Goal: Task Accomplishment & Management: Manage account settings

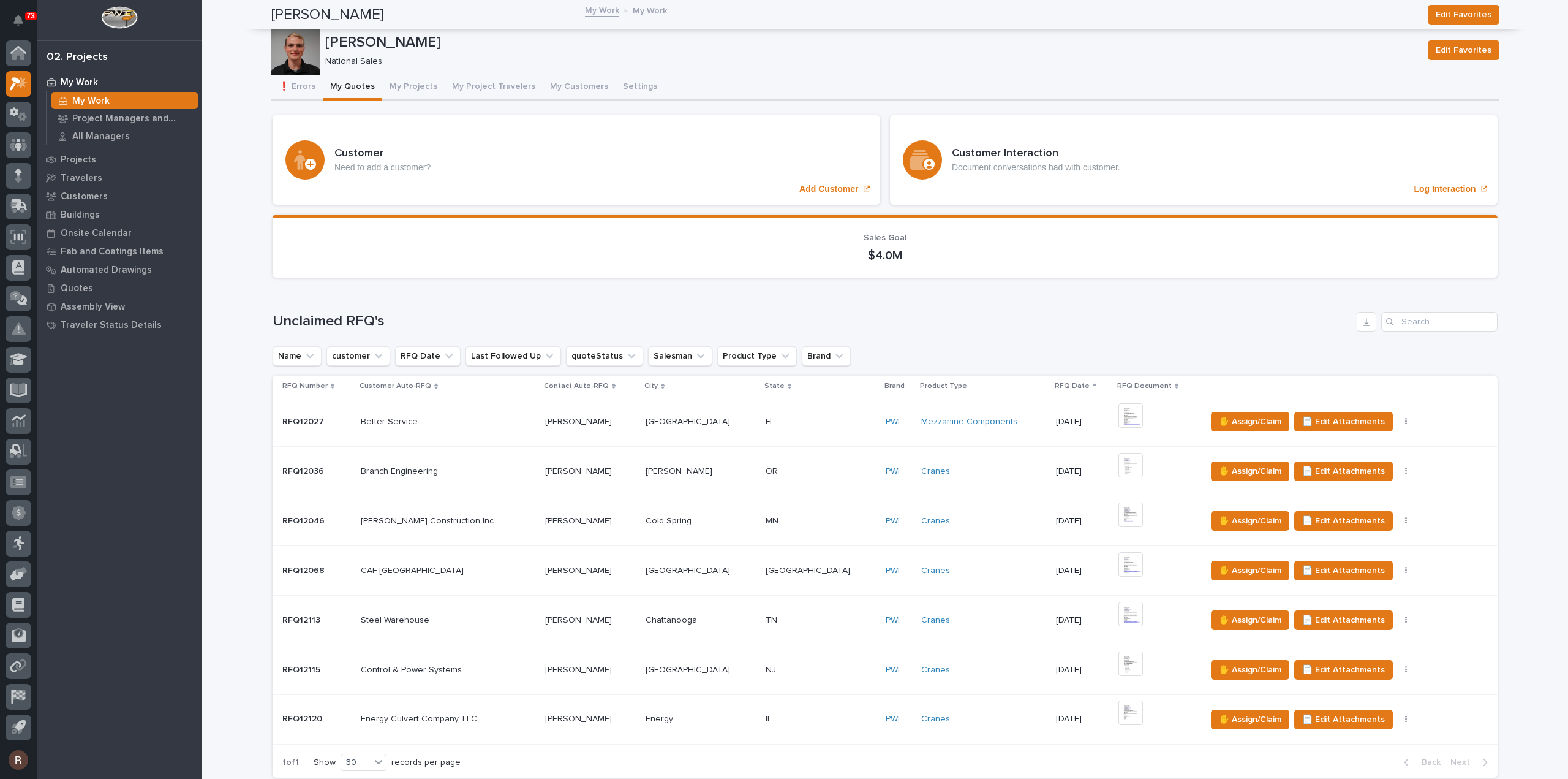
scroll to position [797, 0]
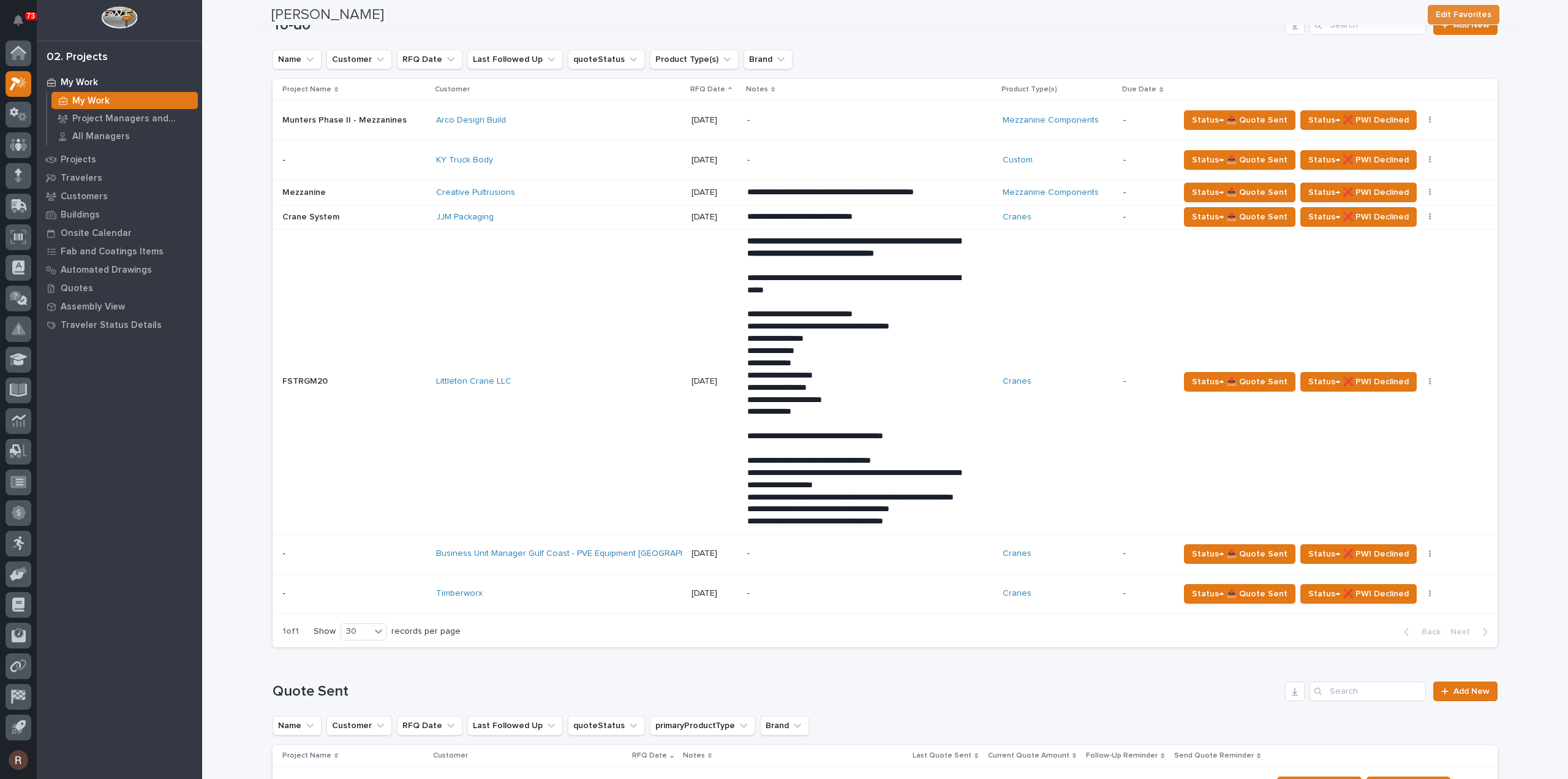
scroll to position [0, 0]
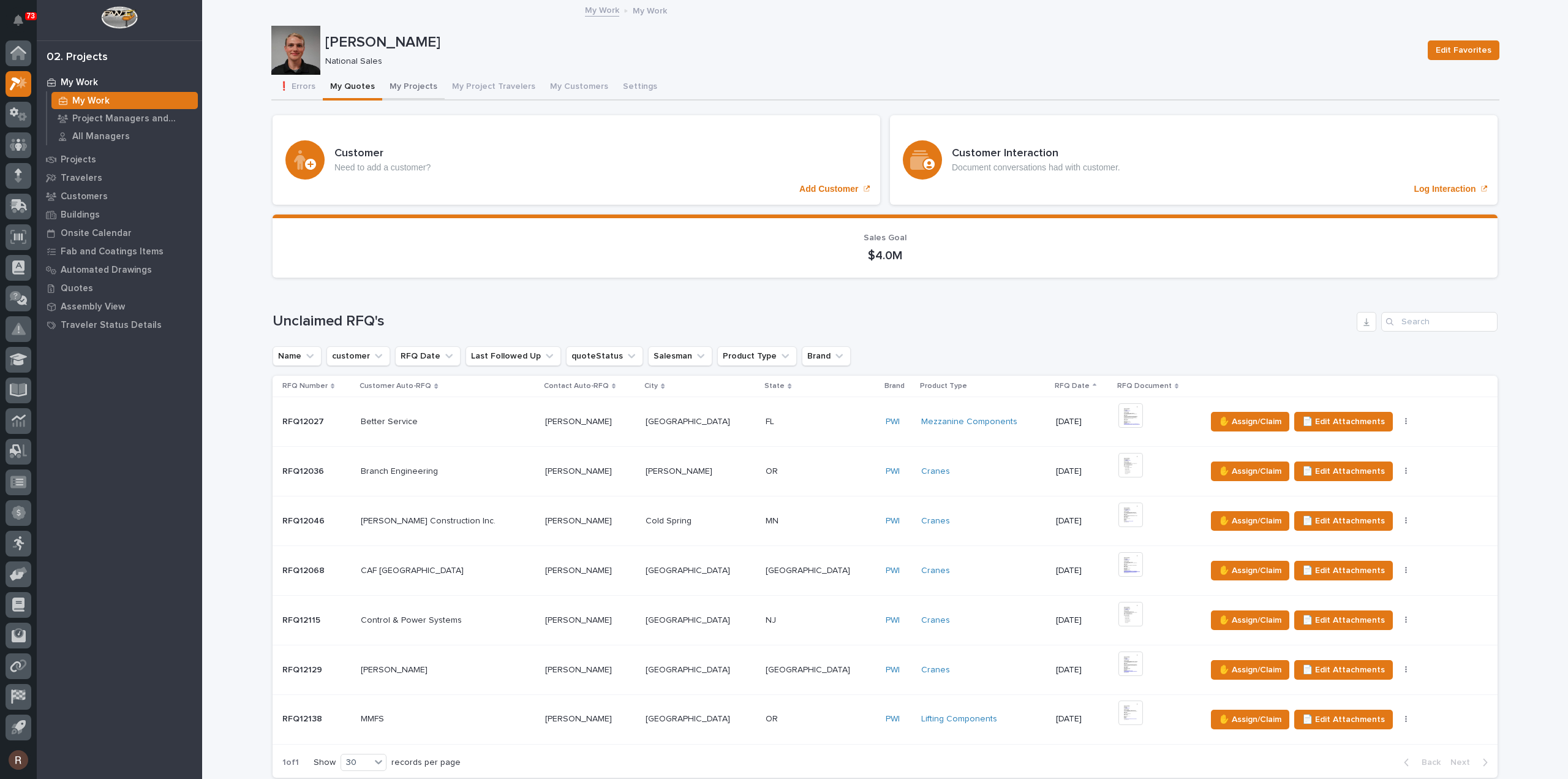
click at [388, 87] on button "My Projects" at bounding box center [413, 88] width 63 height 26
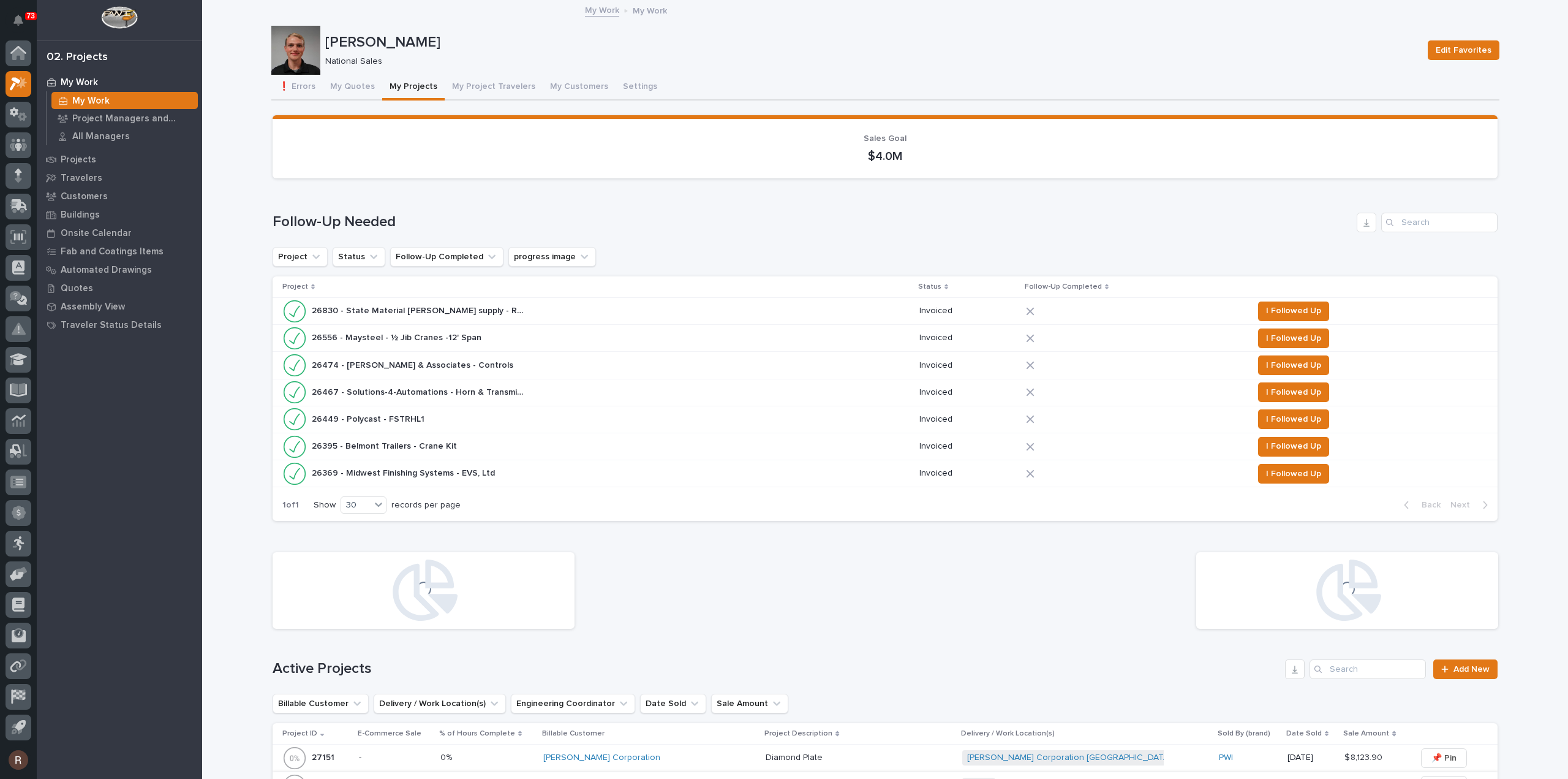
scroll to position [306, 0]
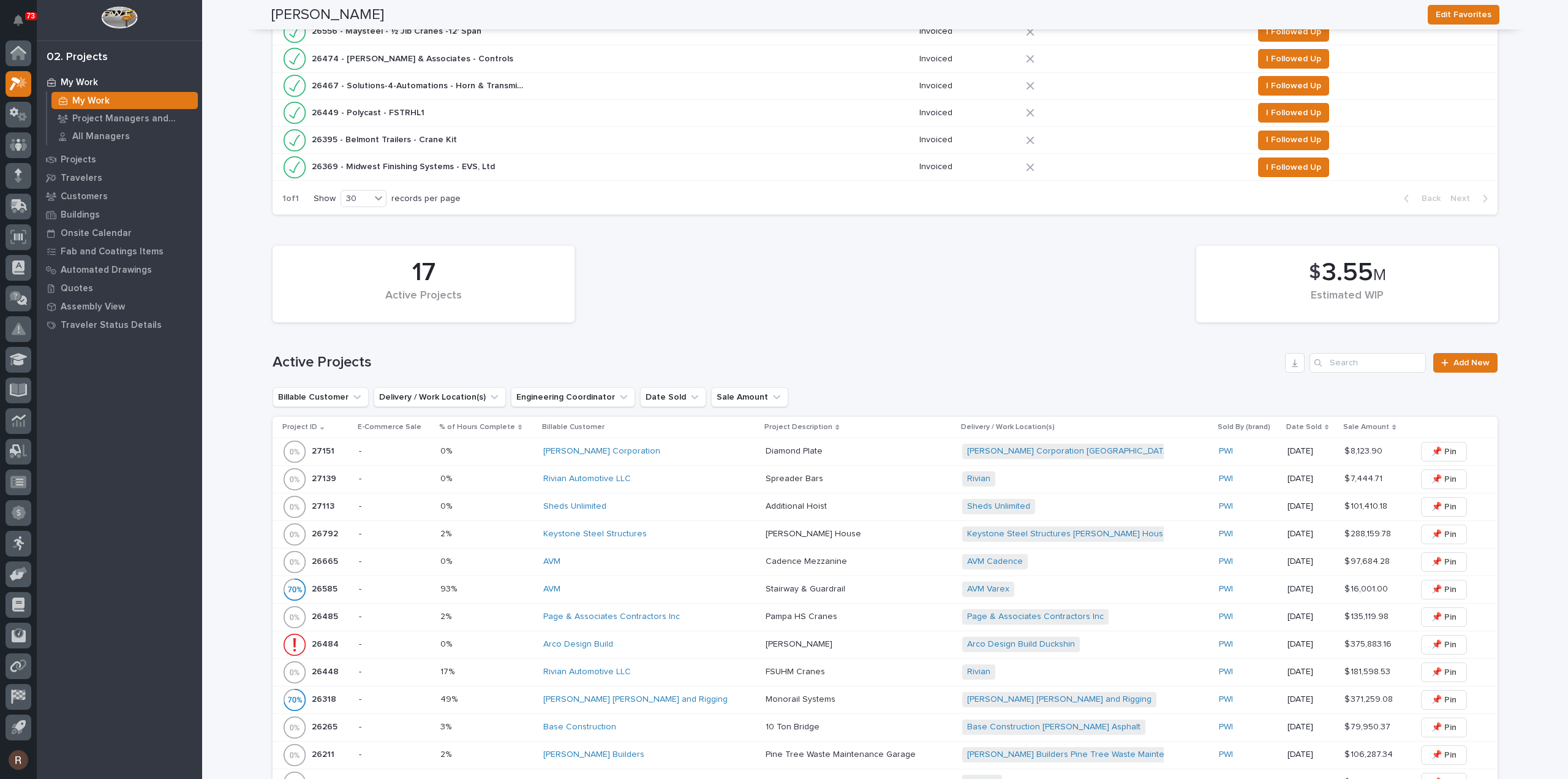
click at [649, 508] on div "Sheds Unlimited" at bounding box center [649, 507] width 212 height 10
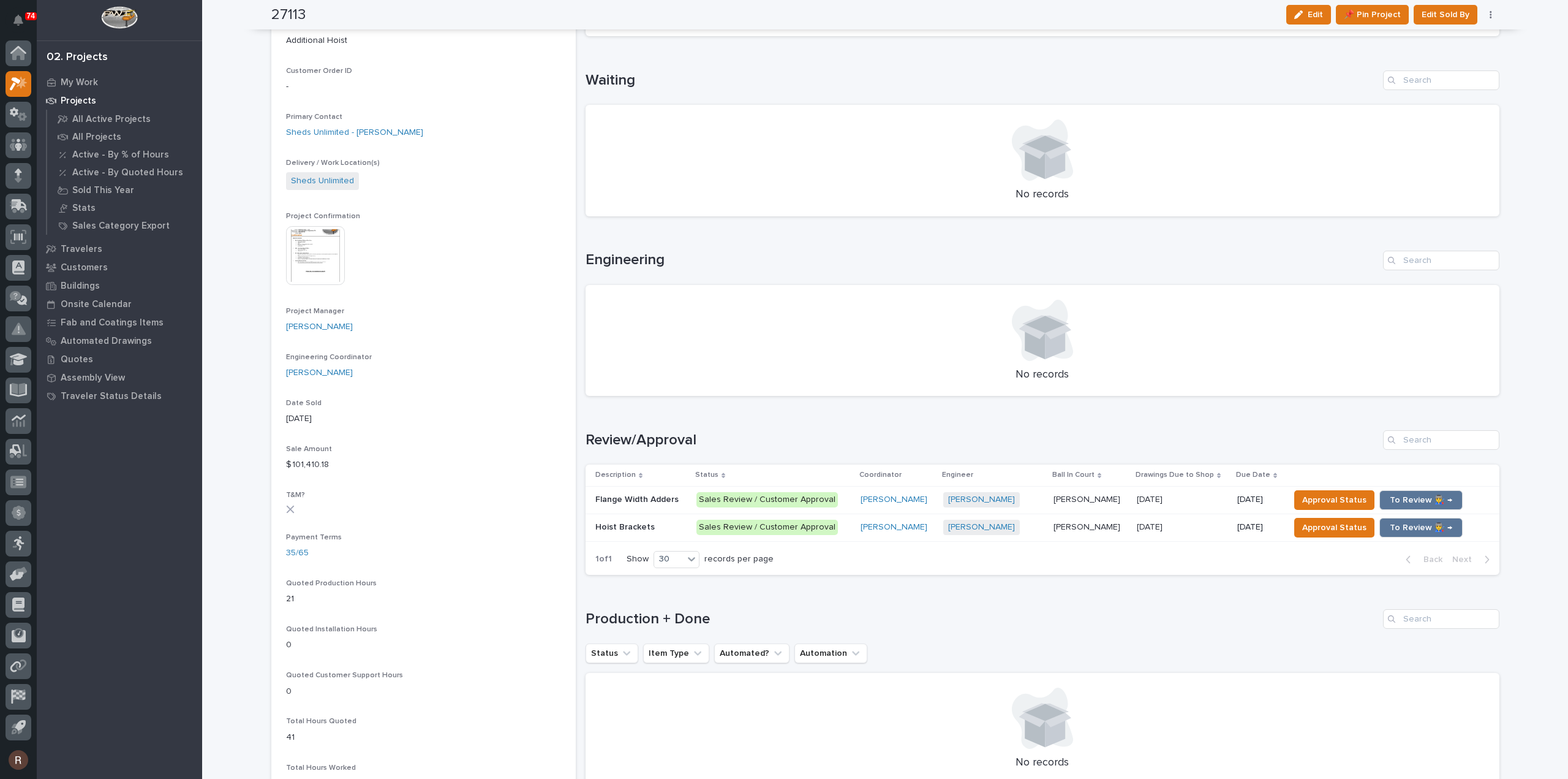
scroll to position [306, 0]
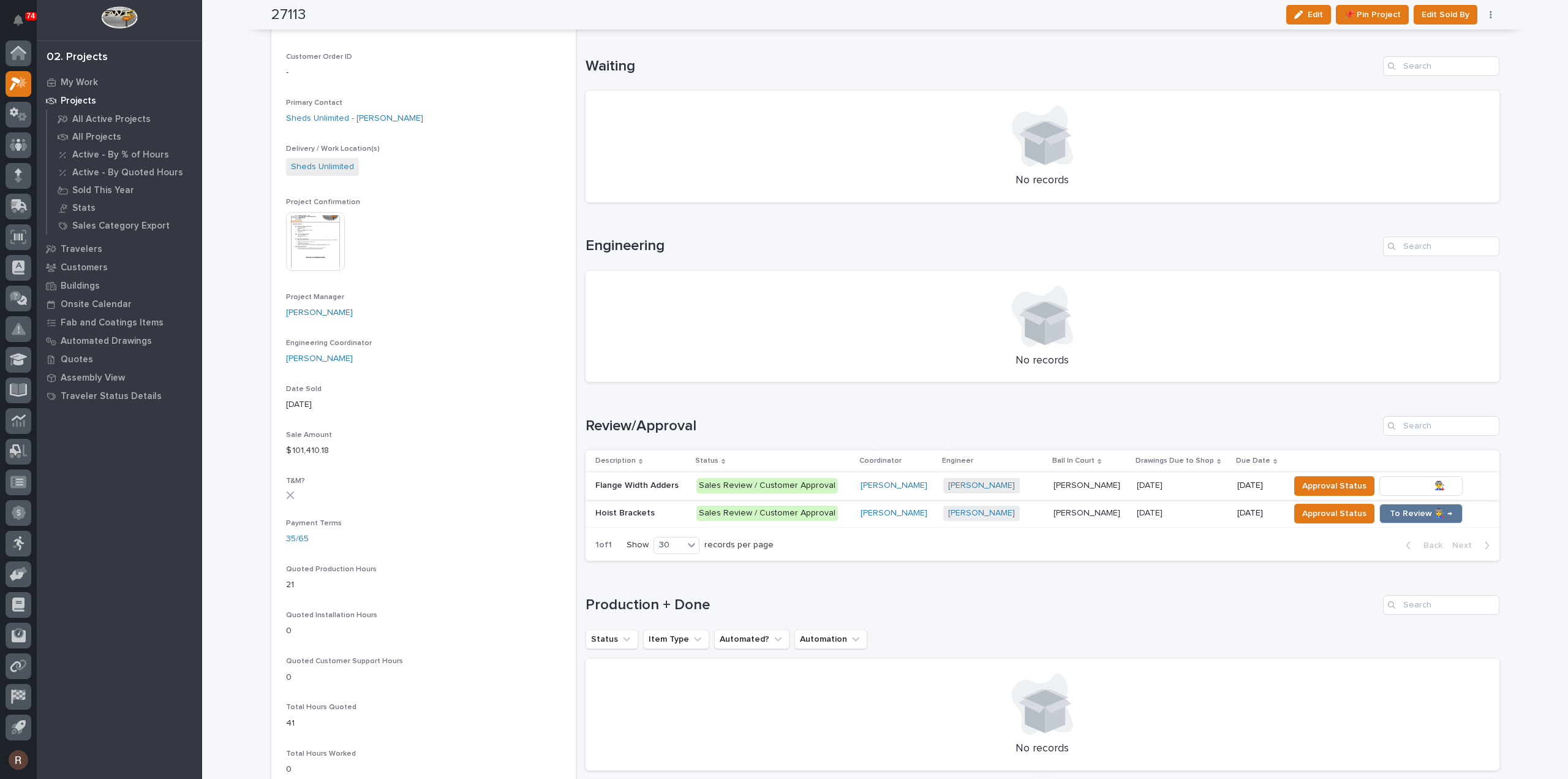
click at [1406, 485] on span "To Review 👨‍🏭 →" at bounding box center [1420, 486] width 63 height 15
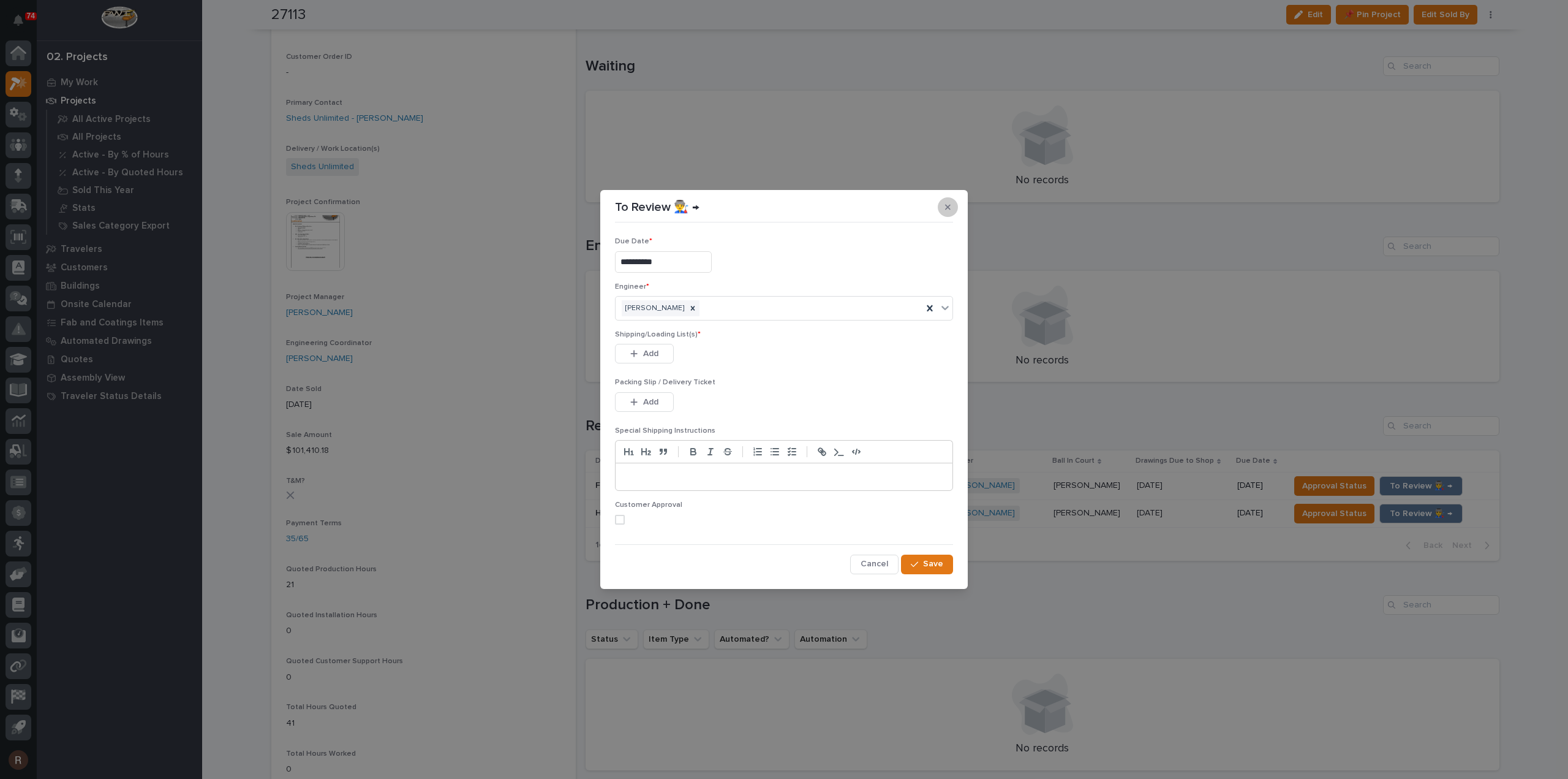
drag, startPoint x: 949, startPoint y: 203, endPoint x: 889, endPoint y: 266, distance: 87.0
click at [949, 202] on button "button" at bounding box center [948, 207] width 20 height 20
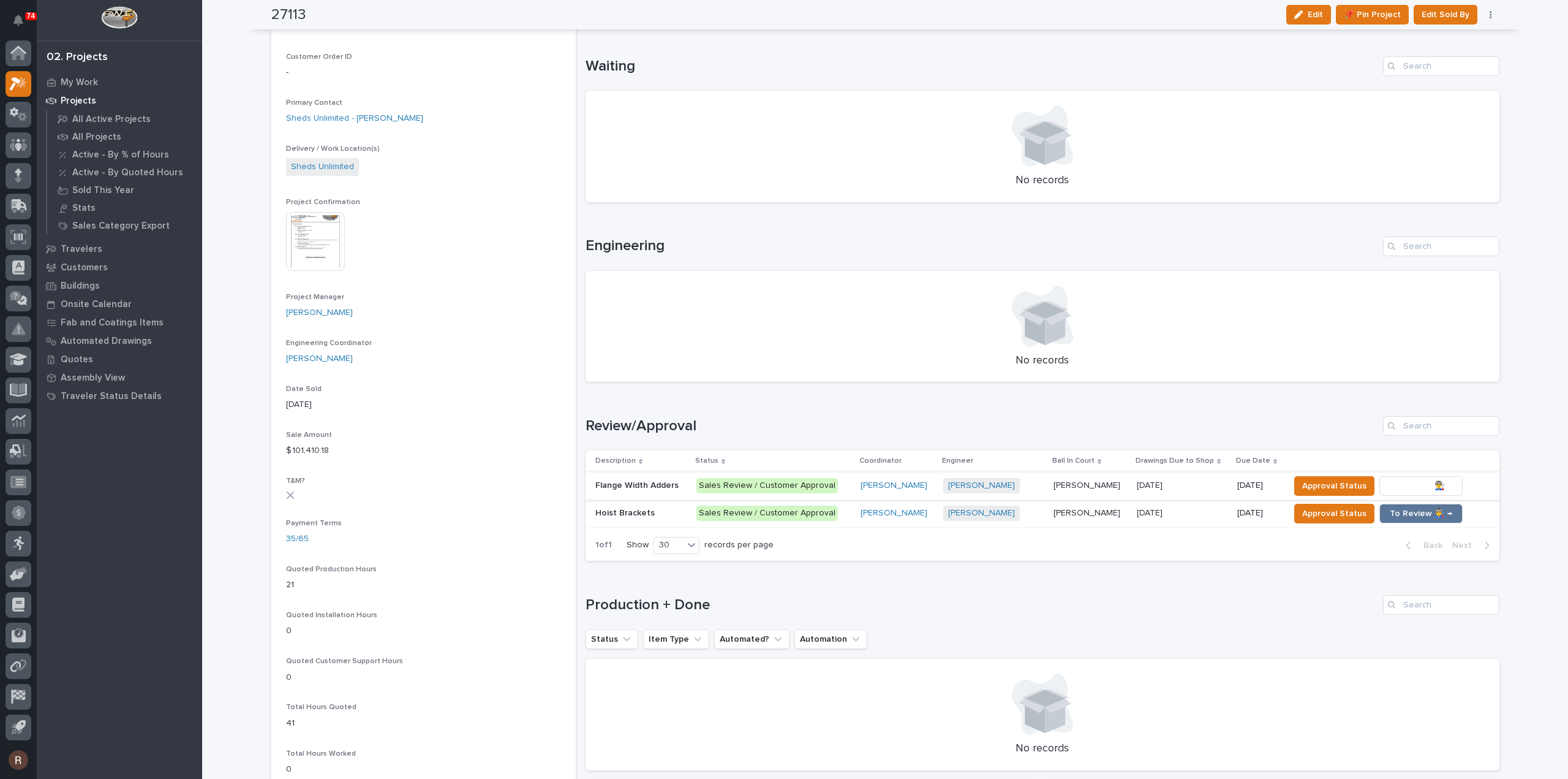
click at [1390, 480] on span "To Review 👨‍🏭 →" at bounding box center [1420, 486] width 63 height 15
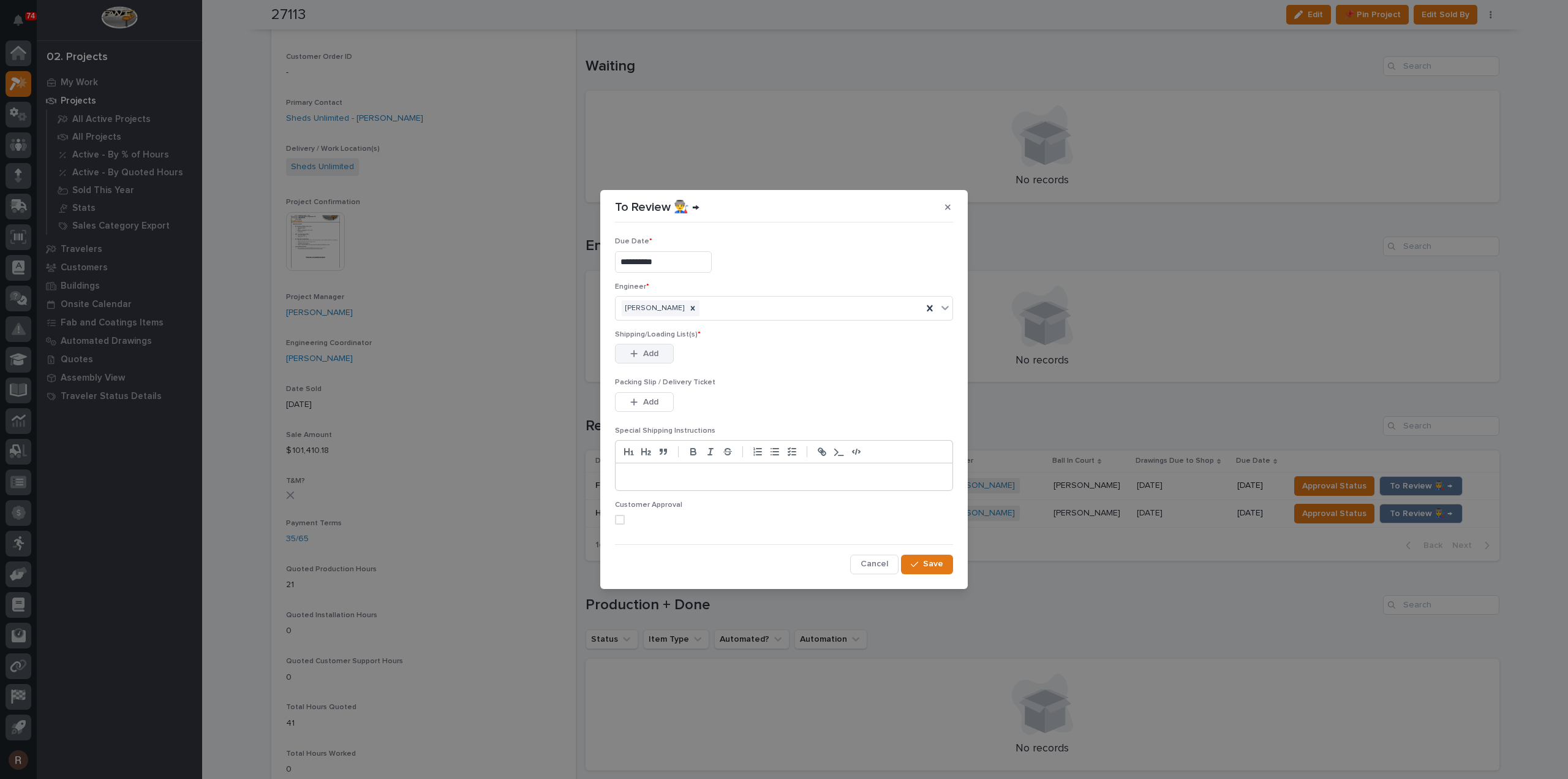
click at [651, 350] on span "Add" at bounding box center [650, 353] width 15 height 11
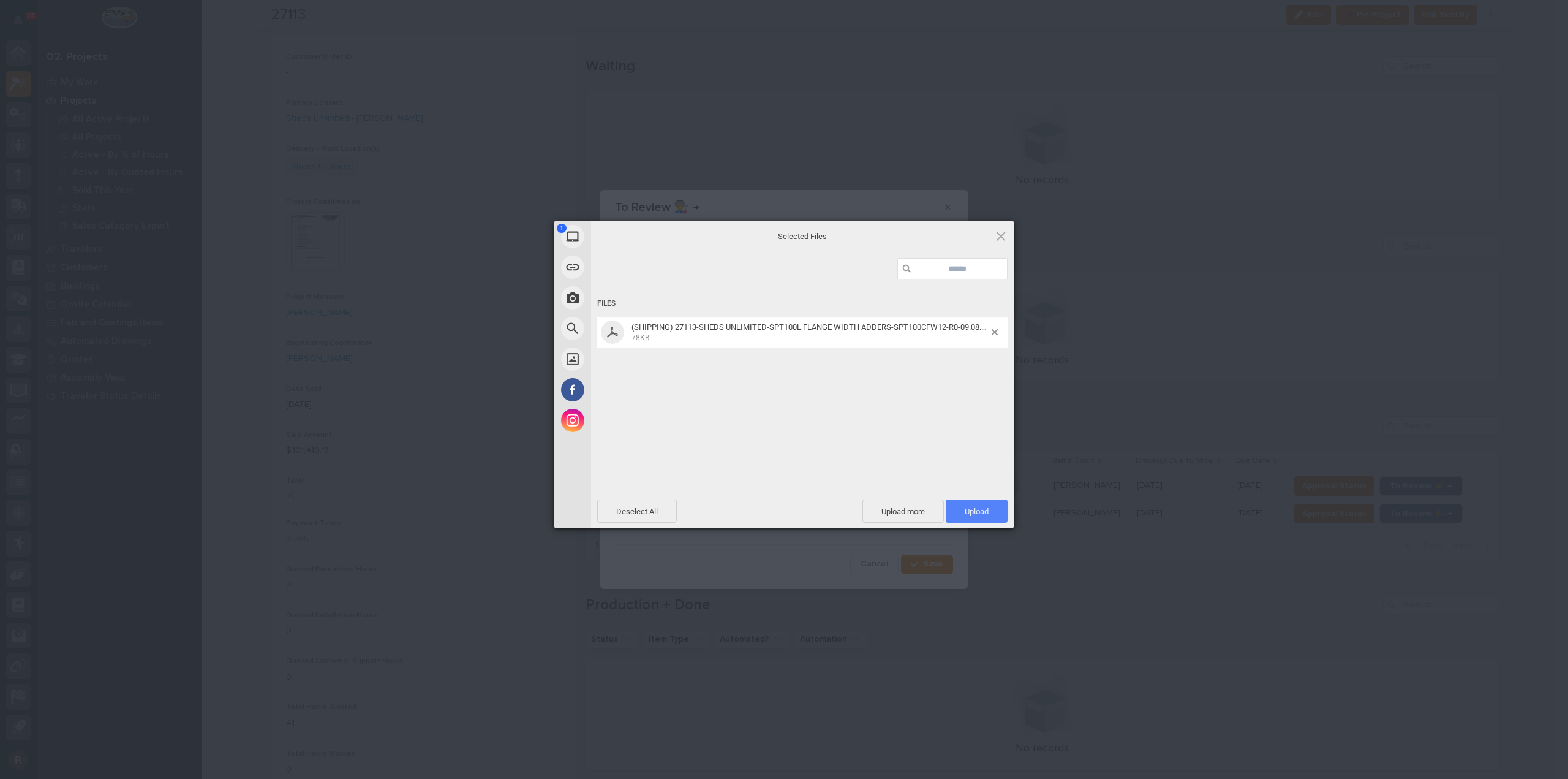
click at [956, 521] on span "Upload 1" at bounding box center [977, 511] width 62 height 23
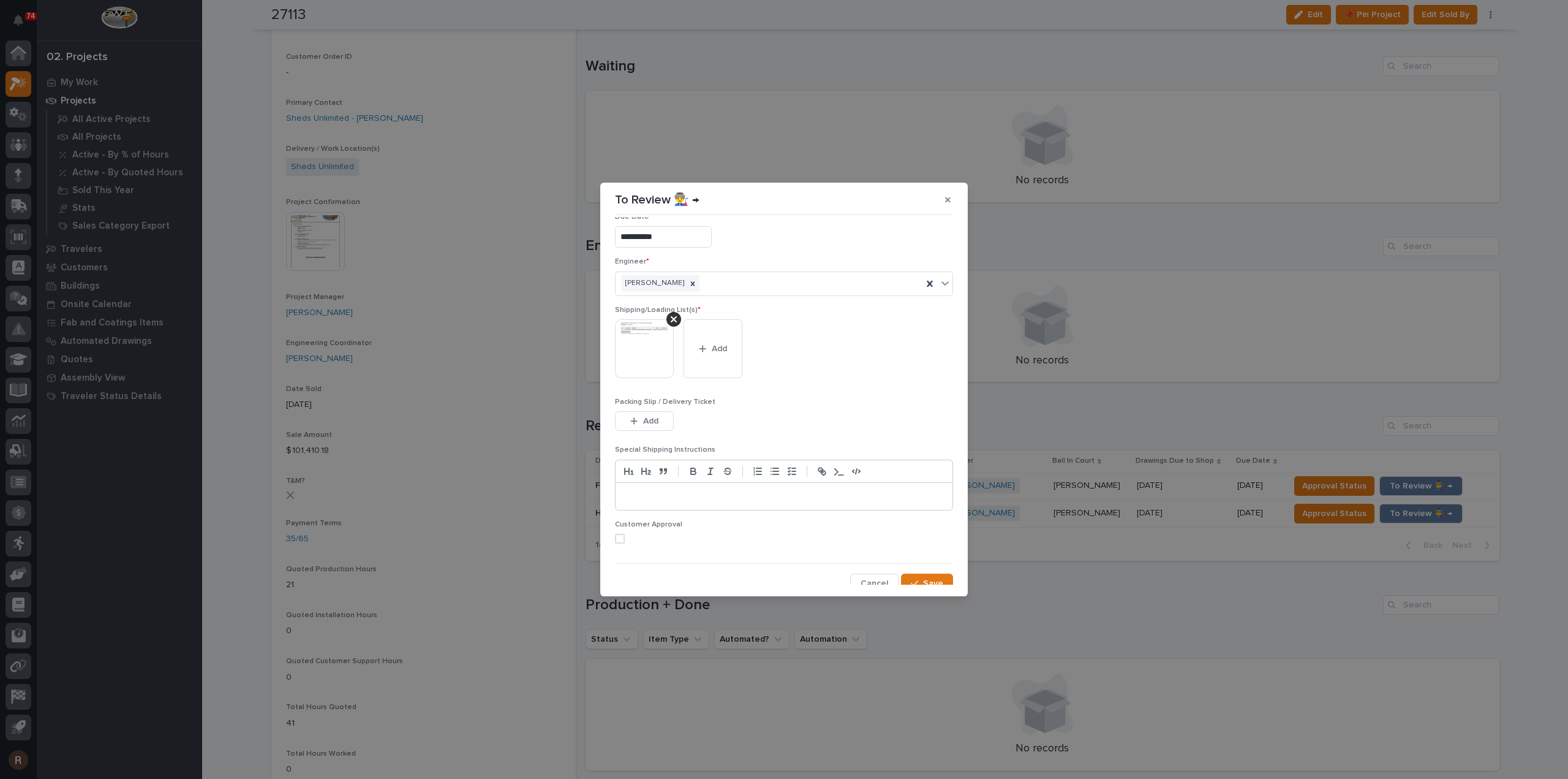
scroll to position [25, 0]
click at [929, 585] on section "**********" at bounding box center [784, 389] width 368 height 414
click at [931, 574] on span "Save" at bounding box center [933, 576] width 20 height 11
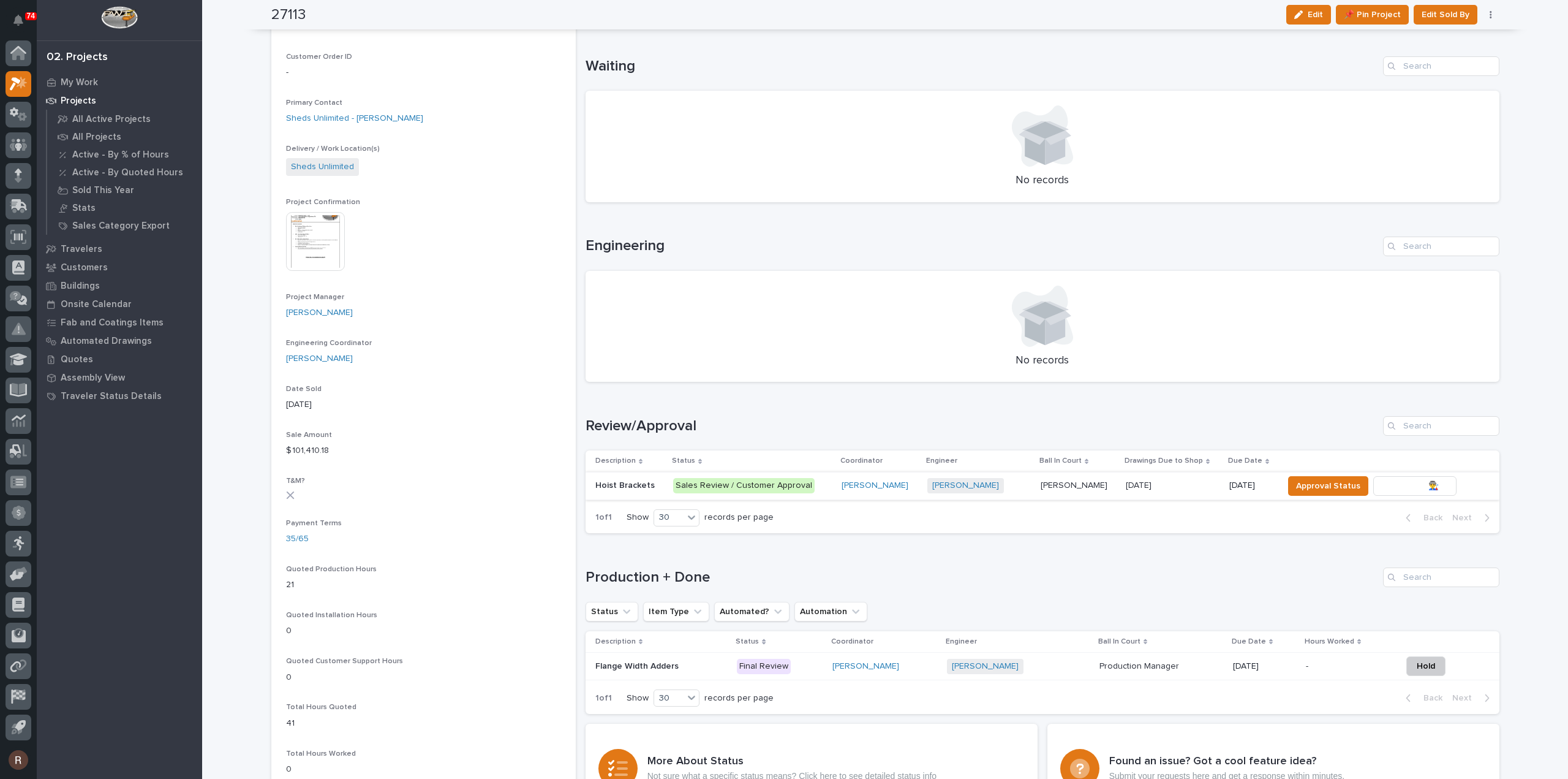
click at [1414, 483] on span "To Review 👨‍🏭 →" at bounding box center [1414, 486] width 63 height 15
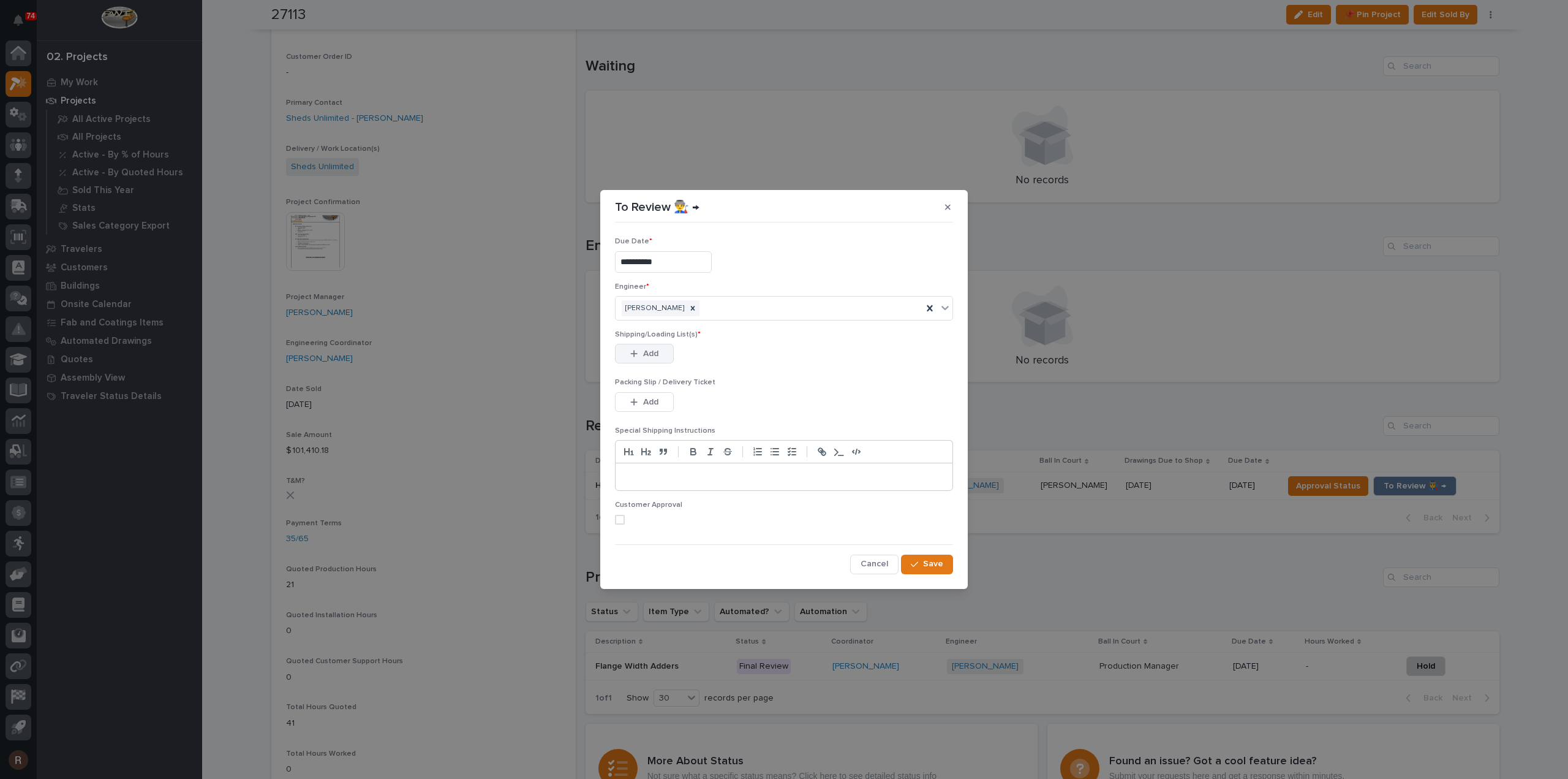
click at [640, 351] on div "button" at bounding box center [636, 353] width 12 height 9
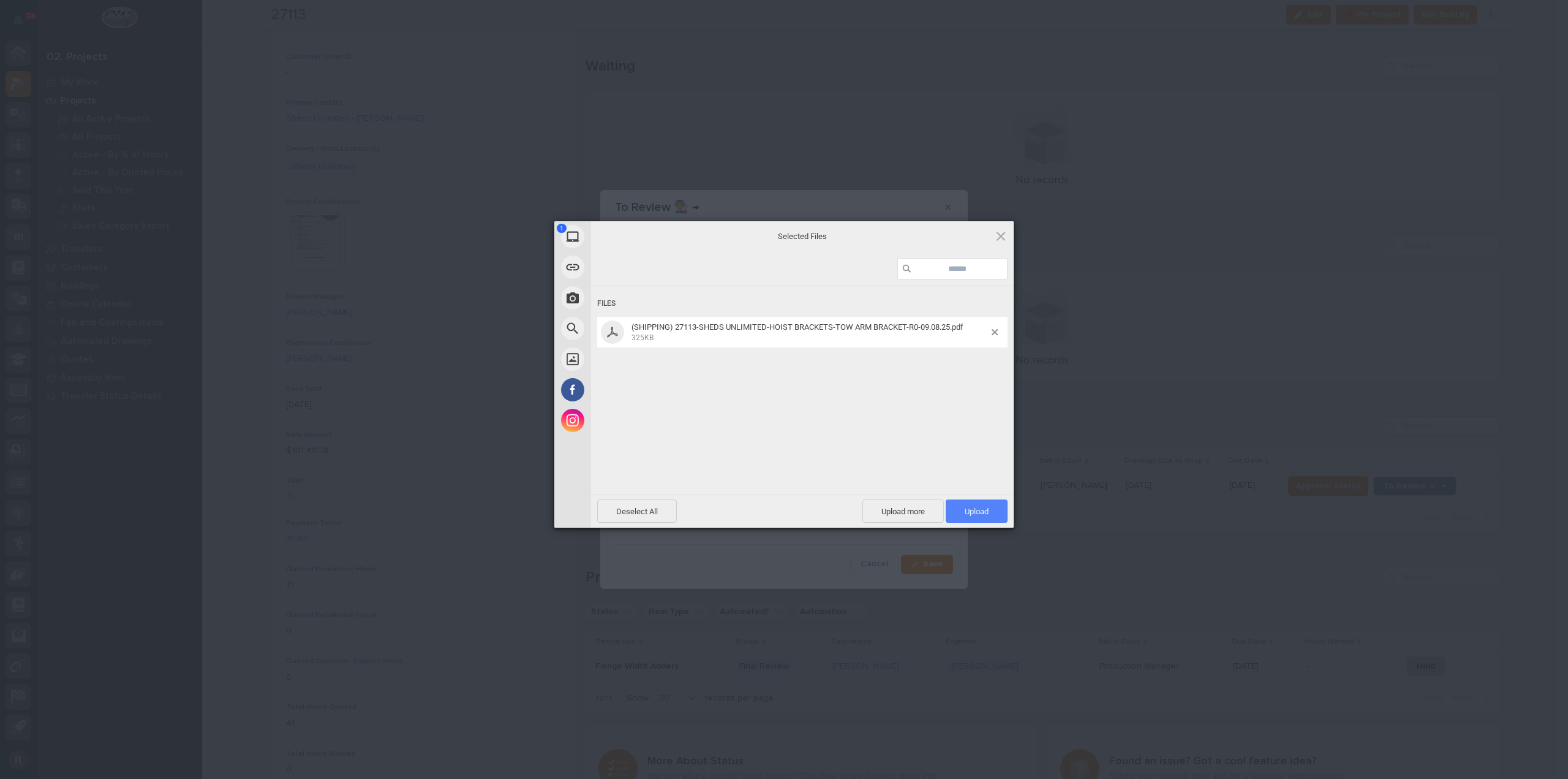
click at [986, 513] on span "Upload 1" at bounding box center [977, 511] width 24 height 9
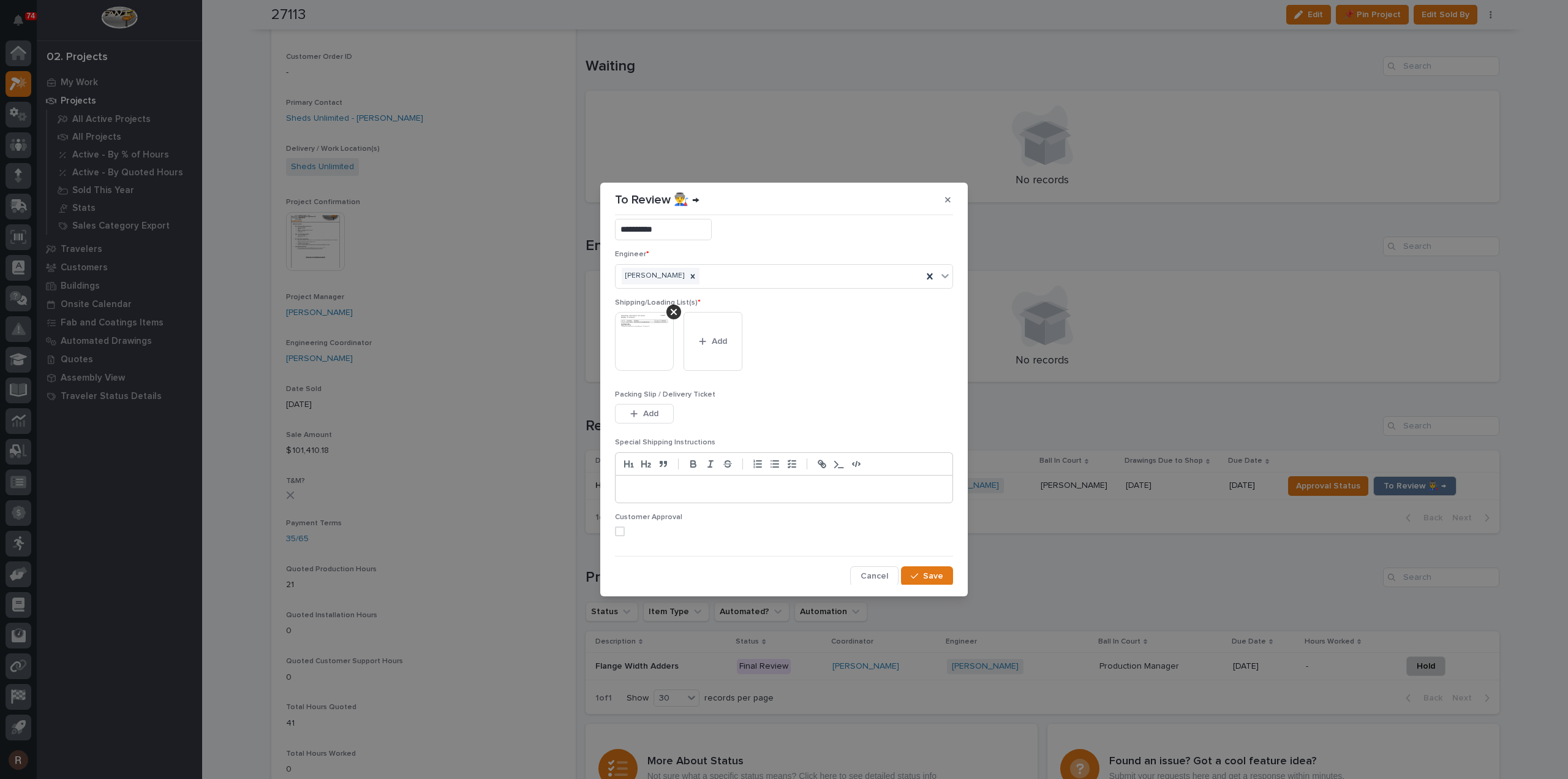
click at [924, 578] on span "Save" at bounding box center [933, 576] width 20 height 11
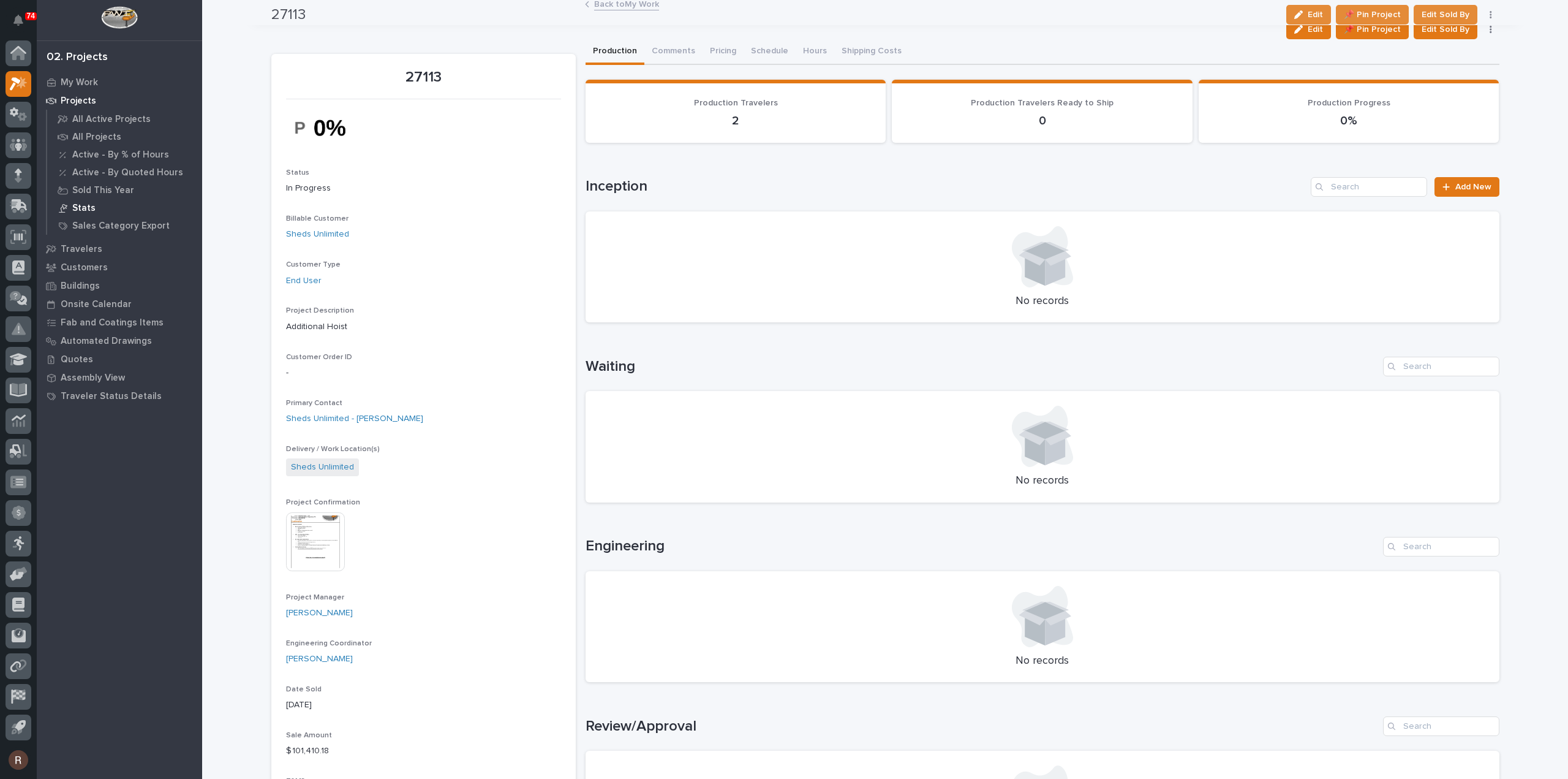
scroll to position [0, 0]
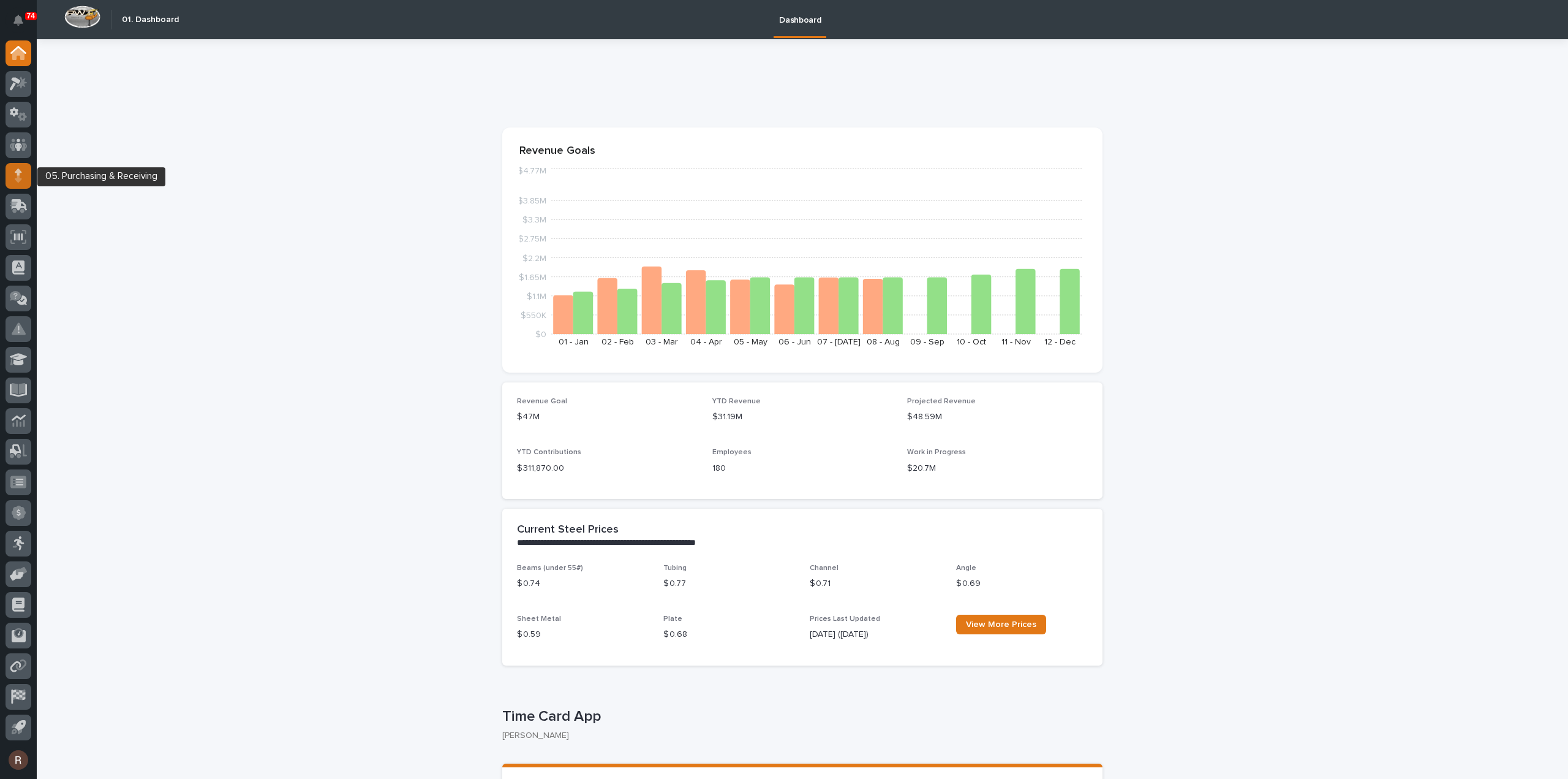
click at [15, 167] on div at bounding box center [19, 176] width 26 height 26
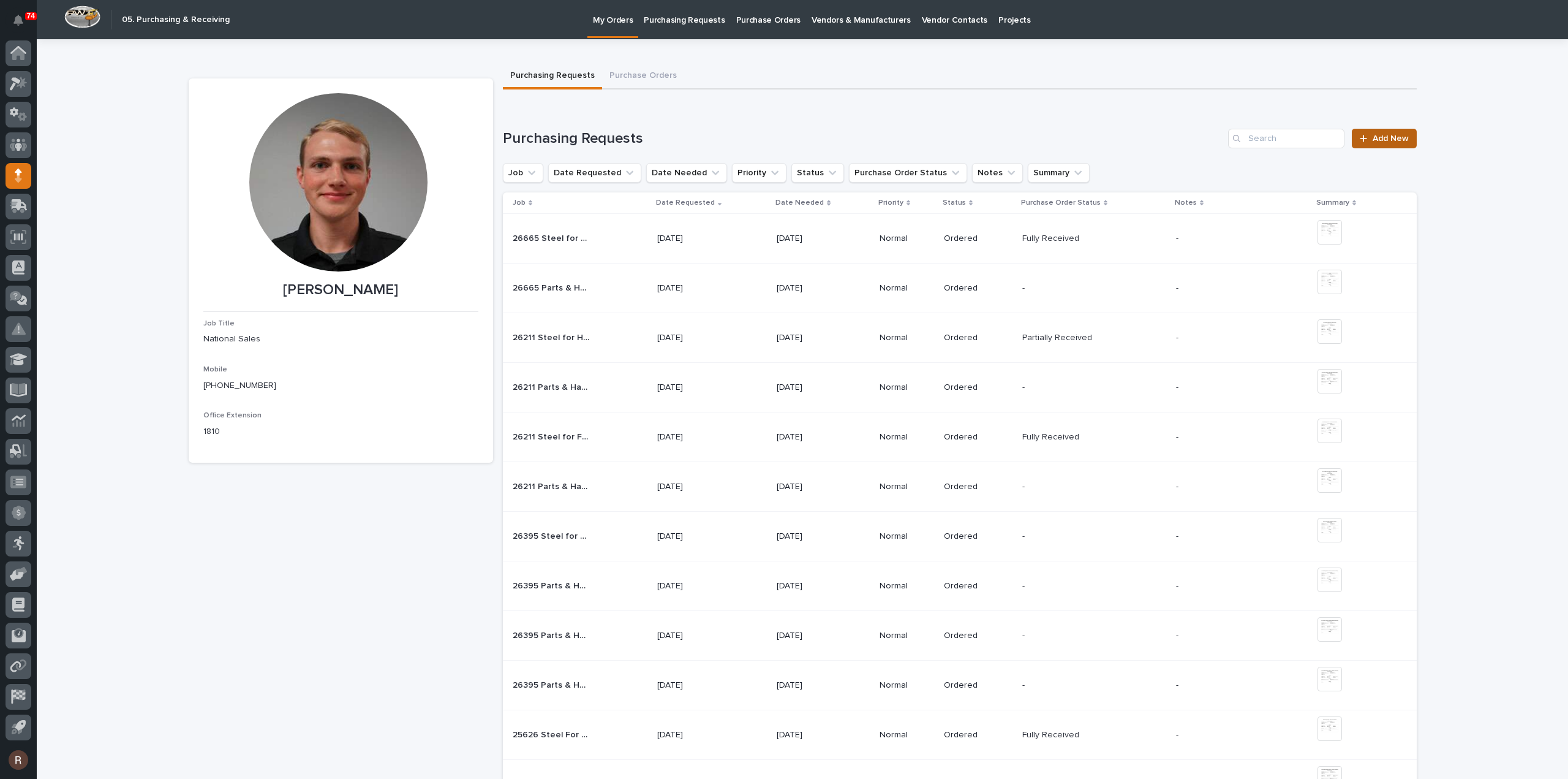
click at [1361, 141] on icon at bounding box center [1363, 139] width 7 height 9
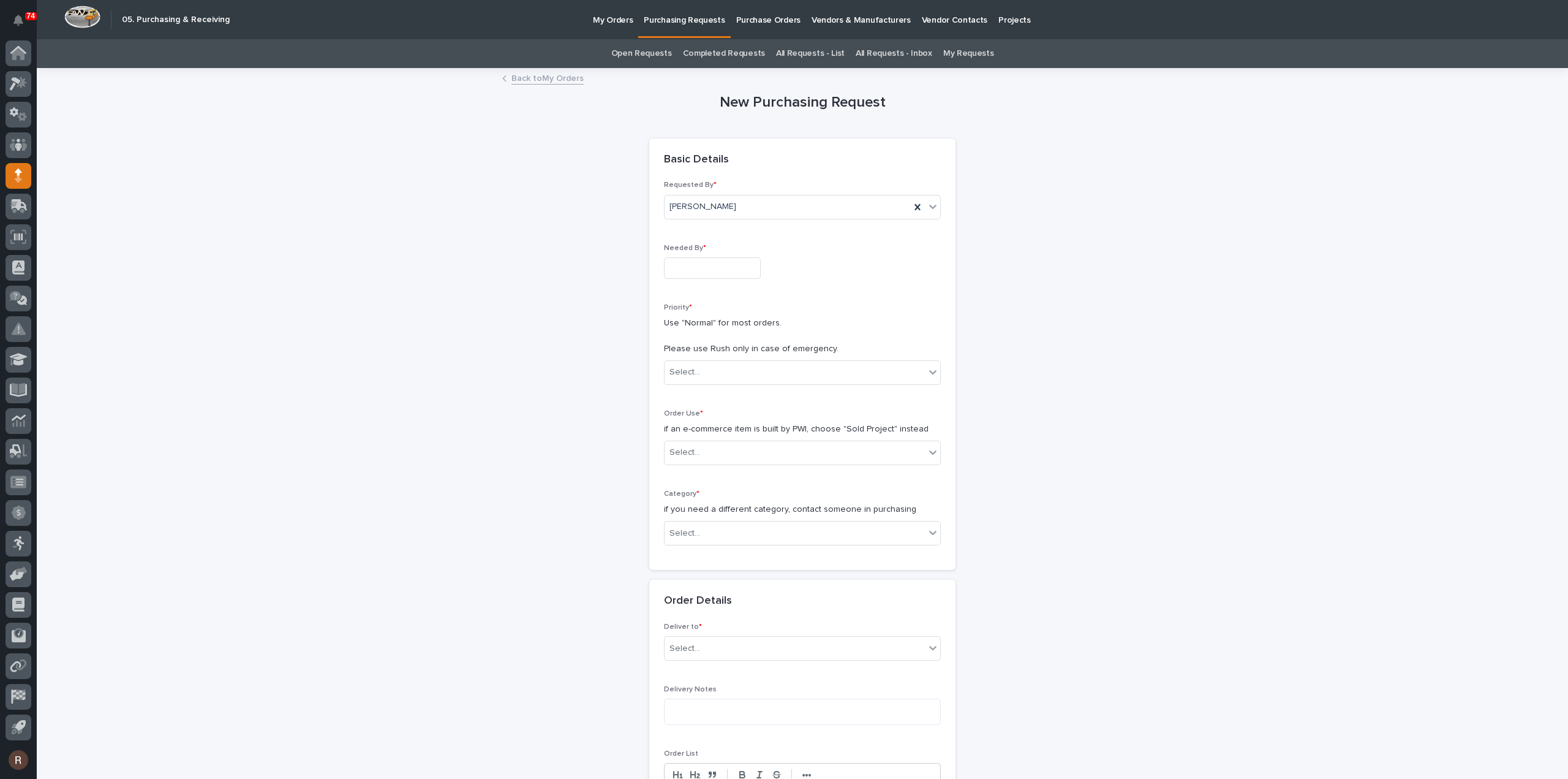
click at [697, 264] on input "text" at bounding box center [712, 268] width 97 height 22
click at [743, 147] on div "12" at bounding box center [744, 147] width 17 height 17
type input "**********"
click at [689, 370] on div "Select..." at bounding box center [685, 372] width 31 height 13
click at [679, 430] on div "Normal" at bounding box center [797, 438] width 276 height 22
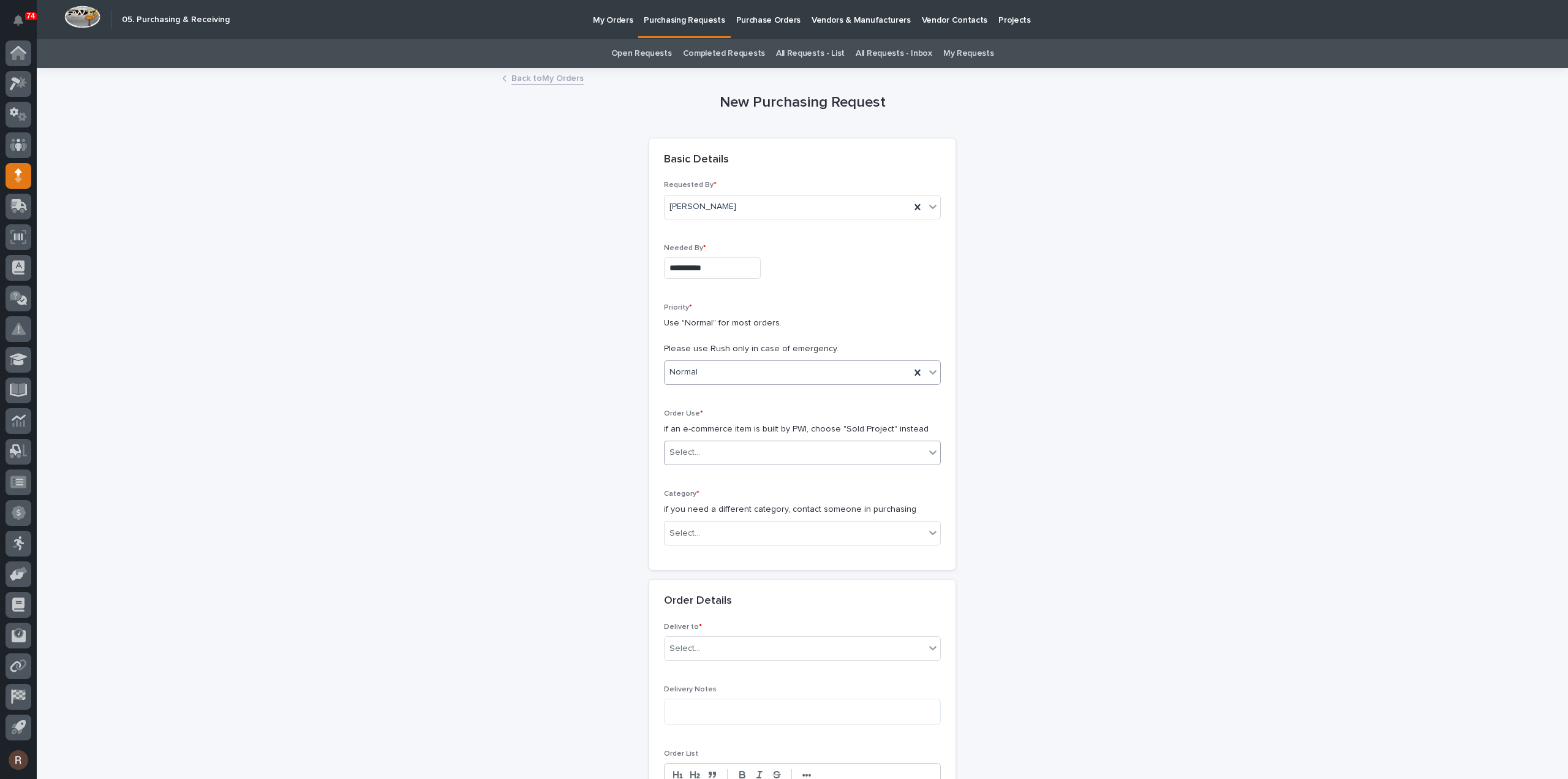
click at [693, 449] on div "Select..." at bounding box center [685, 452] width 31 height 13
click at [687, 480] on div "Sold Project" at bounding box center [797, 475] width 276 height 22
click at [679, 540] on div "Select..." at bounding box center [794, 534] width 260 height 20
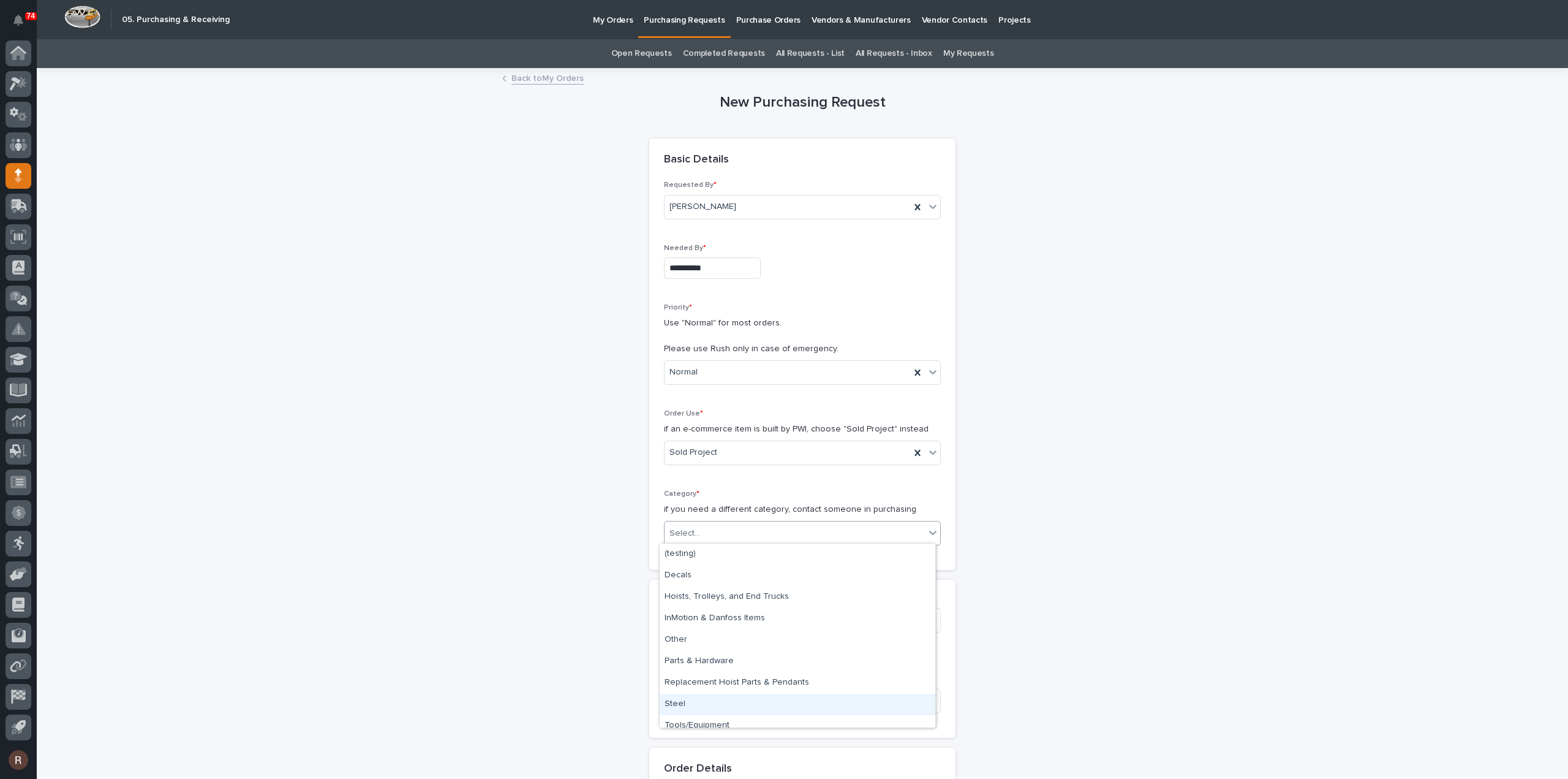
click at [669, 705] on div "Steel" at bounding box center [797, 705] width 276 height 22
click at [684, 620] on div "Select..." at bounding box center [685, 620] width 31 height 13
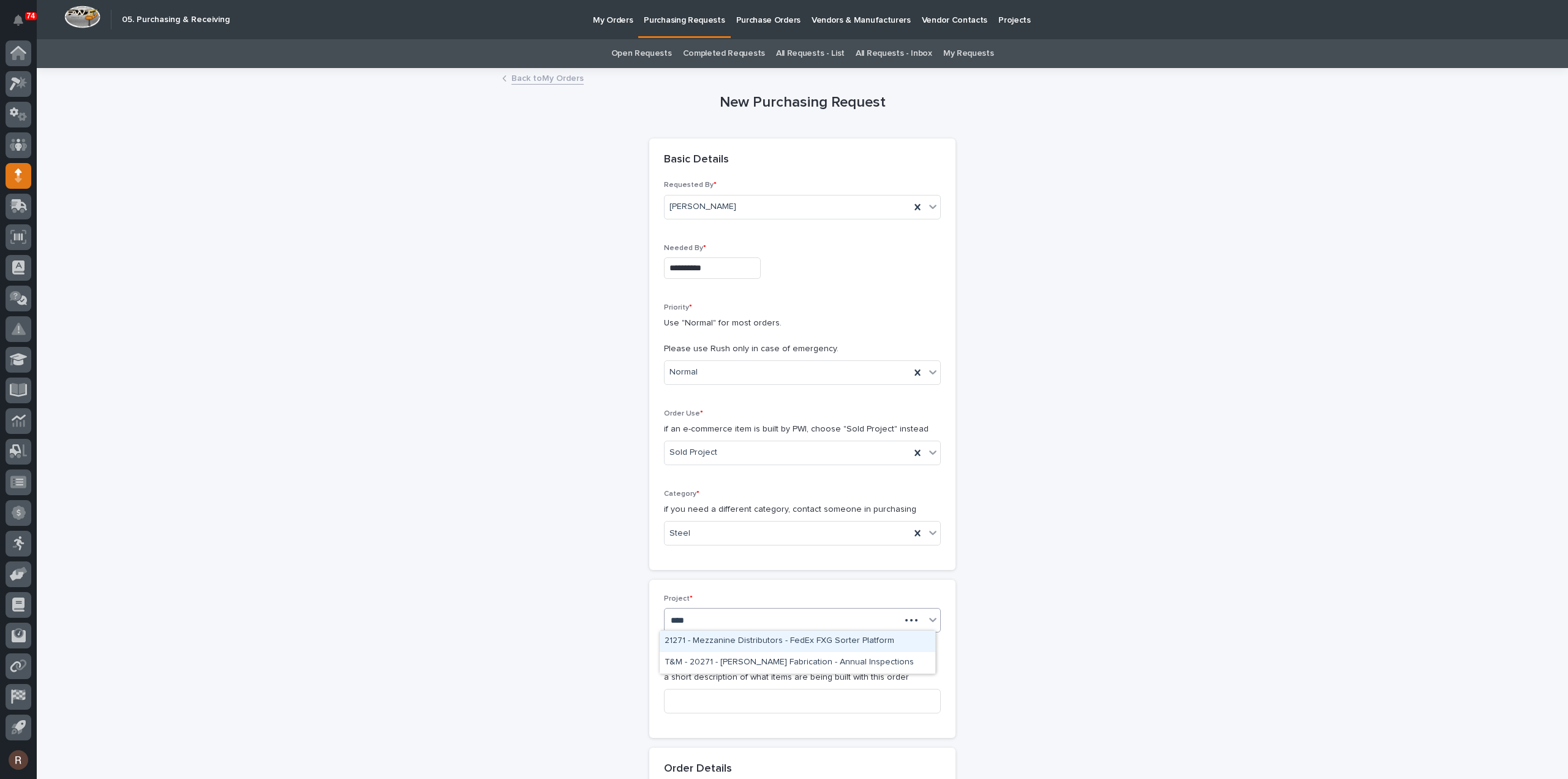
type input "*****"
click at [744, 643] on div "27113 - Sheds Unlimited - Additional Hoist" at bounding box center [797, 641] width 276 height 22
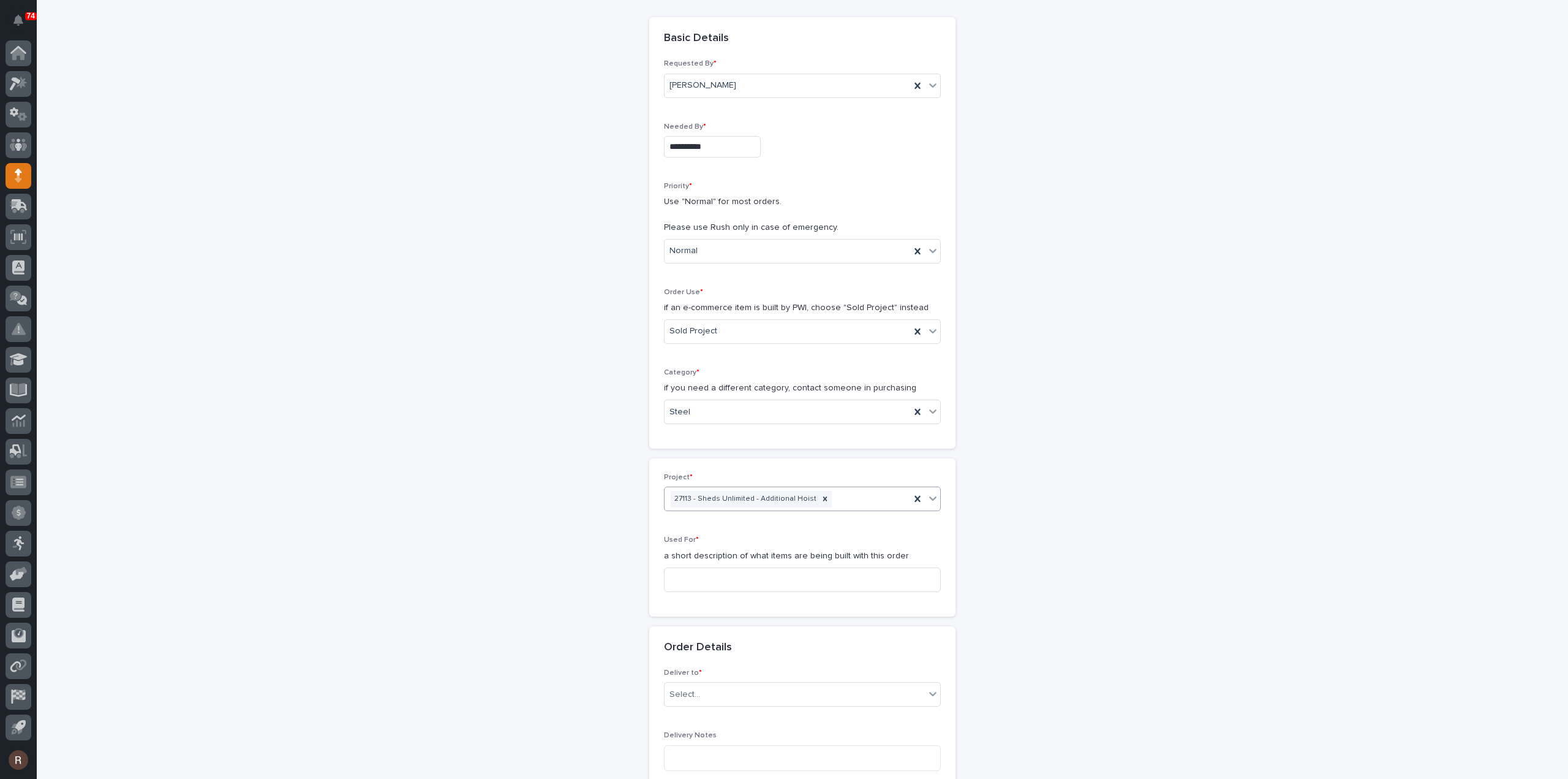
scroll to position [123, 0]
click at [770, 575] on input at bounding box center [802, 579] width 277 height 25
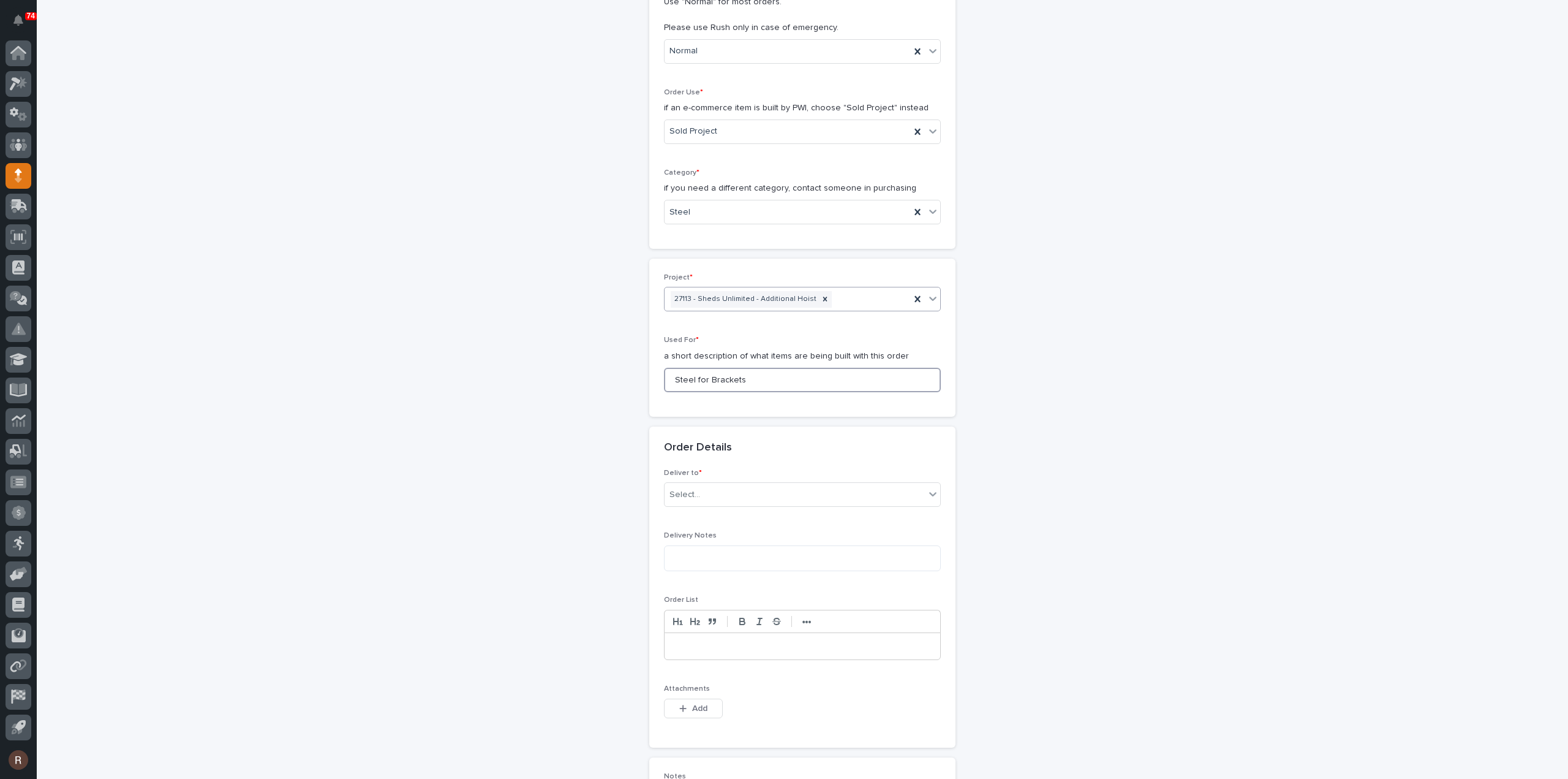
scroll to position [429, 0]
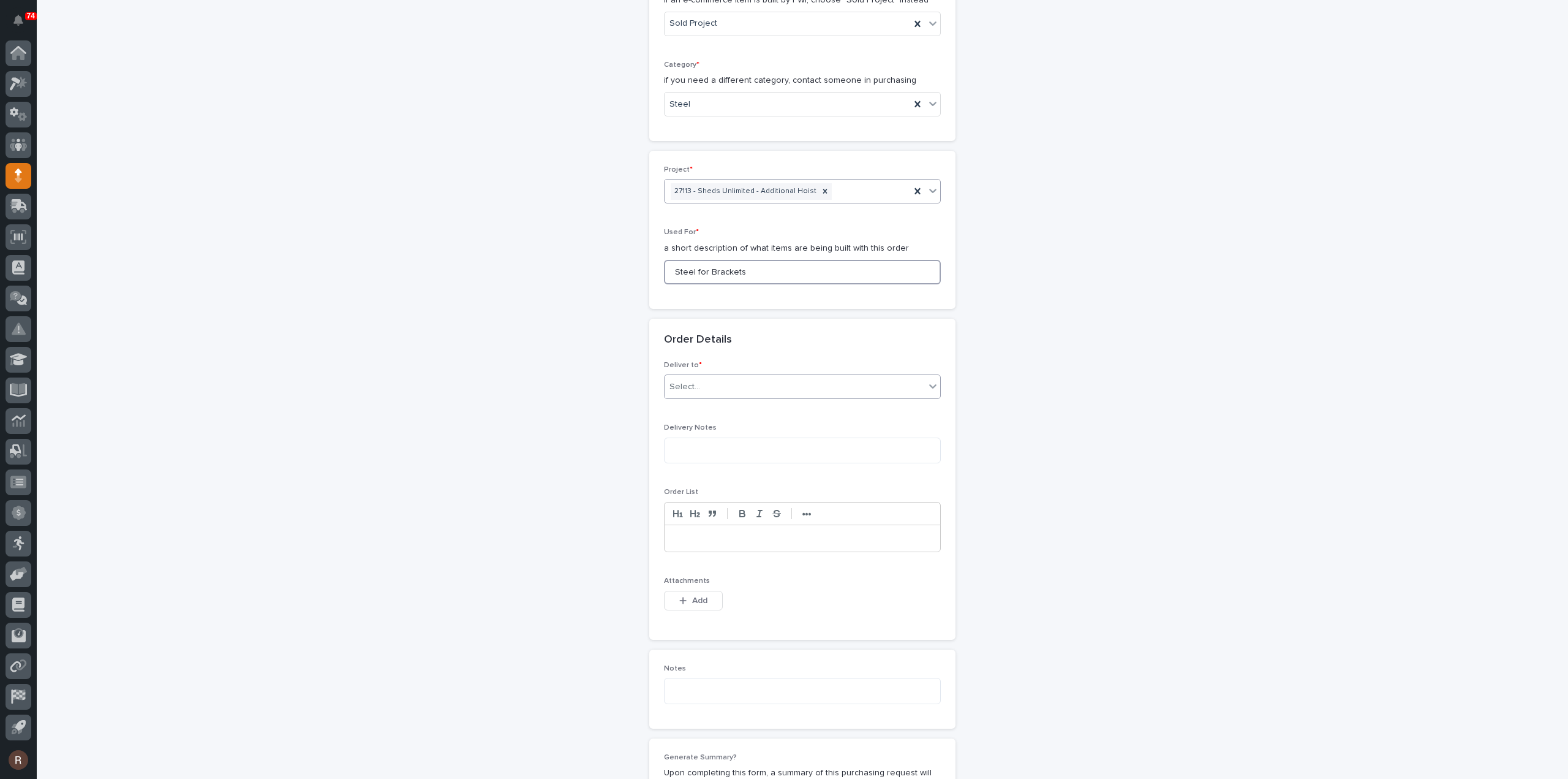
type input "Steel for Brackets"
drag, startPoint x: 679, startPoint y: 386, endPoint x: 674, endPoint y: 405, distance: 19.6
click at [679, 384] on div "Select..." at bounding box center [685, 387] width 31 height 13
click at [681, 414] on div "PWI" at bounding box center [797, 408] width 276 height 22
click at [692, 596] on span "Add" at bounding box center [699, 600] width 15 height 11
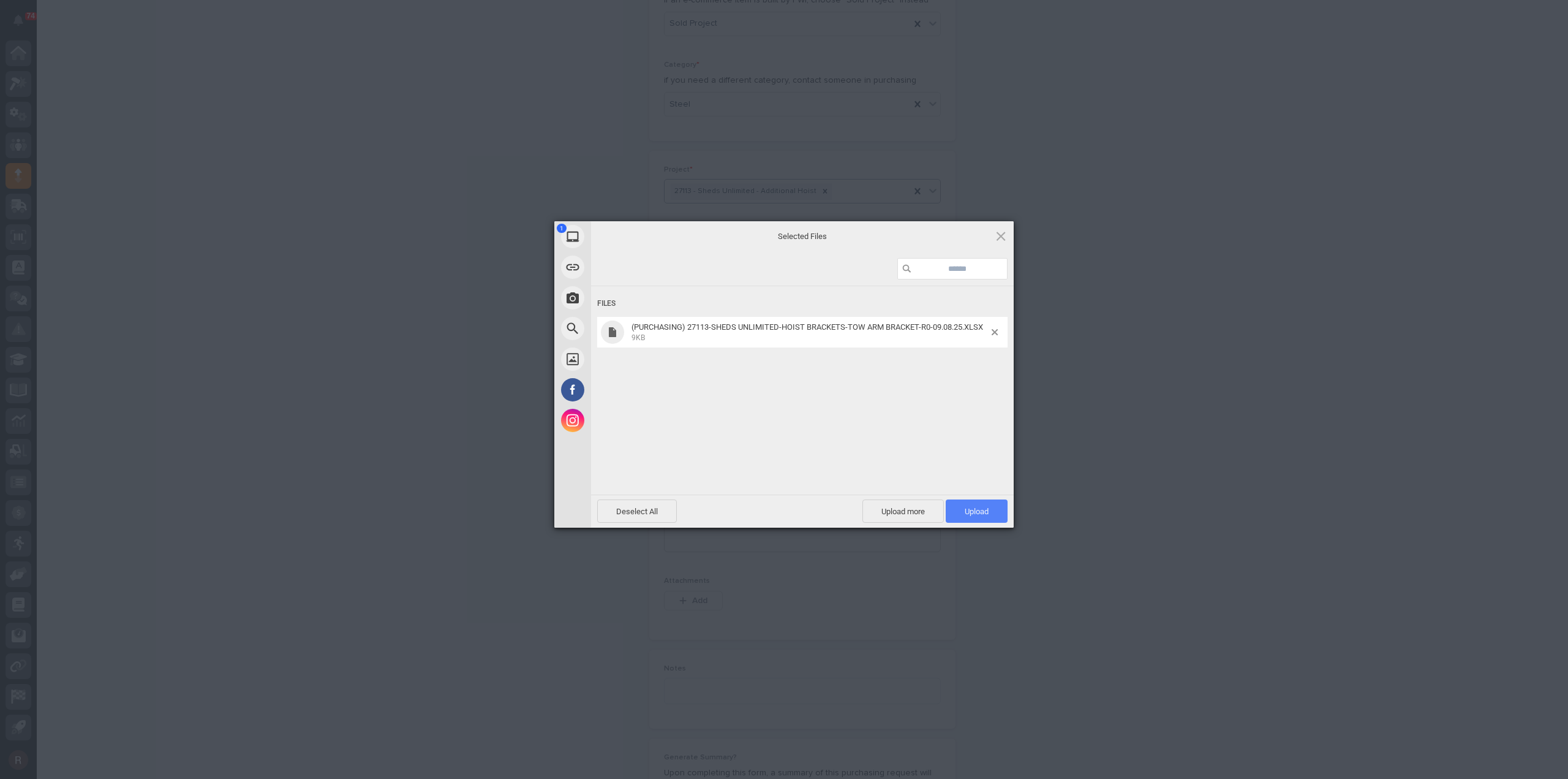
click at [963, 507] on span "Upload 1" at bounding box center [977, 511] width 62 height 23
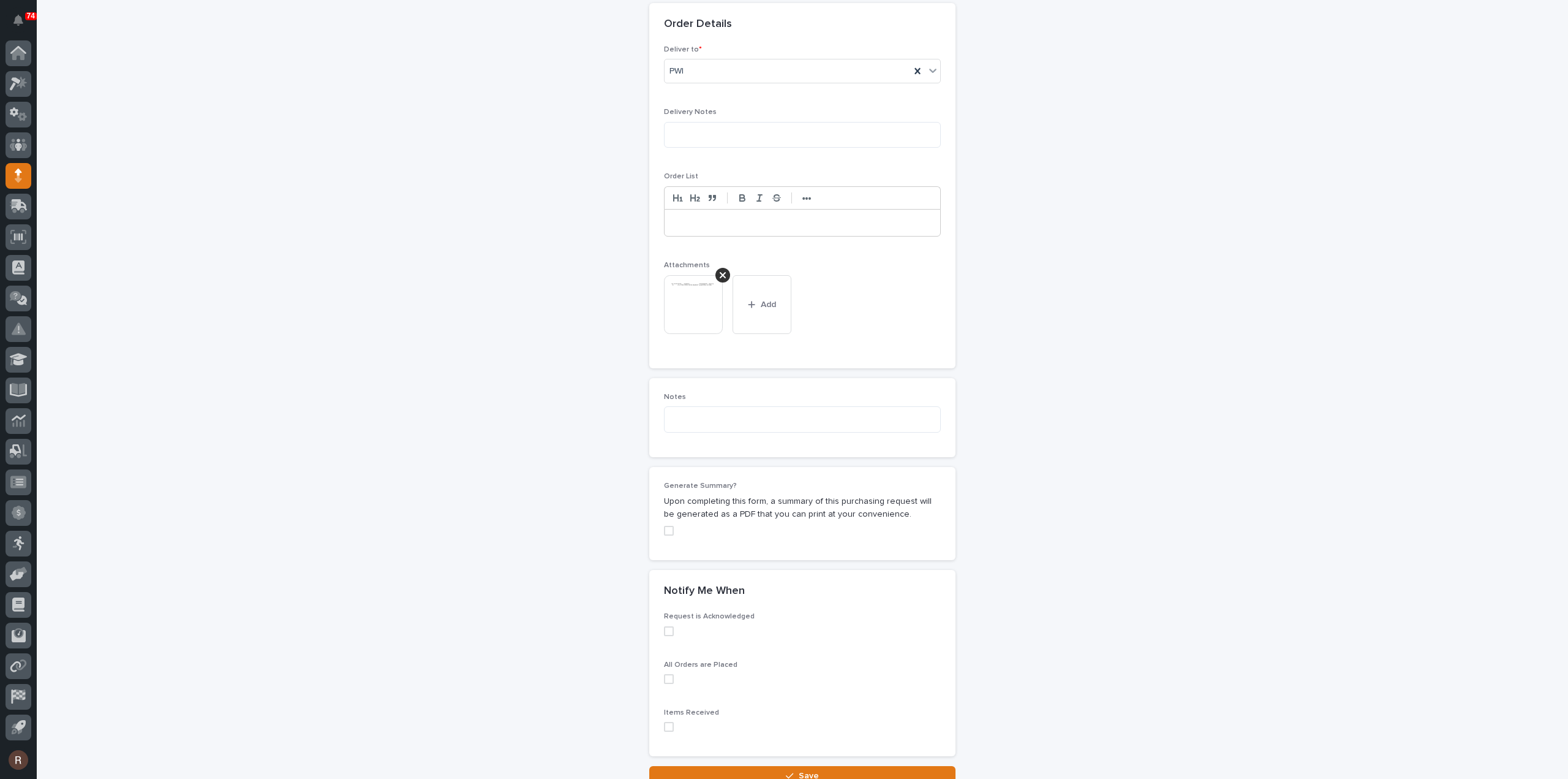
scroll to position [844, 0]
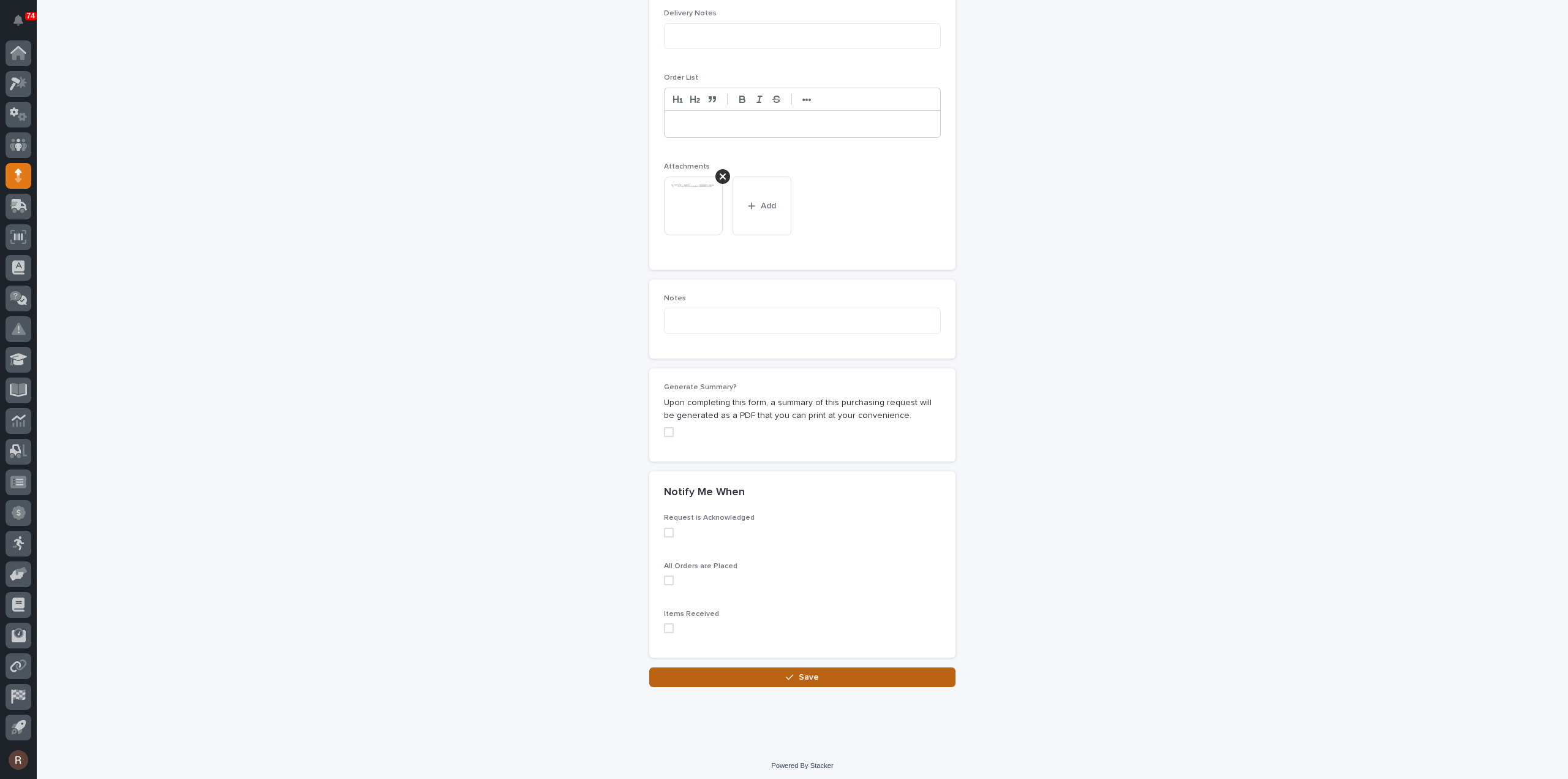
click at [841, 667] on button "Save" at bounding box center [801, 677] width 306 height 20
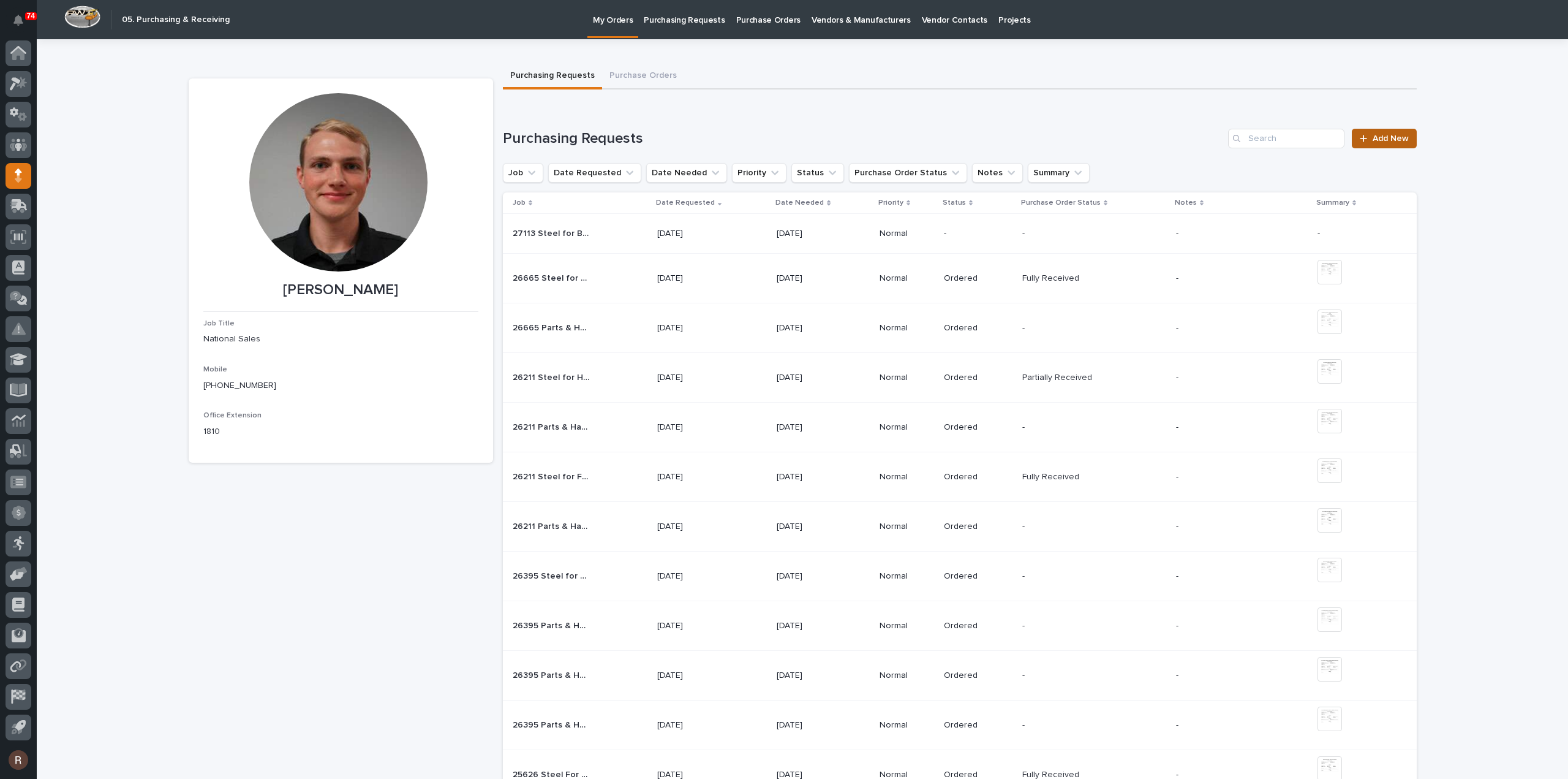
click at [1373, 136] on span "Add New" at bounding box center [1391, 139] width 36 height 9
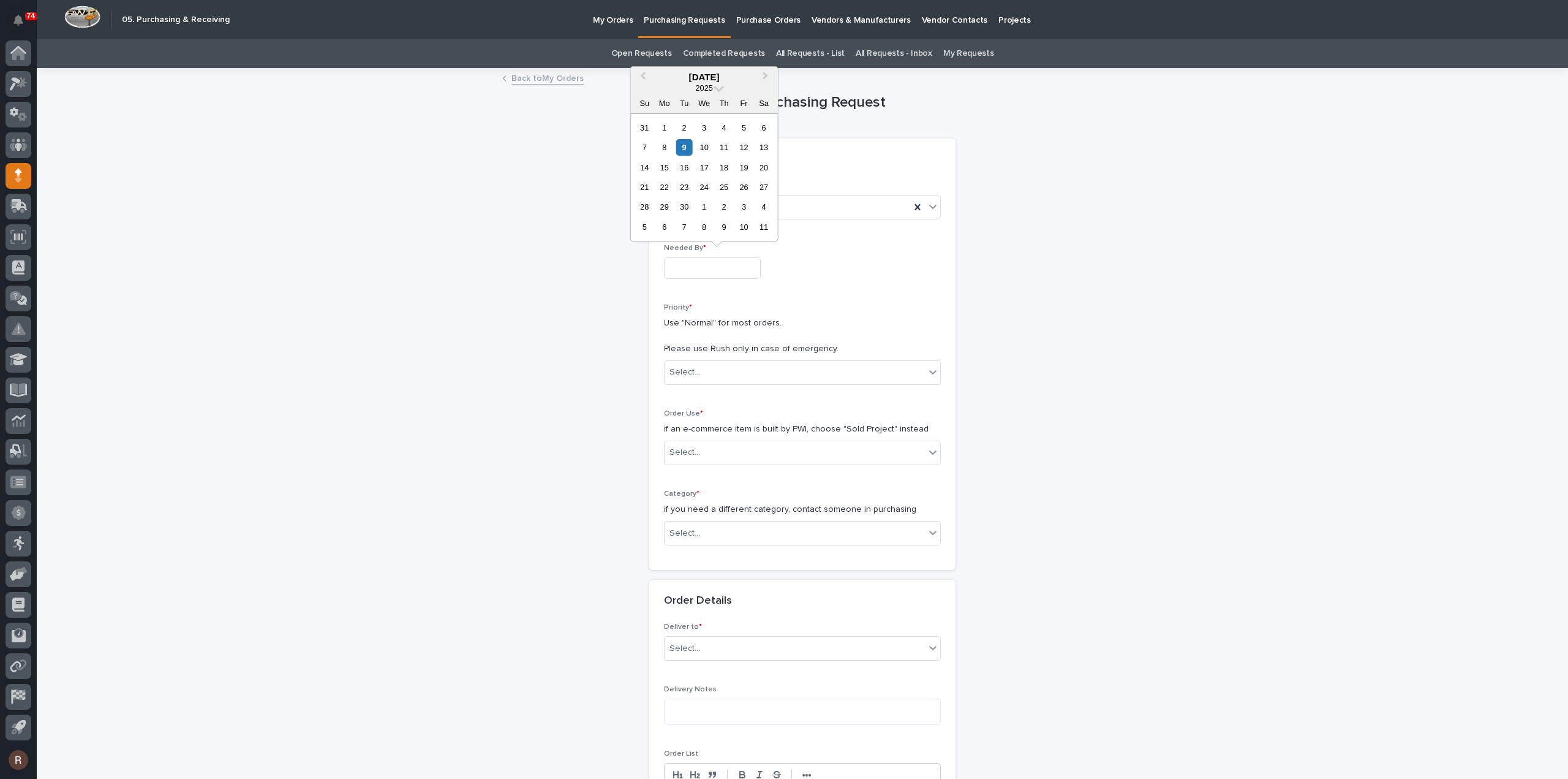
click at [705, 272] on input "text" at bounding box center [712, 268] width 97 height 22
click at [742, 152] on div "12" at bounding box center [744, 147] width 17 height 17
type input "**********"
click at [703, 370] on div "Select..." at bounding box center [794, 372] width 260 height 20
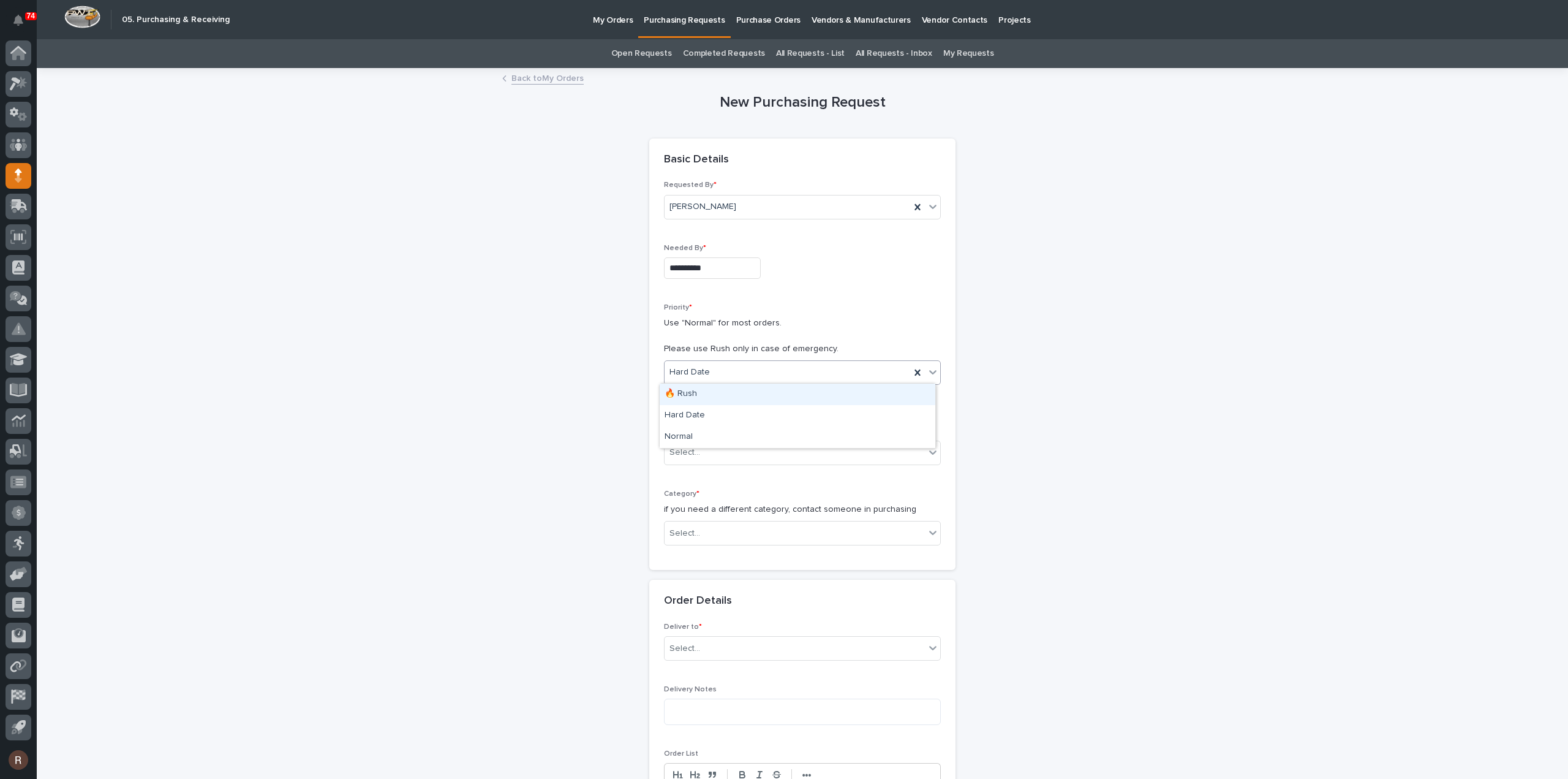
click at [716, 363] on div "Hard Date" at bounding box center [787, 372] width 245 height 20
click at [699, 431] on div "Normal" at bounding box center [797, 438] width 276 height 22
click at [692, 451] on div "Select..." at bounding box center [685, 452] width 31 height 13
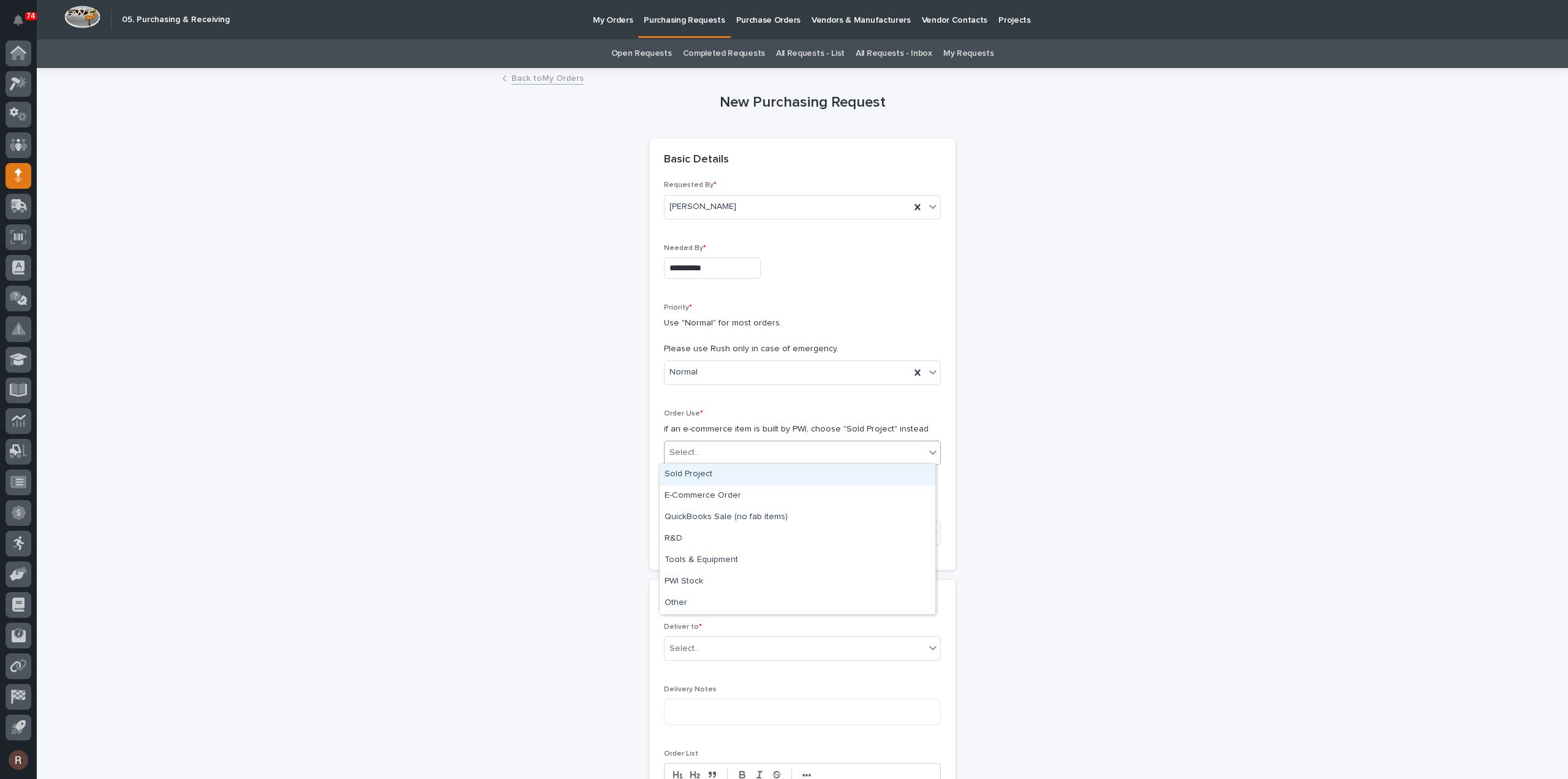
click at [694, 475] on div "Sold Project" at bounding box center [797, 475] width 276 height 22
click at [697, 524] on div "Select..." at bounding box center [794, 534] width 260 height 20
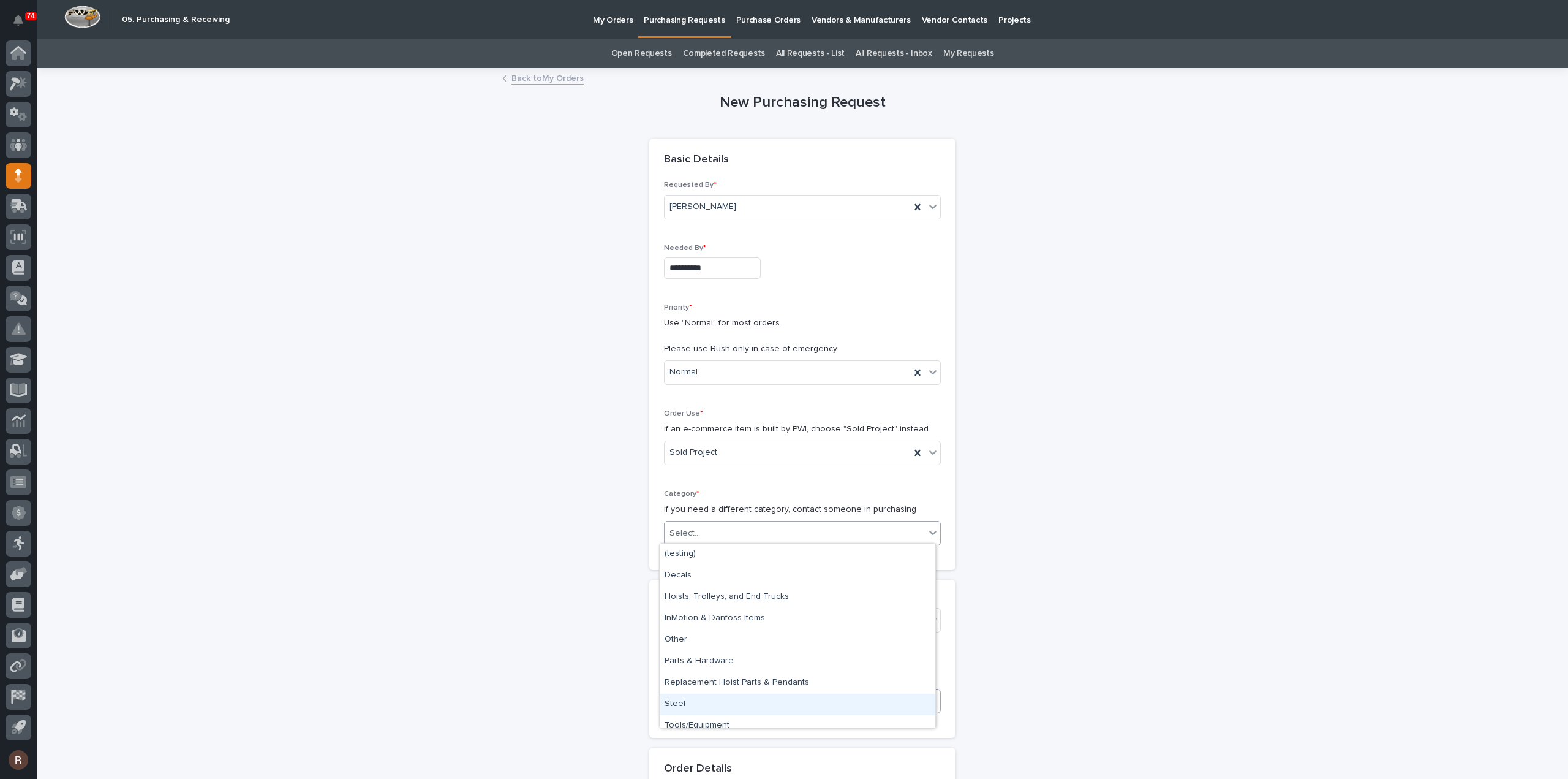
drag, startPoint x: 684, startPoint y: 703, endPoint x: 684, endPoint y: 691, distance: 12.0
click at [683, 702] on div "Steel" at bounding box center [797, 705] width 276 height 22
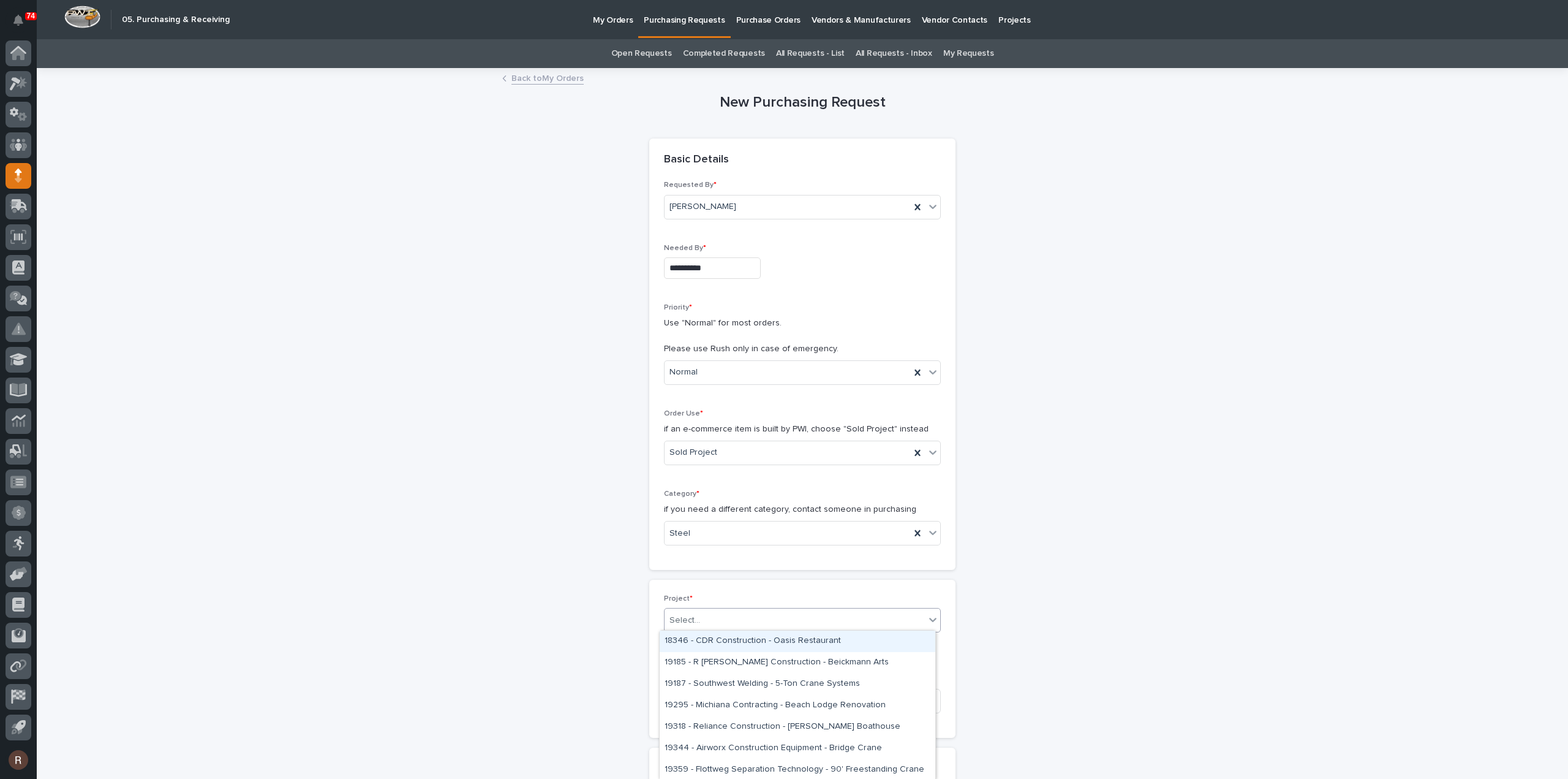
click at [692, 614] on div "Select..." at bounding box center [685, 620] width 31 height 13
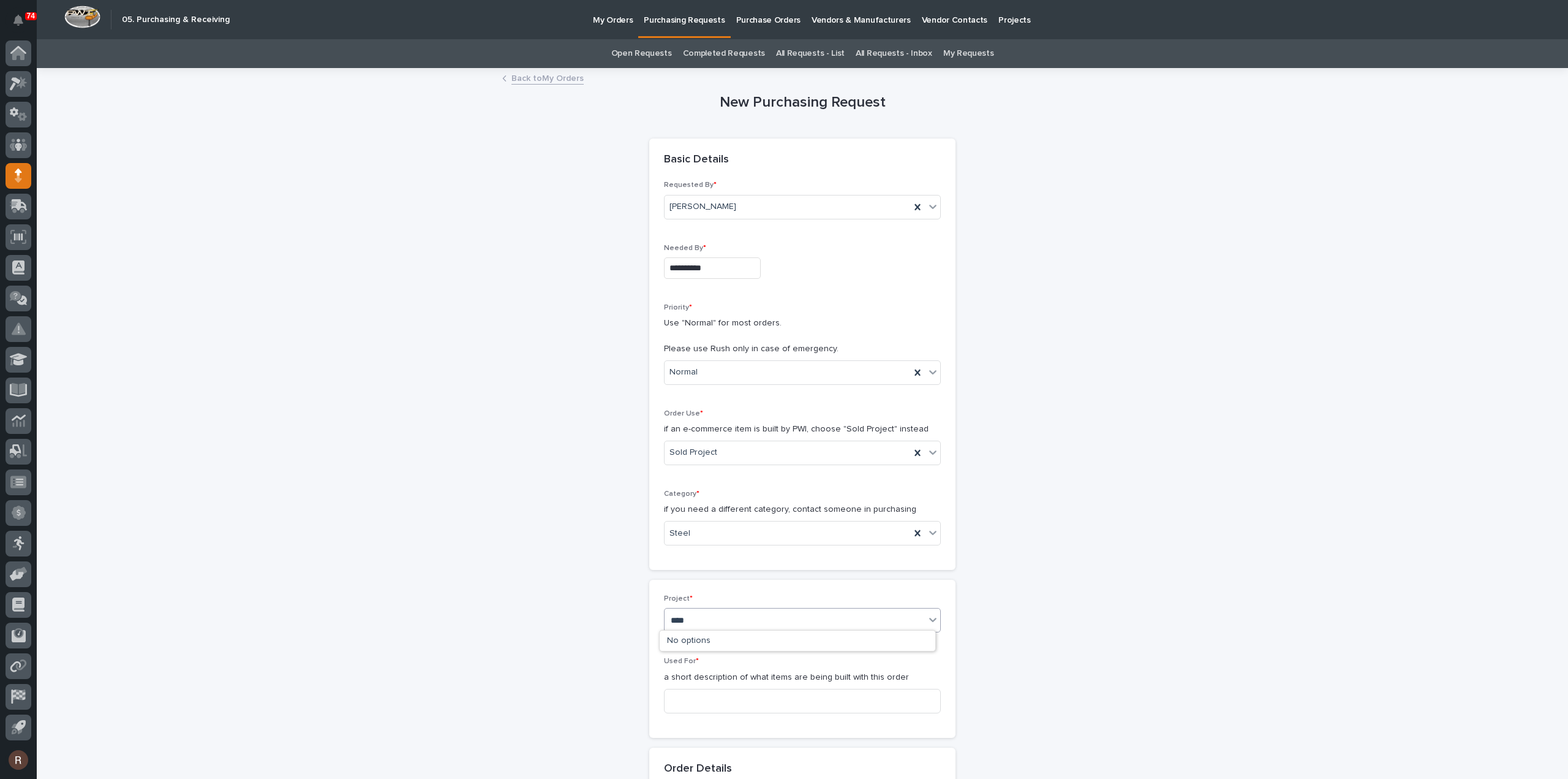
type input "*****"
click at [709, 643] on div "27113 - Sheds Unlimited - Additional Hoist" at bounding box center [797, 641] width 276 height 22
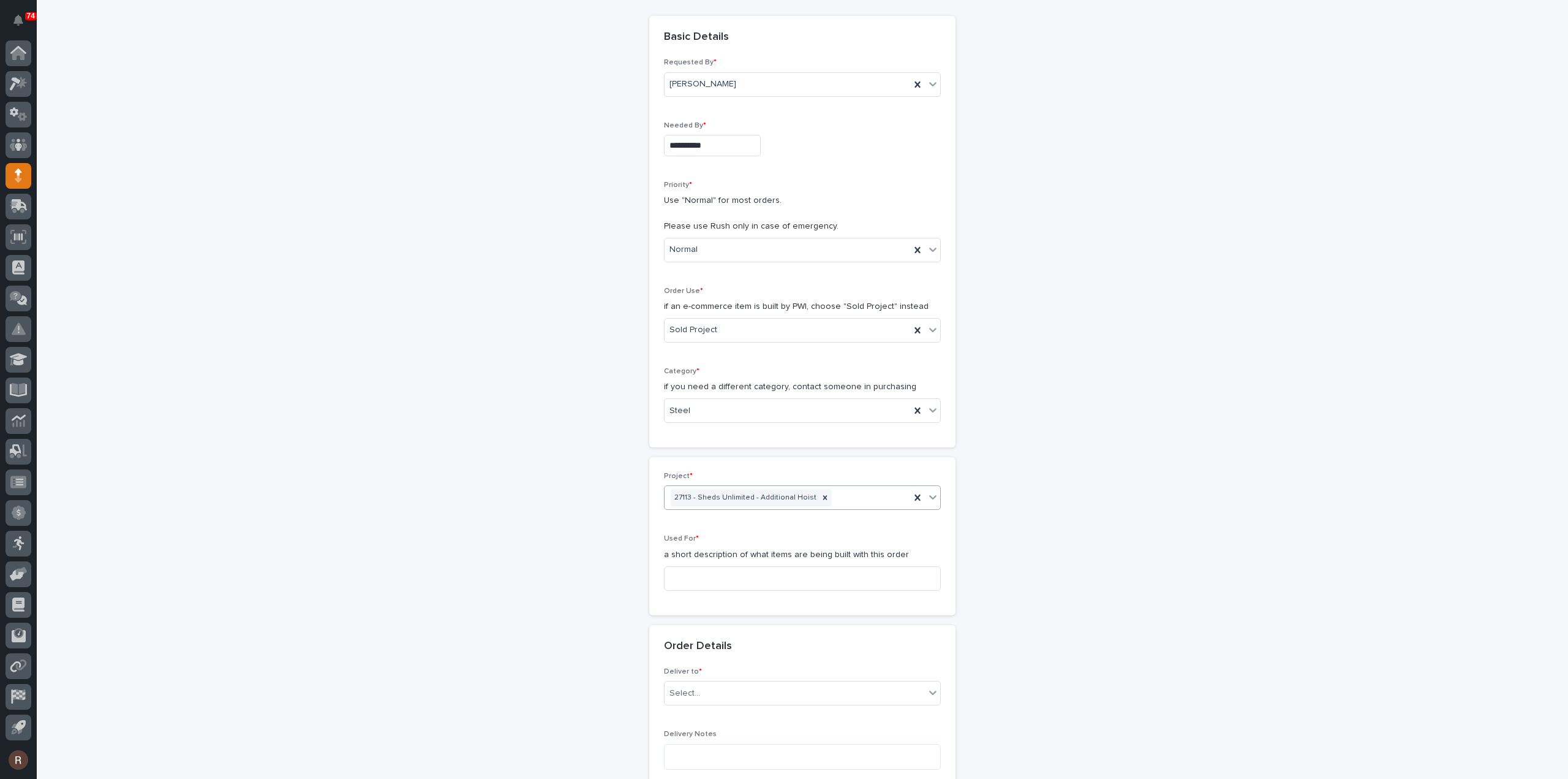
click at [694, 555] on p "a short description of what items are being built with this order" at bounding box center [802, 555] width 277 height 13
click at [686, 572] on input at bounding box center [802, 579] width 277 height 25
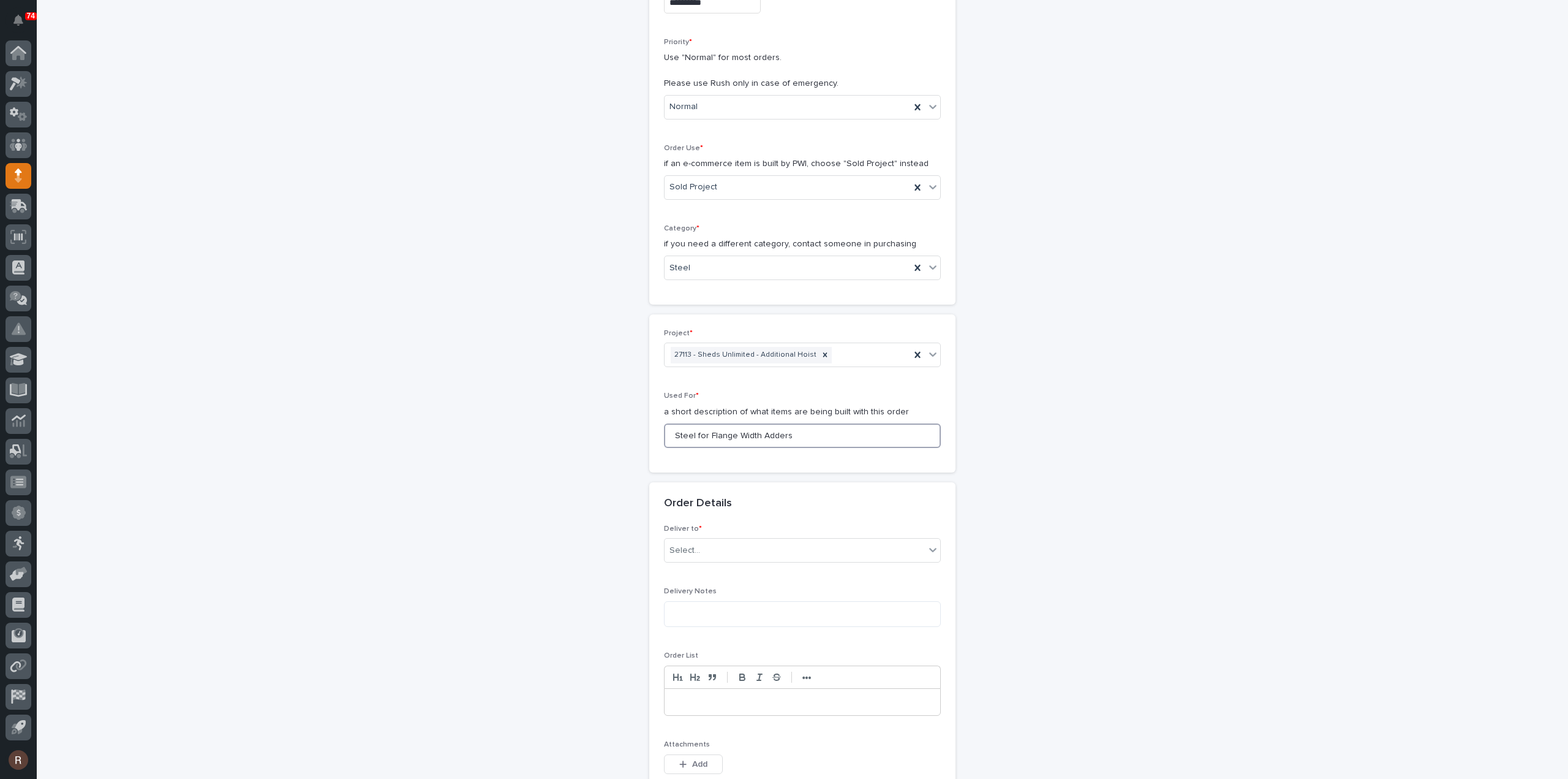
scroll to position [306, 0]
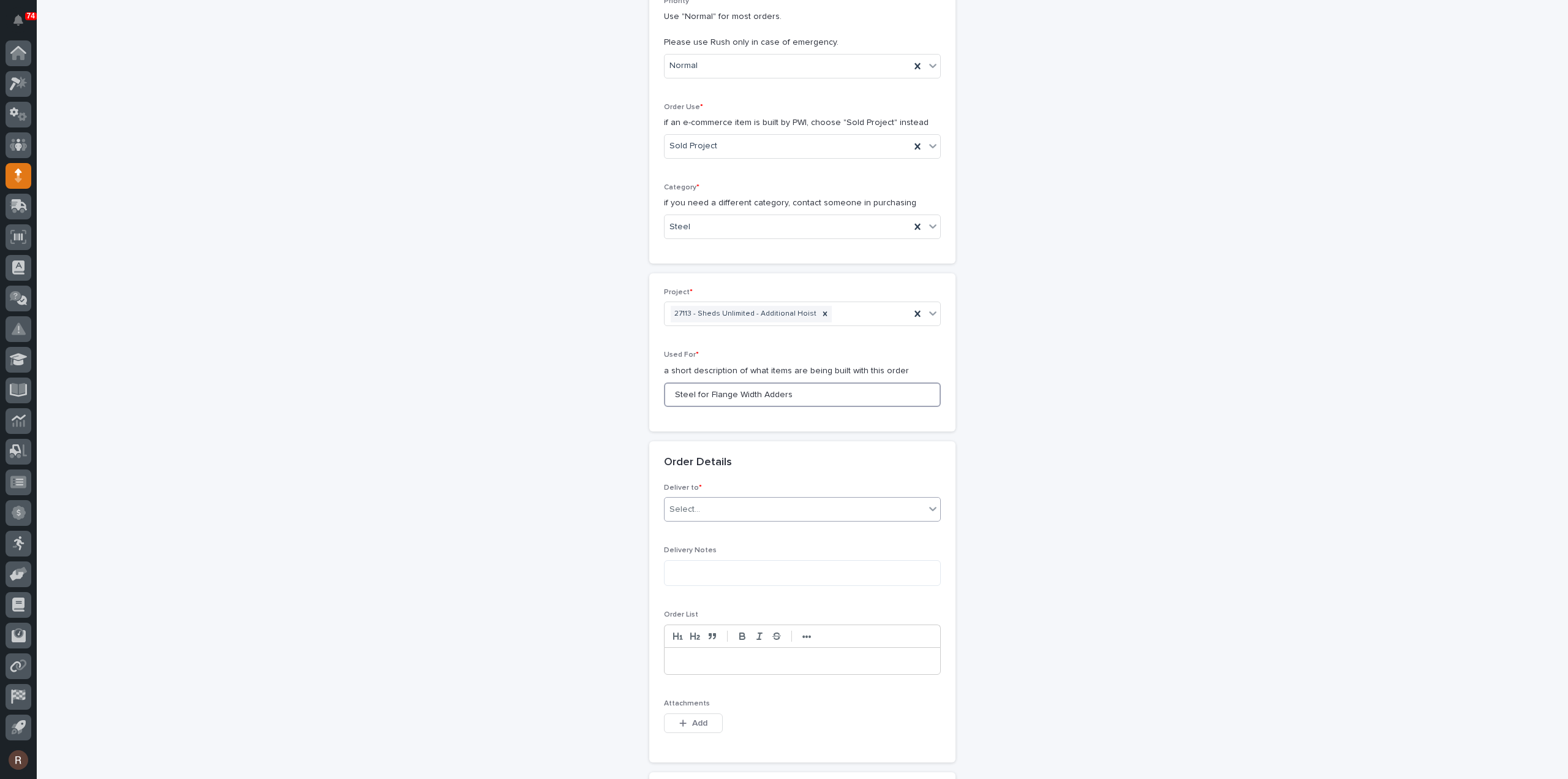
type input "Steel for Flange Width Adders"
click at [713, 500] on div "Select..." at bounding box center [794, 510] width 260 height 20
click at [696, 528] on div "PWI" at bounding box center [797, 531] width 276 height 22
click at [694, 718] on span "Add" at bounding box center [699, 723] width 15 height 11
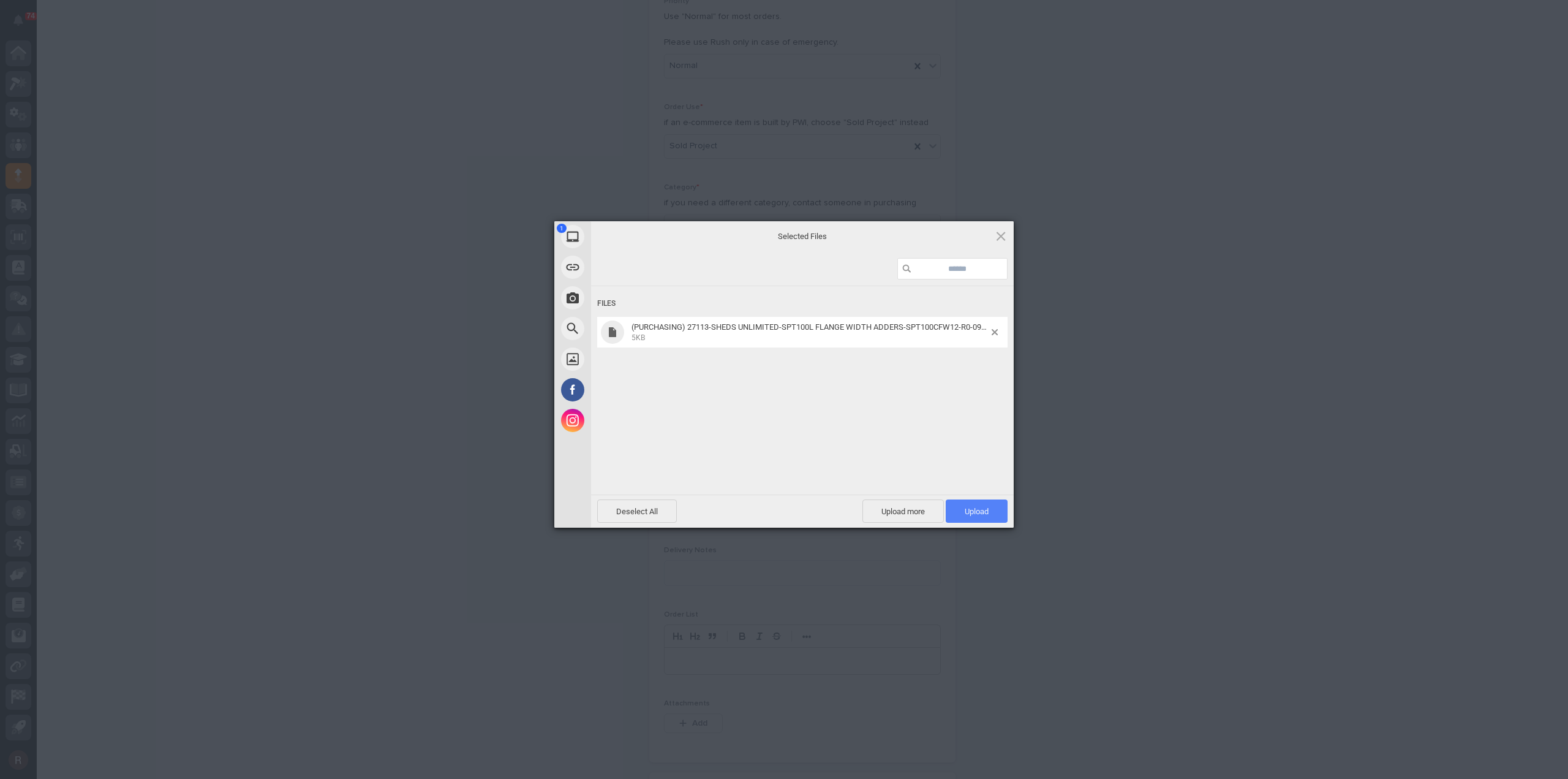
click at [957, 511] on span "Upload 1" at bounding box center [977, 511] width 62 height 23
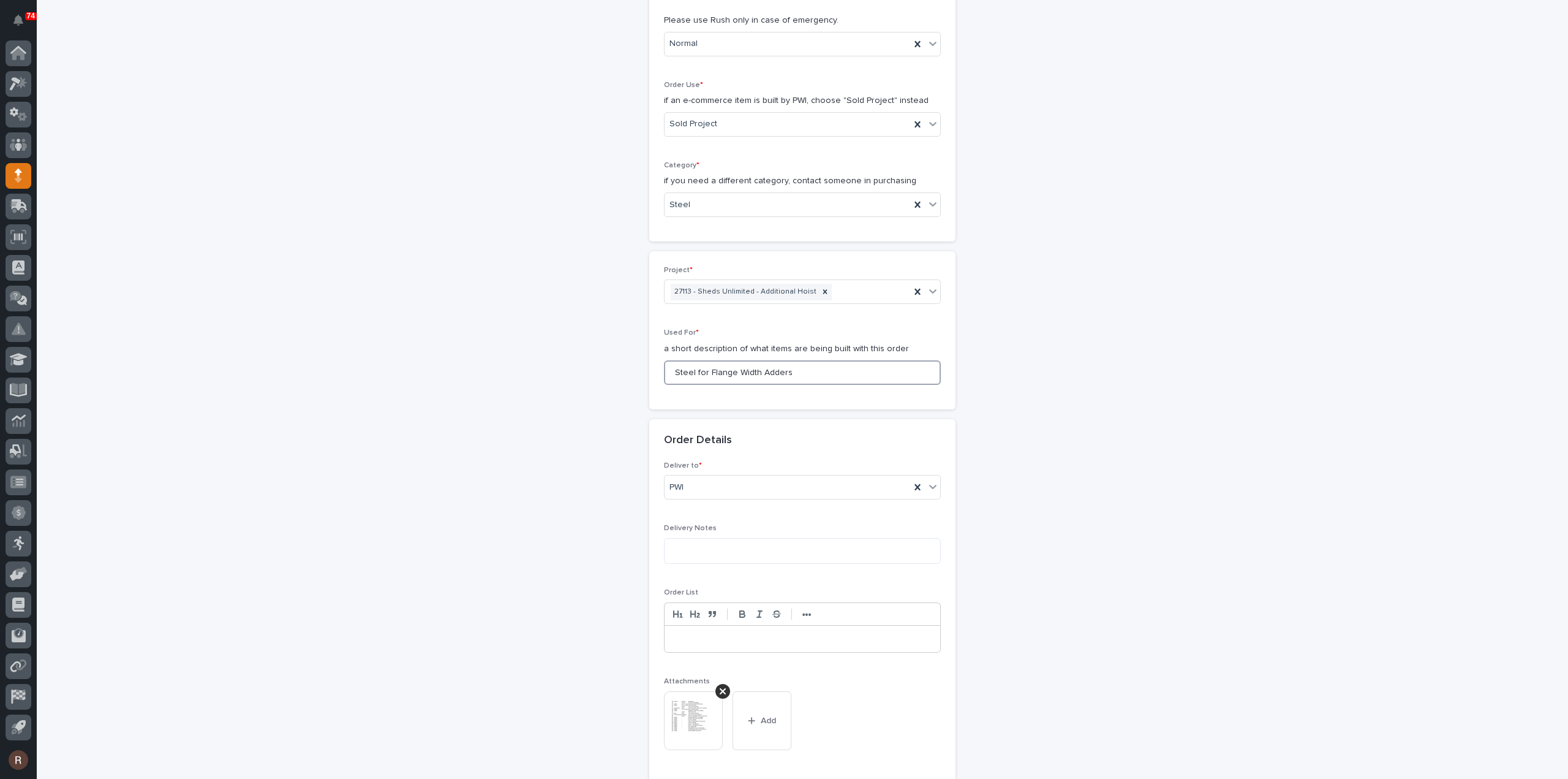
drag, startPoint x: 782, startPoint y: 369, endPoint x: 692, endPoint y: 374, distance: 90.1
click at [692, 374] on input "Steel for Flange Width Adders" at bounding box center [802, 372] width 277 height 25
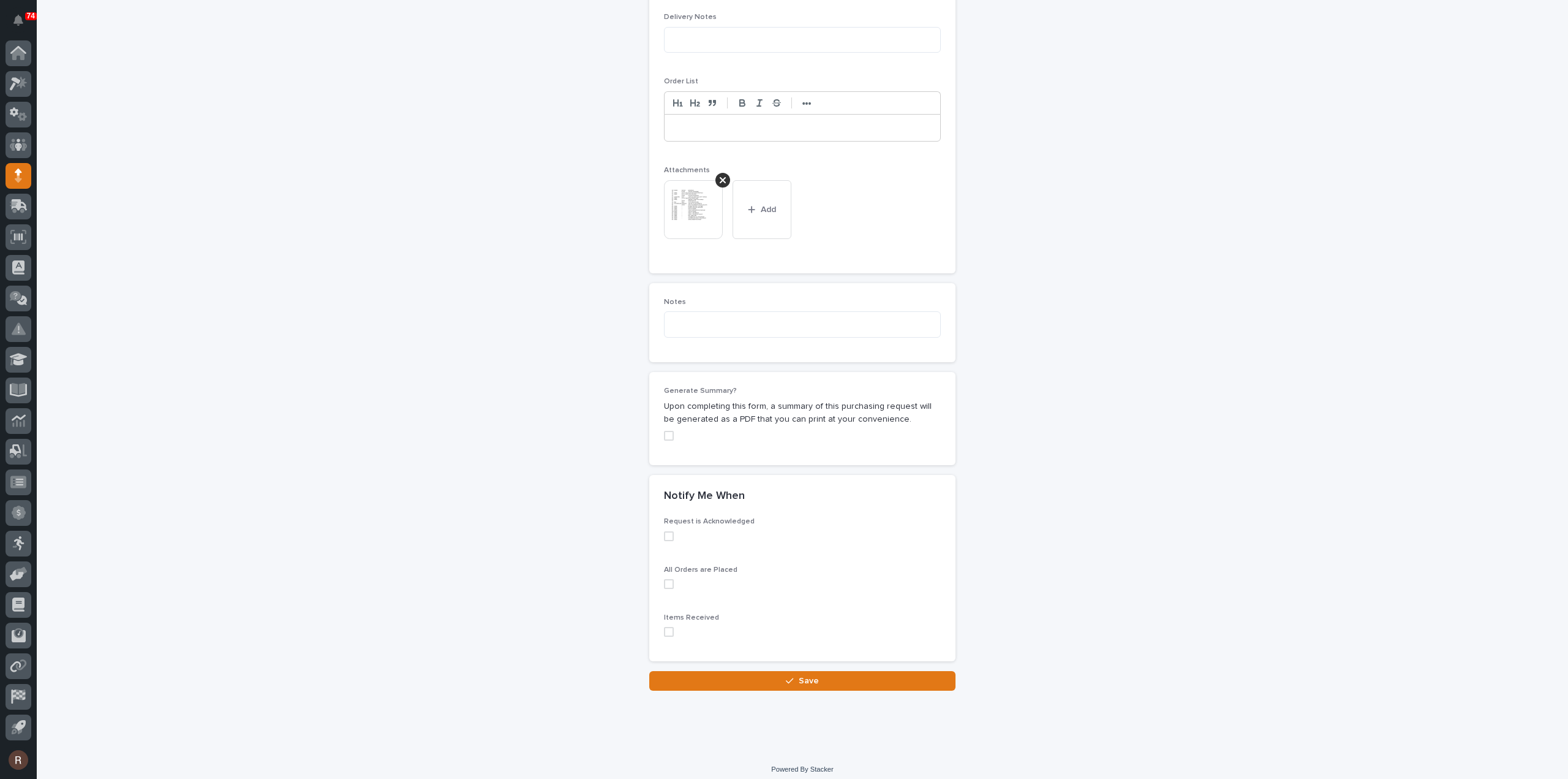
scroll to position [844, 0]
click at [710, 672] on button "Save" at bounding box center [801, 677] width 306 height 20
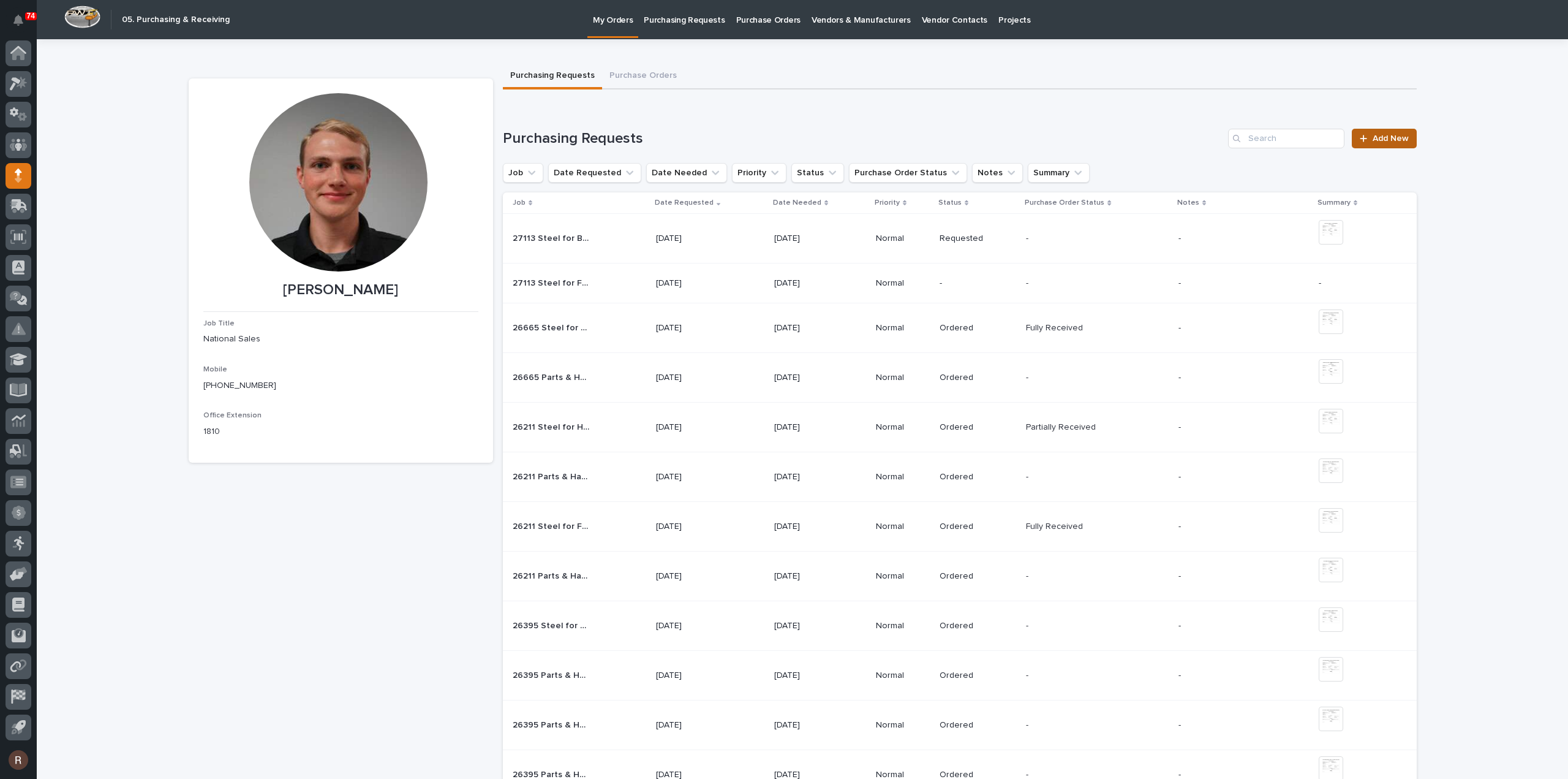
click at [1393, 132] on link "Add New" at bounding box center [1384, 139] width 65 height 20
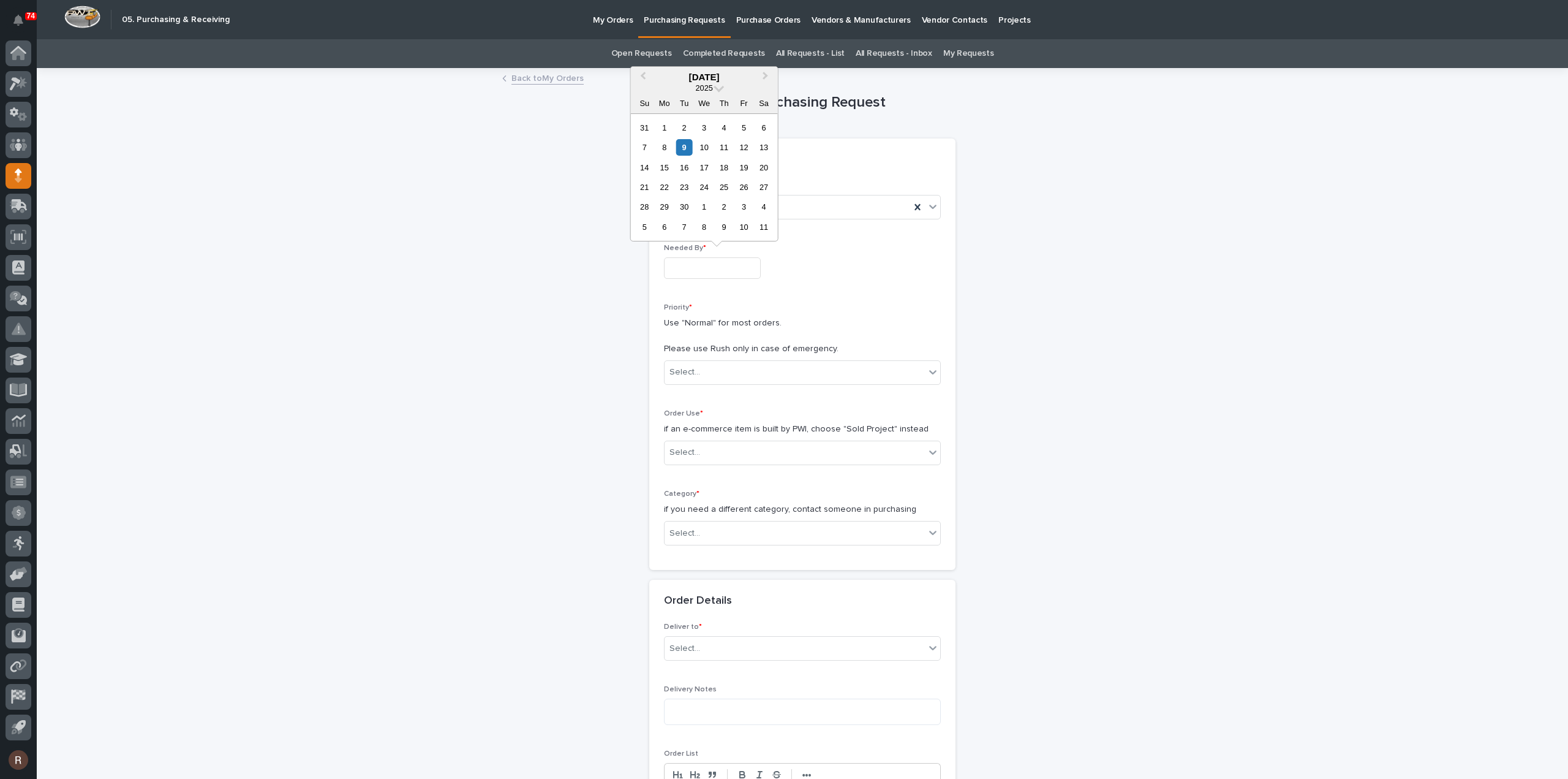
click at [724, 263] on input "text" at bounding box center [712, 268] width 97 height 22
click at [754, 150] on div "7 8 9 10 11 12 13" at bounding box center [704, 148] width 139 height 20
click at [748, 145] on div "12" at bounding box center [744, 147] width 17 height 17
type input "**********"
click at [727, 360] on div "Select..." at bounding box center [802, 372] width 277 height 25
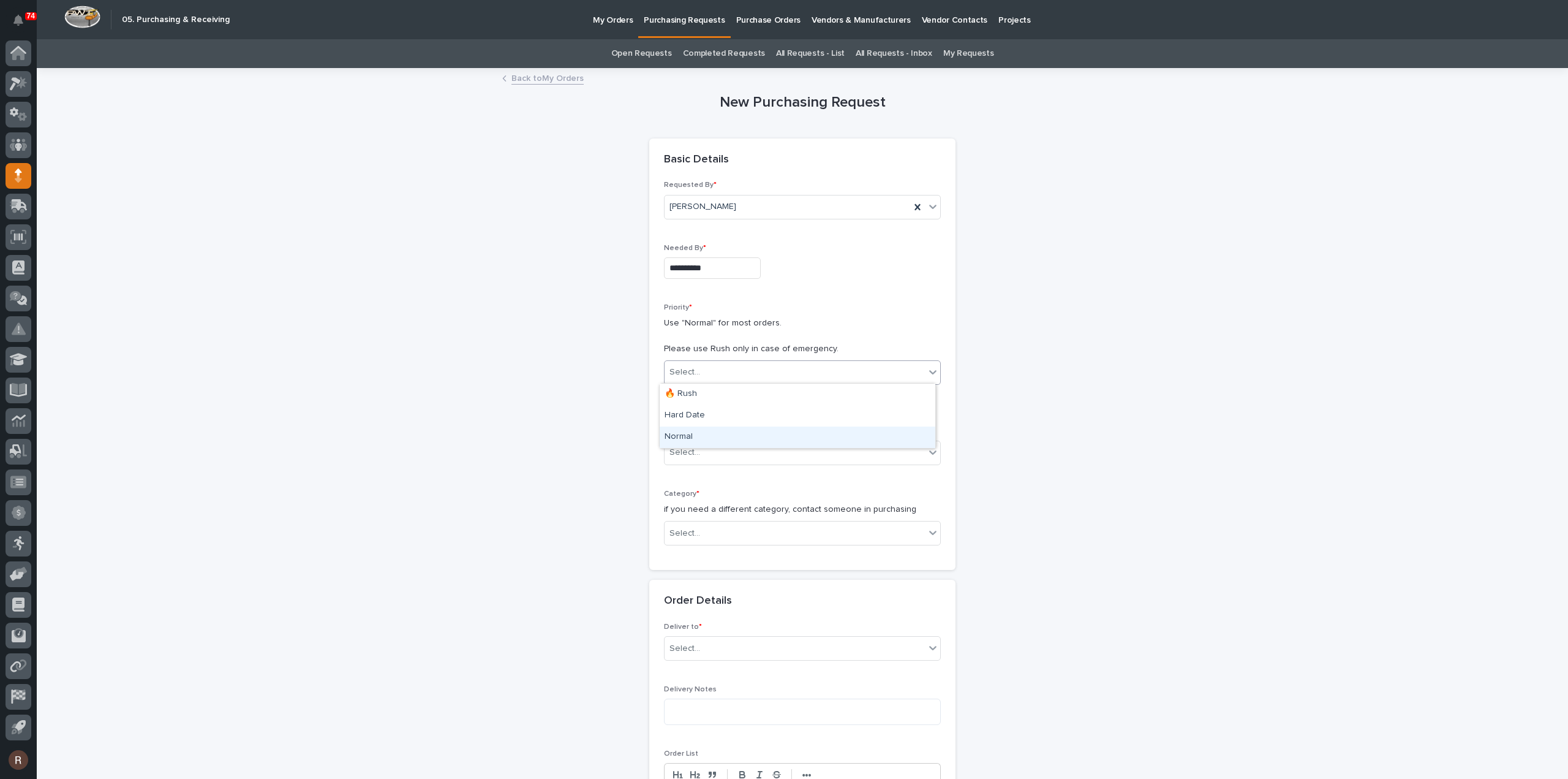
click at [702, 439] on div "Normal" at bounding box center [797, 438] width 276 height 22
click at [703, 451] on div "Select..." at bounding box center [794, 453] width 260 height 20
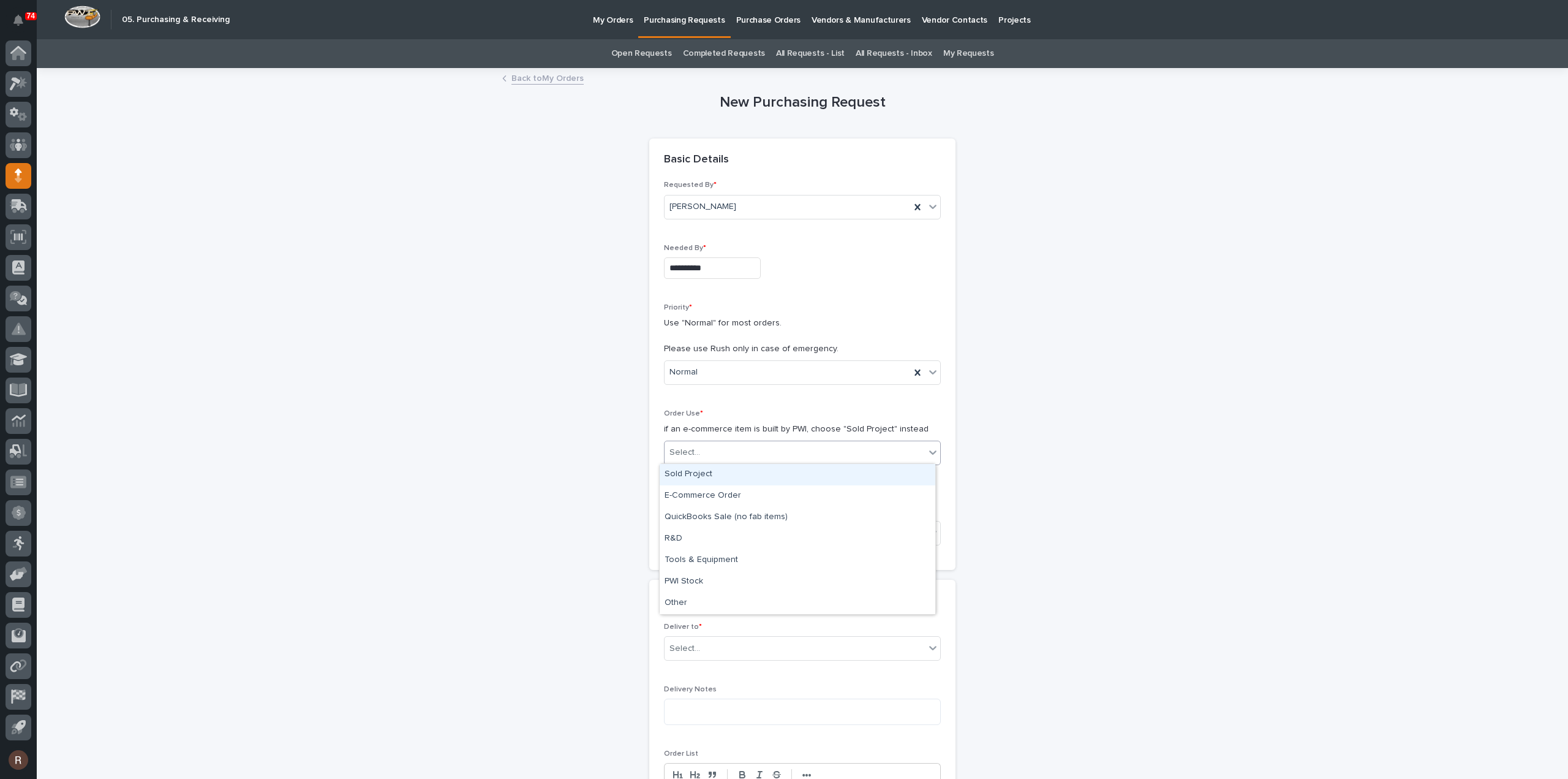
click at [702, 475] on div "Sold Project" at bounding box center [797, 475] width 276 height 22
click at [697, 527] on div "Select..." at bounding box center [794, 534] width 260 height 20
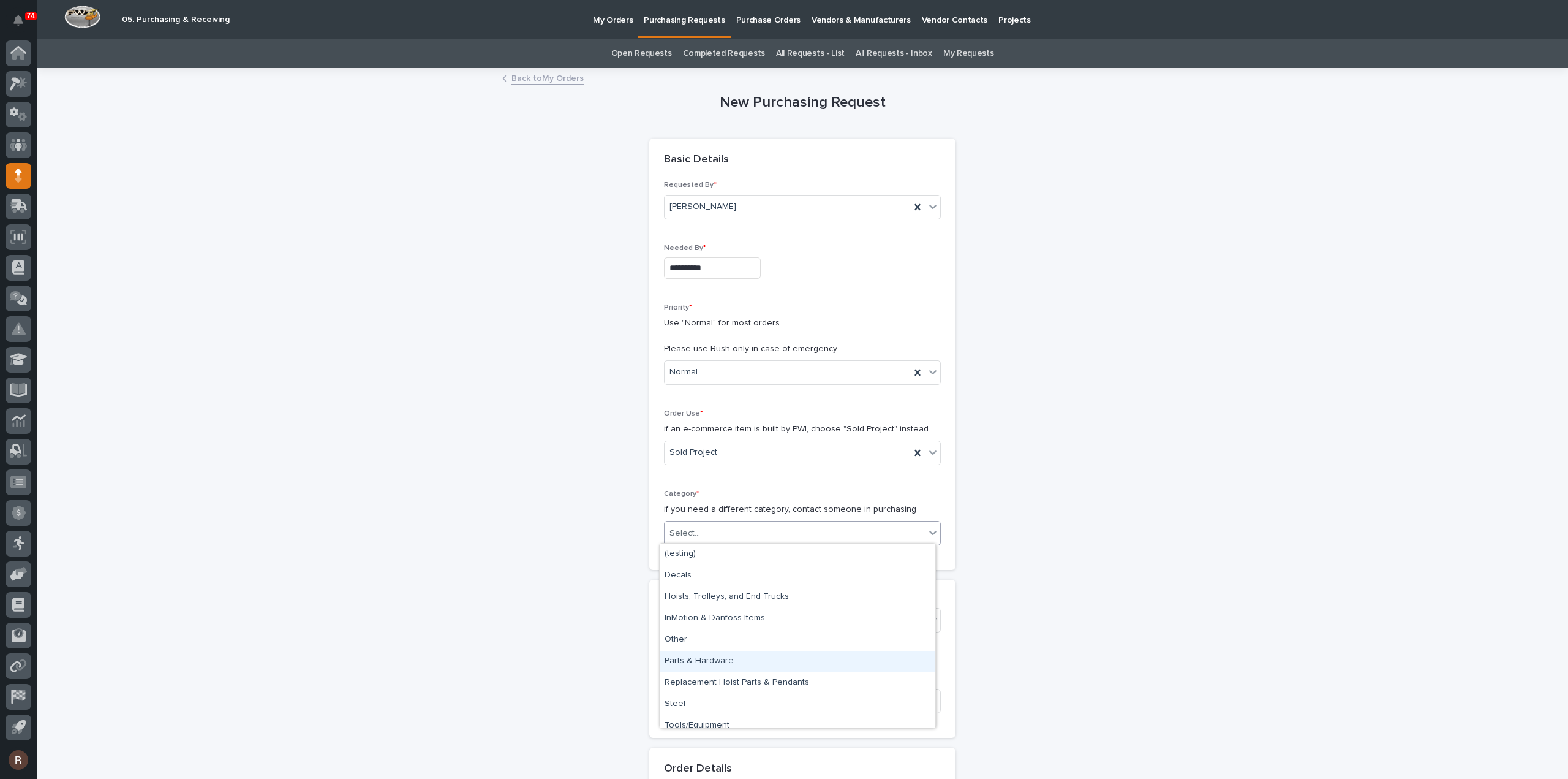
click at [694, 665] on div "Parts & Hardware" at bounding box center [797, 662] width 276 height 22
click at [694, 611] on div "Select..." at bounding box center [794, 620] width 260 height 20
type input "*****"
click at [699, 641] on div "27113 - Sheds Unlimited - Additional Hoist" at bounding box center [797, 641] width 276 height 22
click at [691, 690] on input at bounding box center [802, 701] width 277 height 25
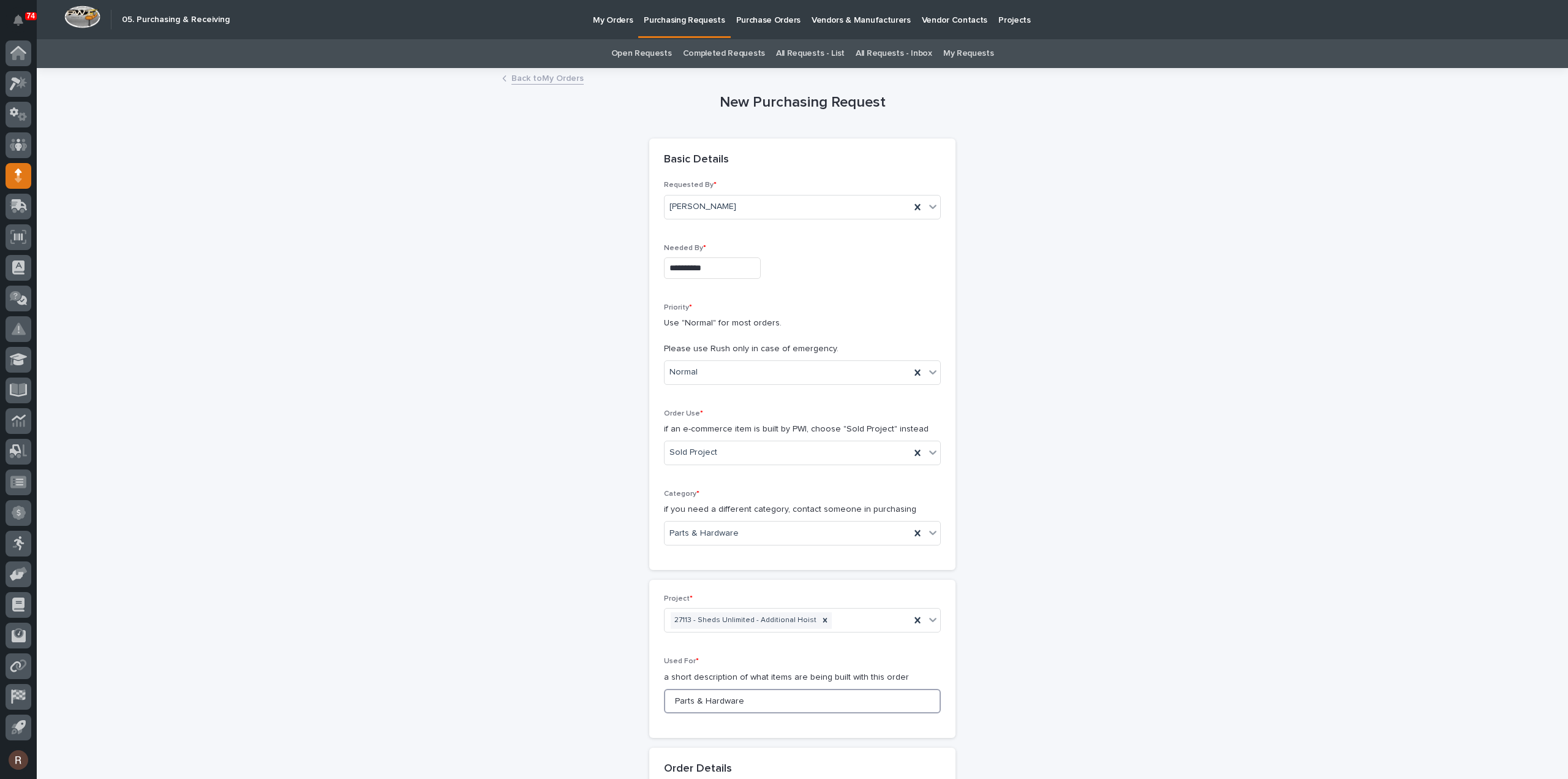
paste input "for Flange Width Adders"
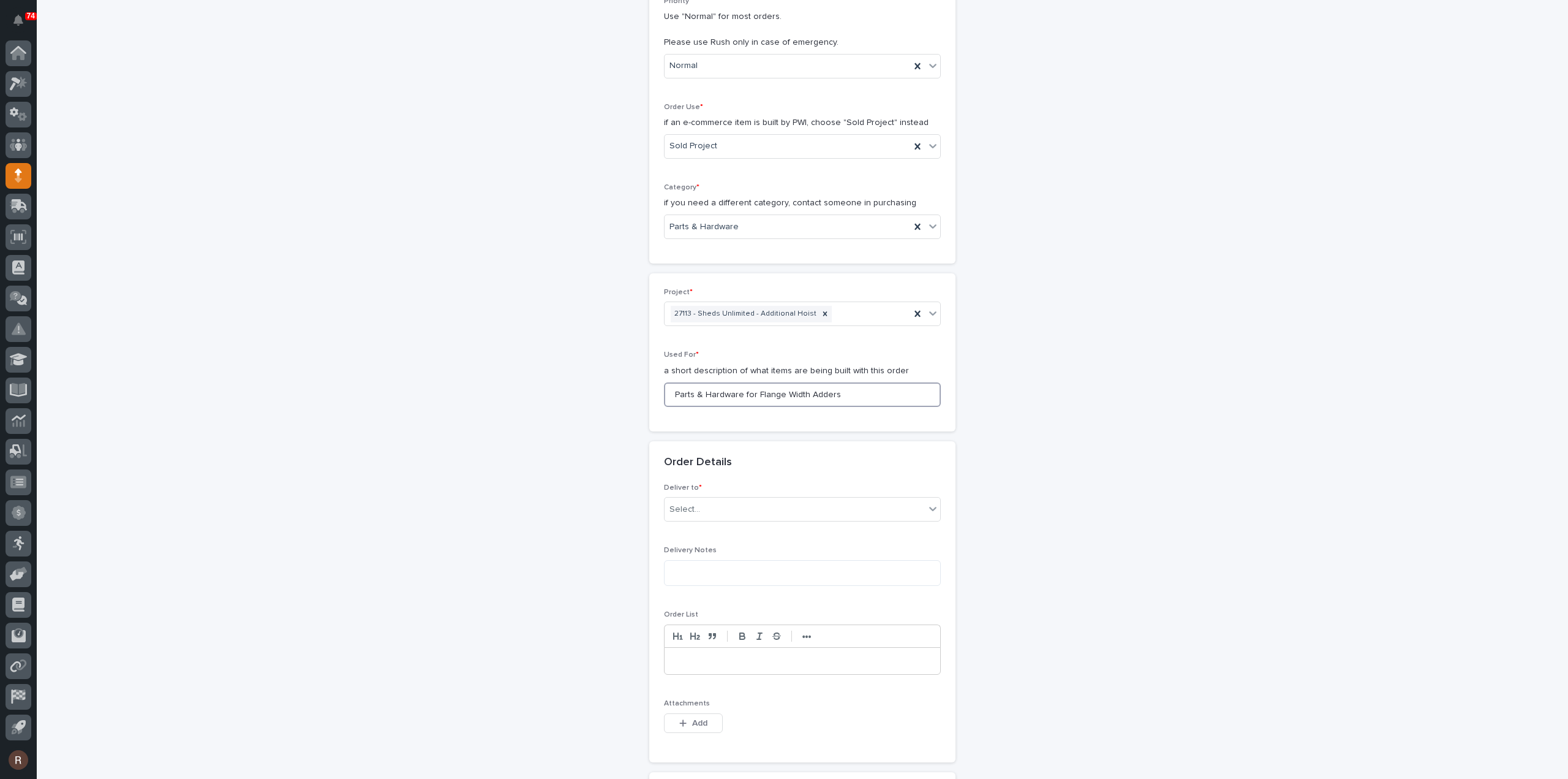
scroll to position [429, 0]
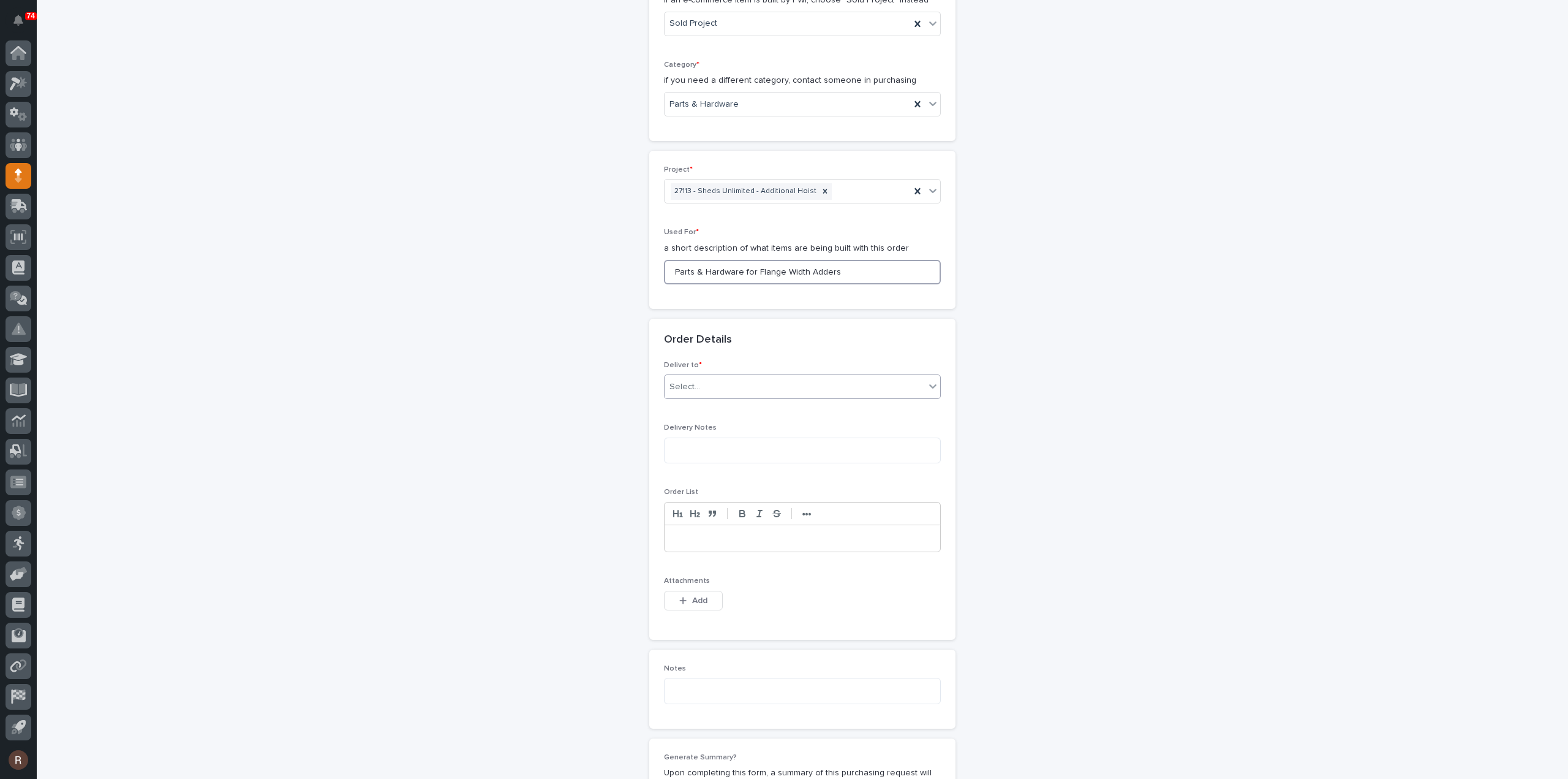
type input "Parts & Hardware for Flange Width Adders"
click at [679, 389] on div "Select..." at bounding box center [685, 387] width 31 height 13
click at [694, 595] on span "Add" at bounding box center [699, 600] width 15 height 11
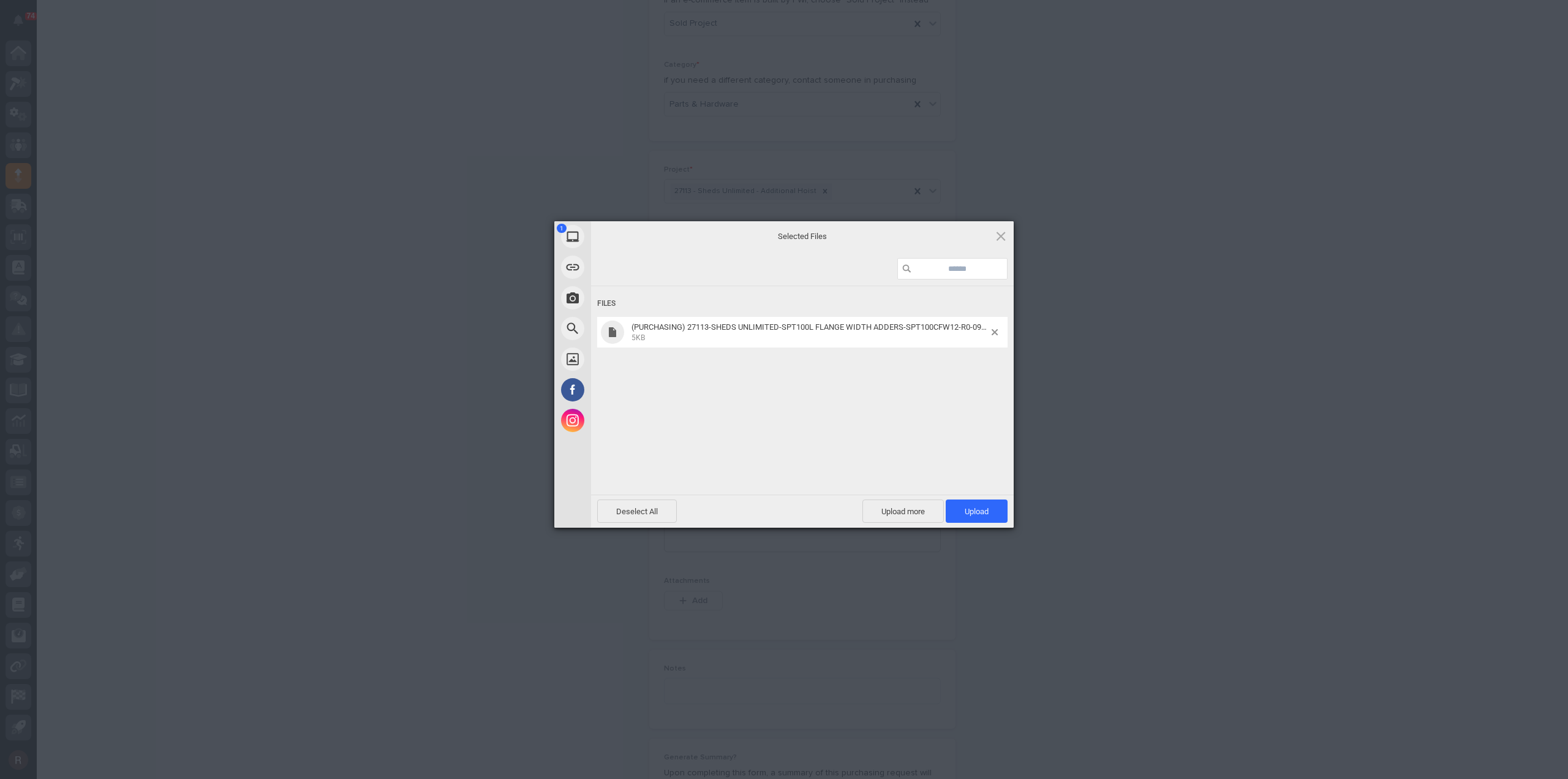
drag, startPoint x: 968, startPoint y: 511, endPoint x: 959, endPoint y: 502, distance: 12.7
click at [968, 510] on span "Upload 1" at bounding box center [977, 511] width 24 height 9
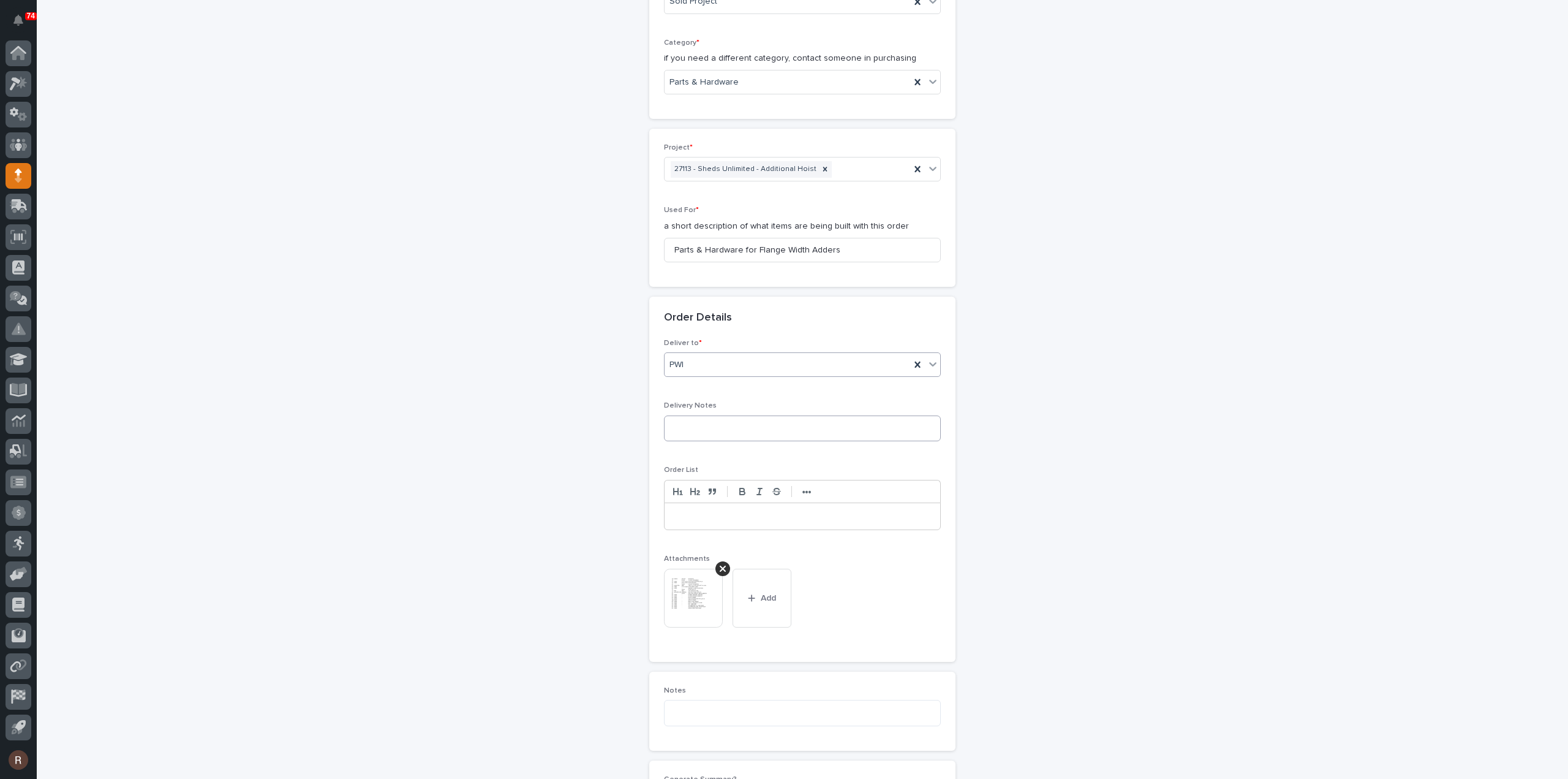
scroll to position [844, 0]
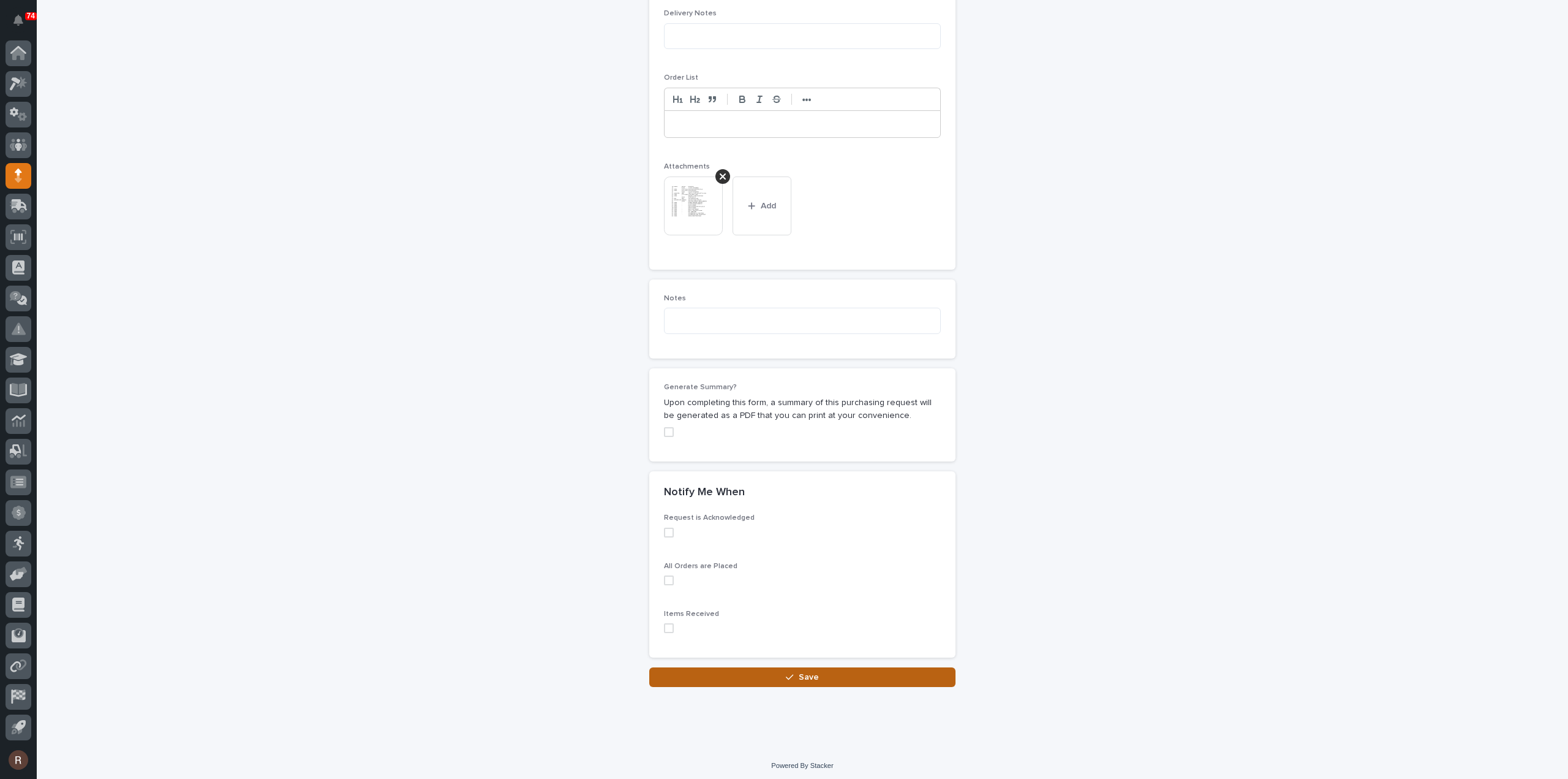
click at [844, 676] on button "Save" at bounding box center [801, 677] width 306 height 20
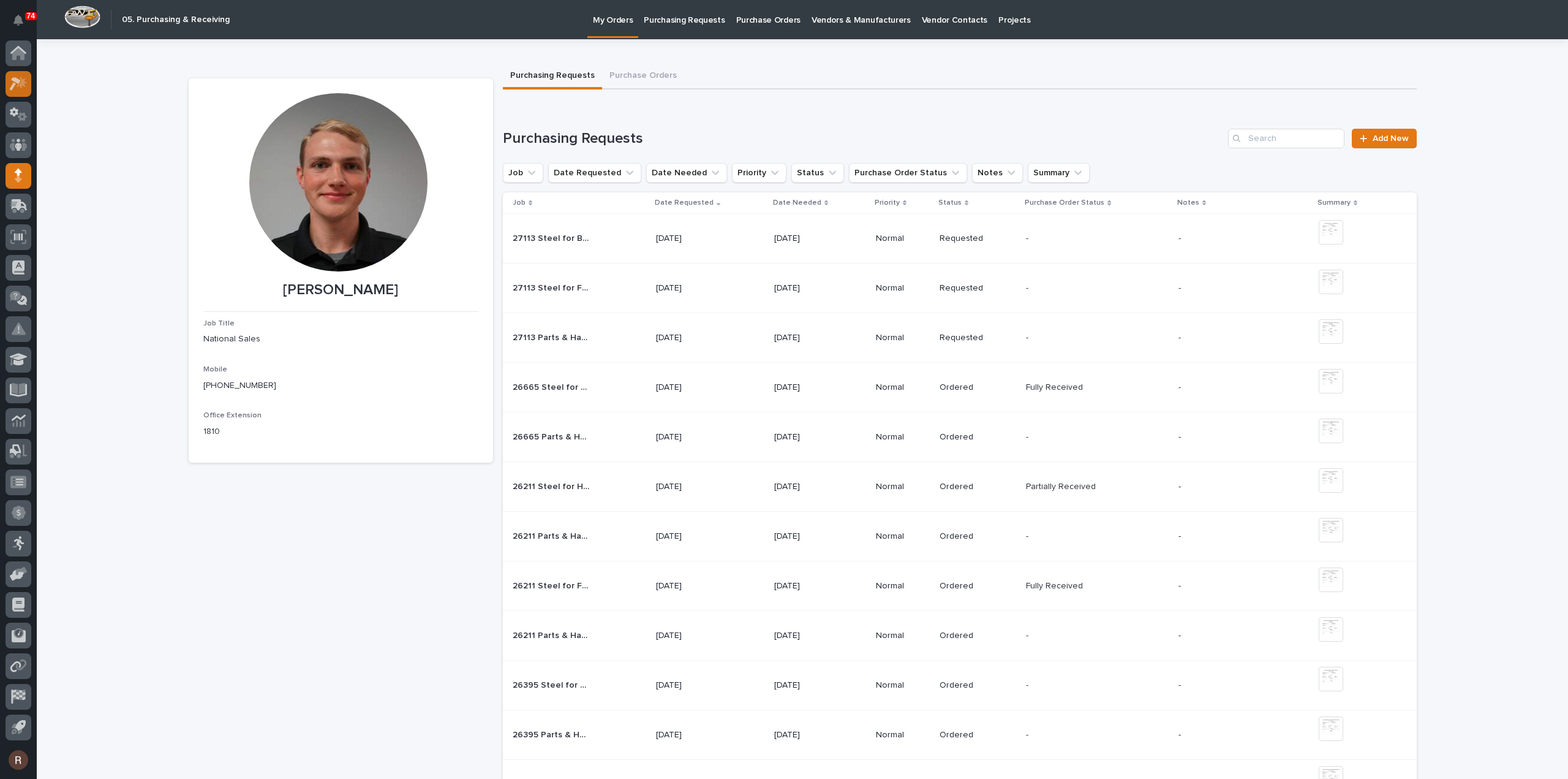
click at [24, 77] on icon at bounding box center [19, 84] width 18 height 14
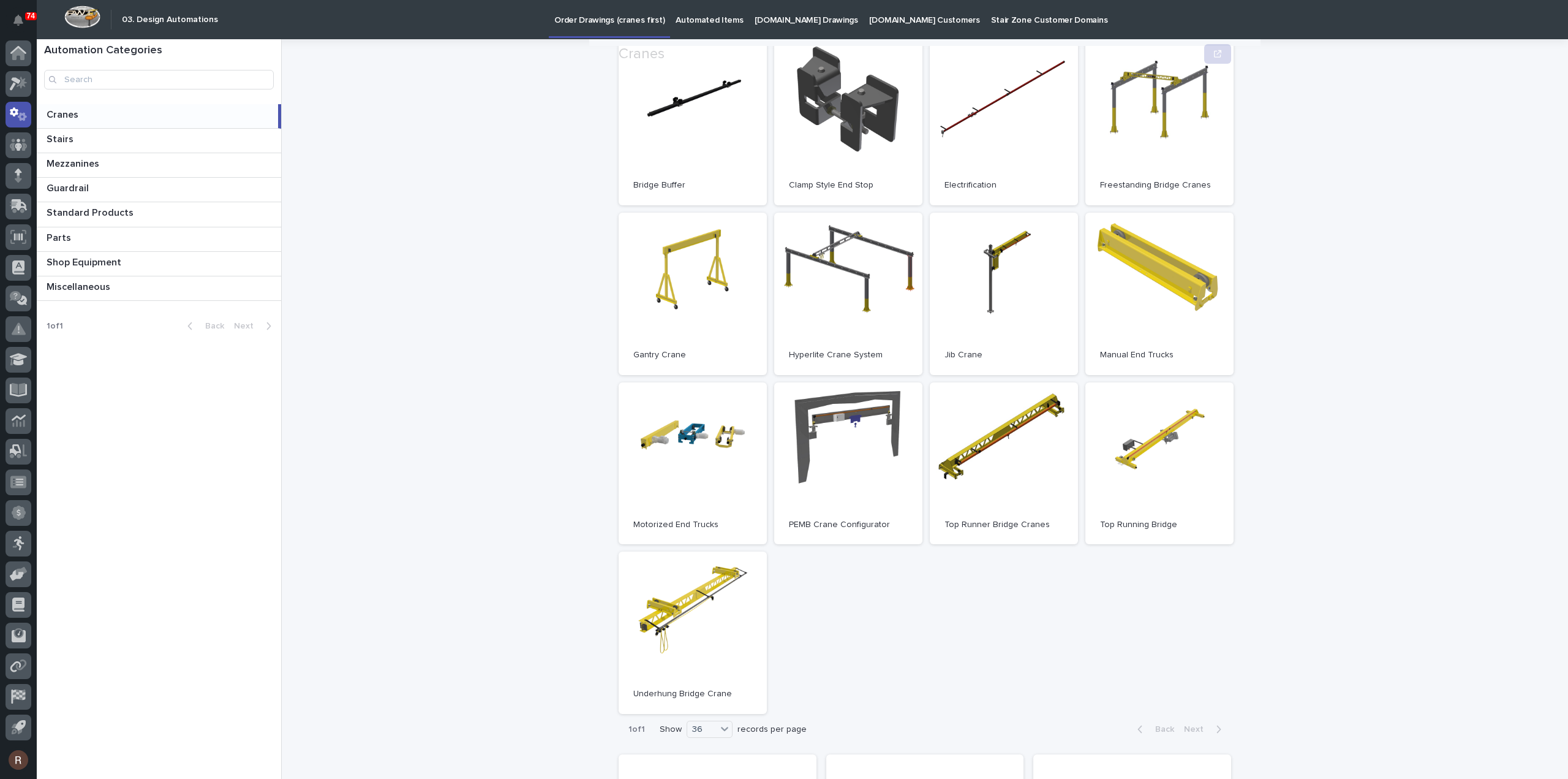
scroll to position [252, 0]
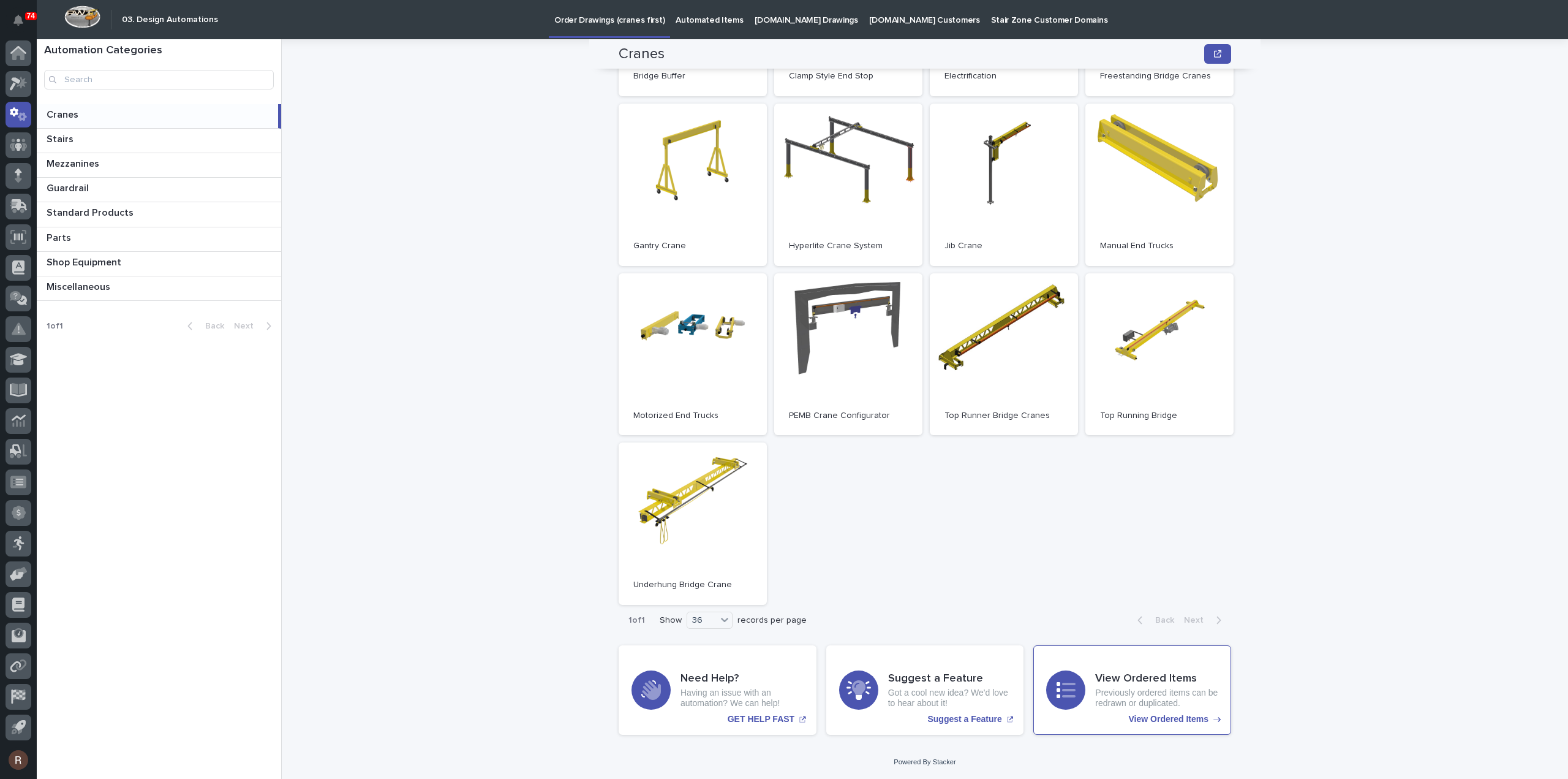
click at [1096, 687] on div "View Ordered Items Previously ordered items can be redrawn or duplicated." at bounding box center [1157, 690] width 124 height 36
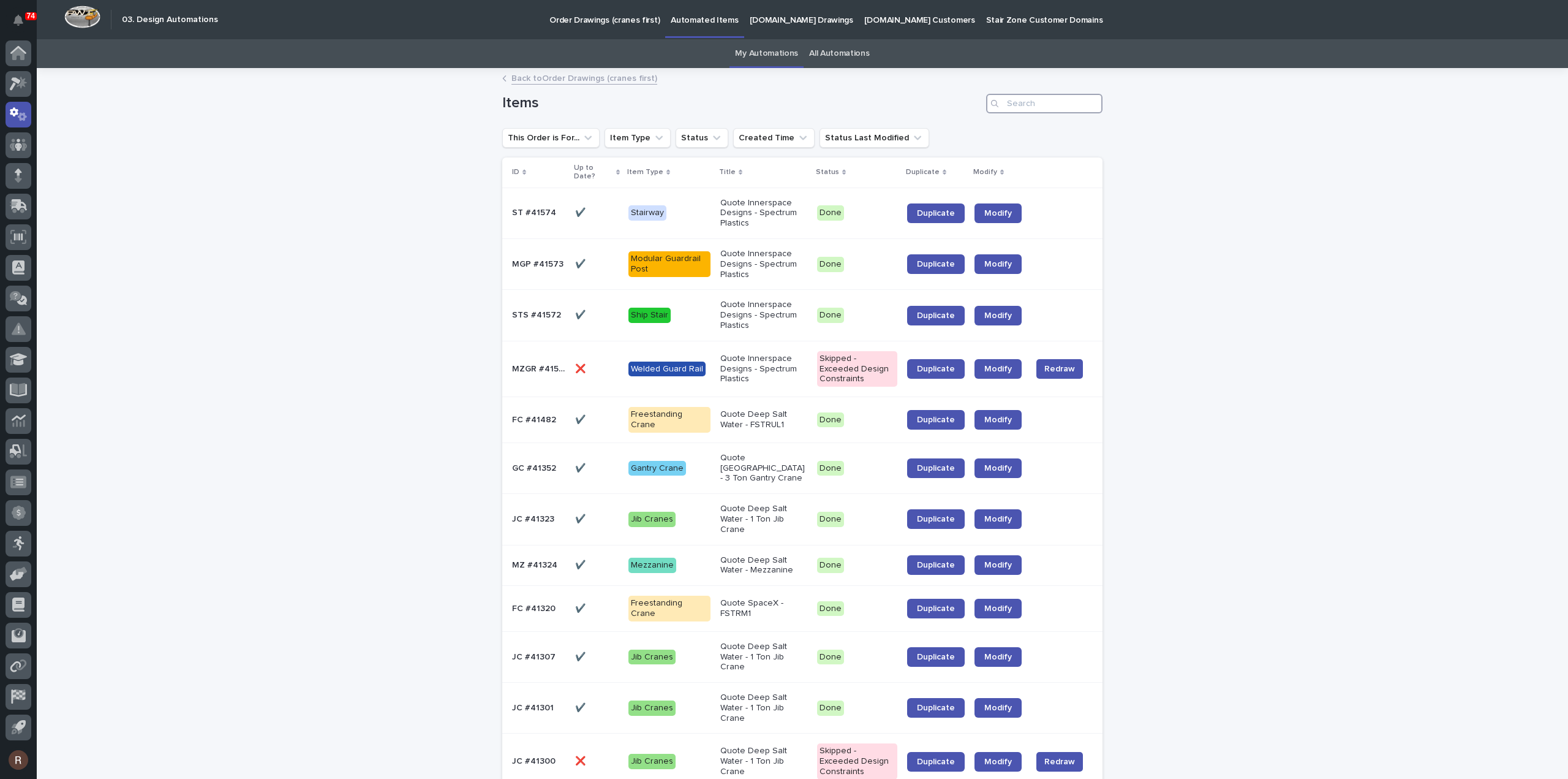
click at [1048, 98] on input "Search" at bounding box center [1044, 104] width 117 height 20
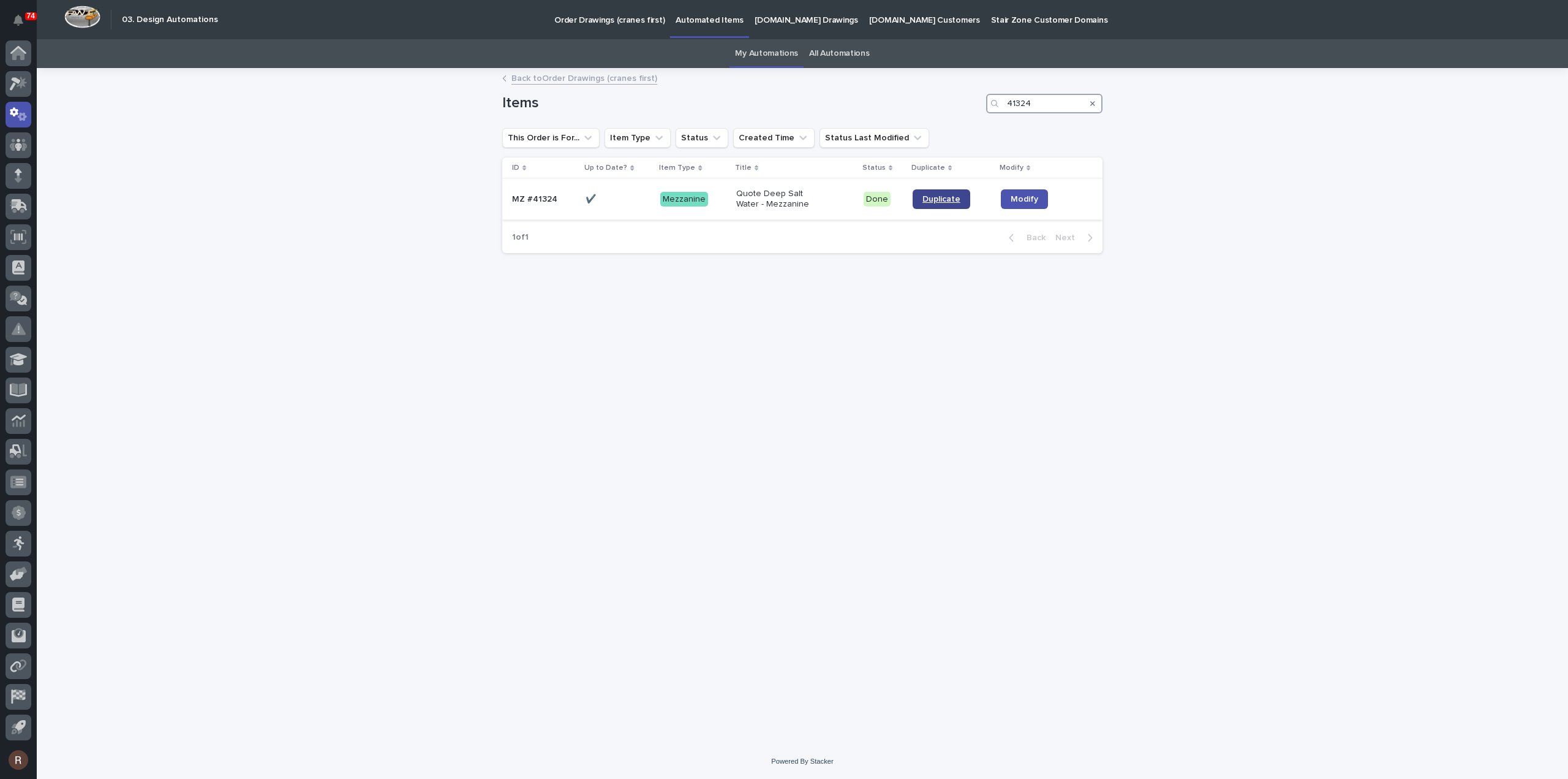
type input "41324"
click at [927, 196] on span "Duplicate" at bounding box center [941, 198] width 38 height 9
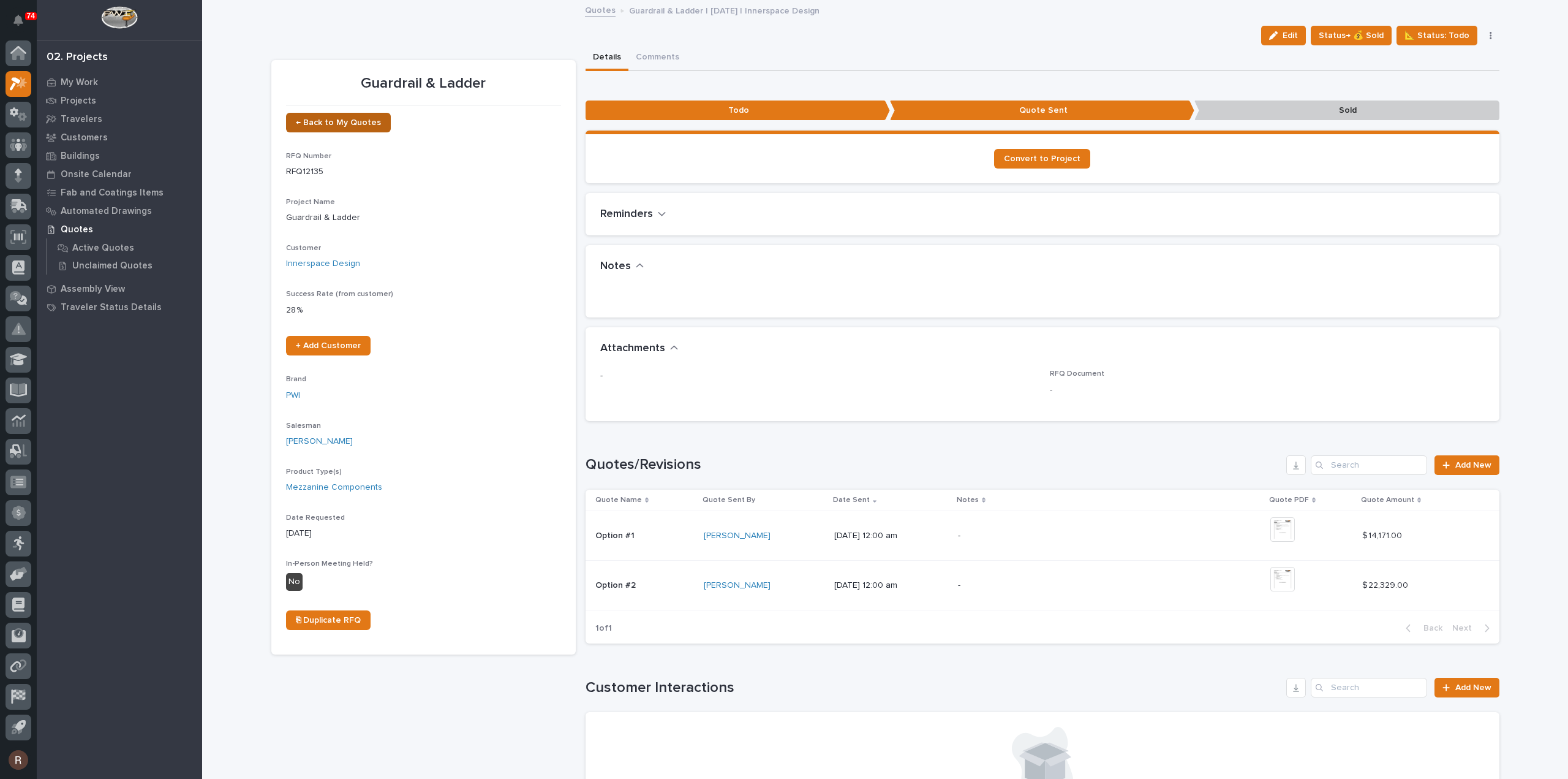
click at [310, 126] on span "← Back to My Quotes" at bounding box center [338, 123] width 85 height 9
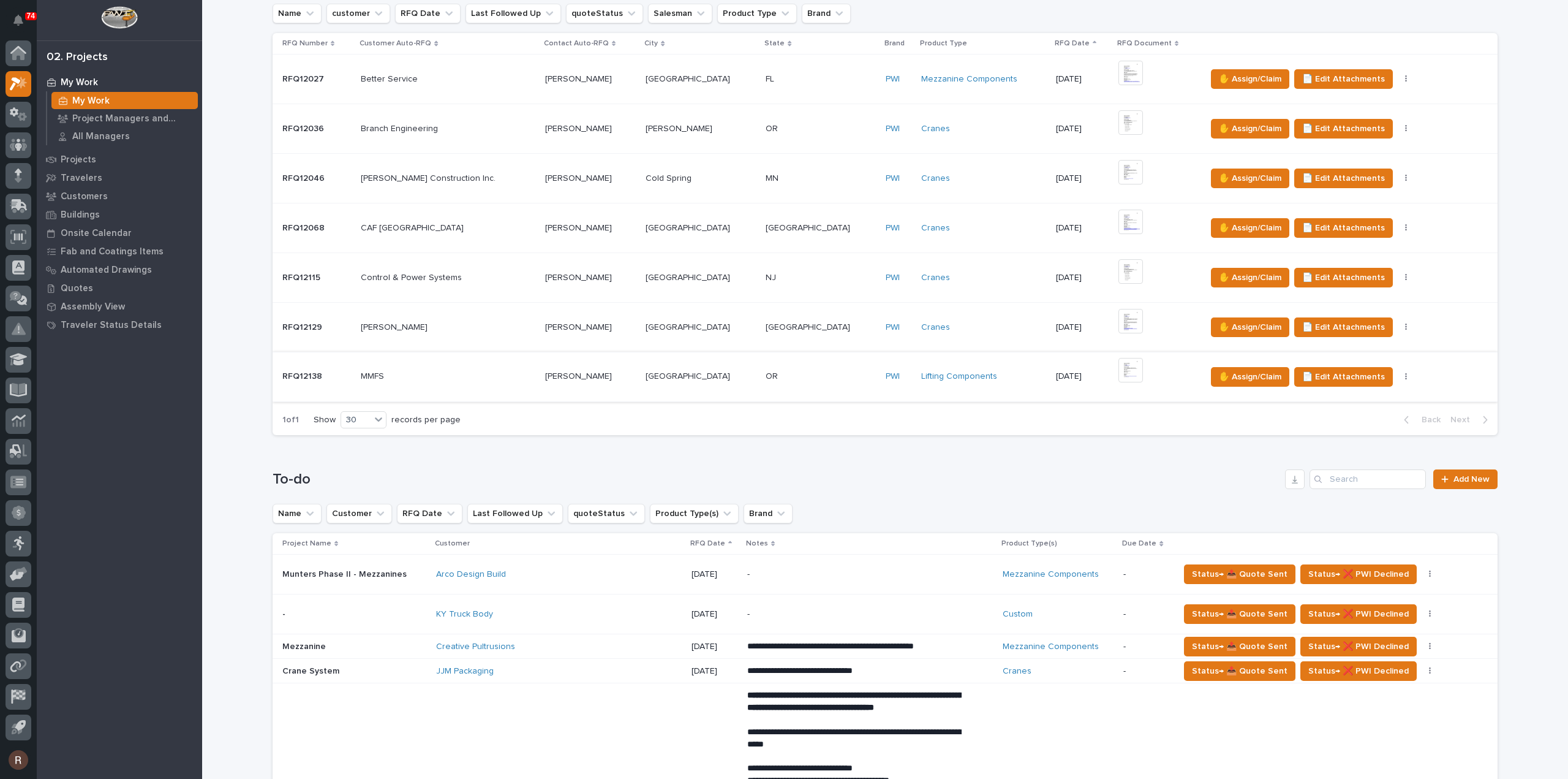
scroll to position [711, 0]
